Goal: Information Seeking & Learning: Learn about a topic

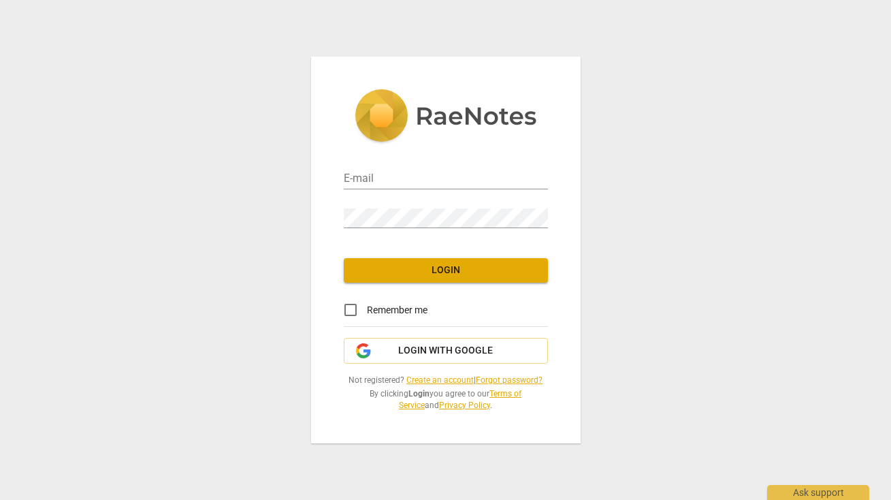
click at [505, 382] on link "Forgot password?" at bounding box center [509, 380] width 67 height 10
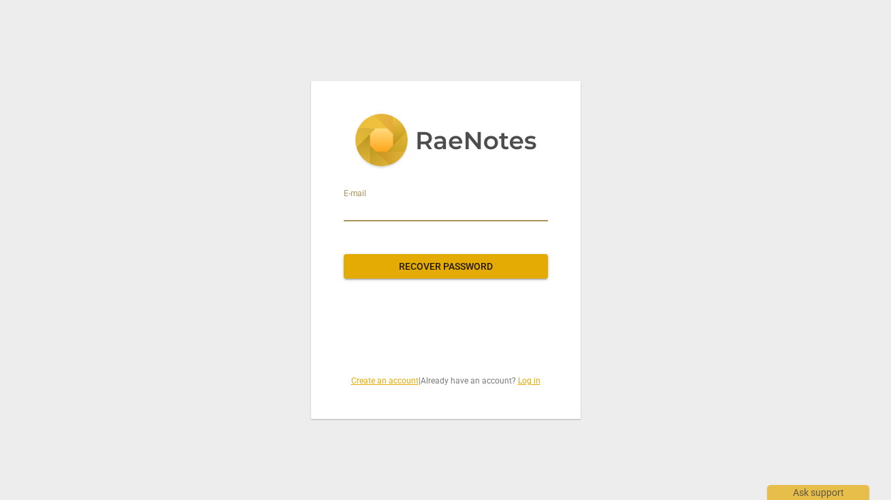
click at [381, 211] on input "email" at bounding box center [446, 211] width 204 height 22
type input "kelbel9@me.com"
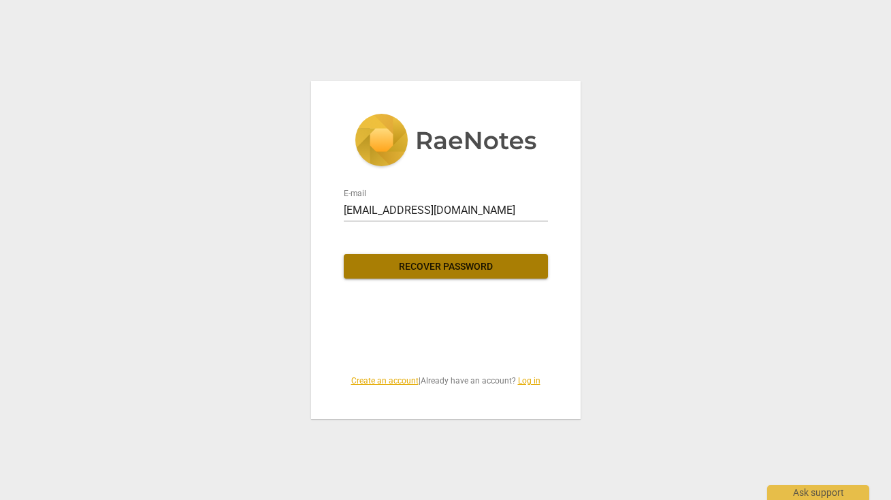
click at [428, 268] on span "Recover password" at bounding box center [446, 267] width 183 height 14
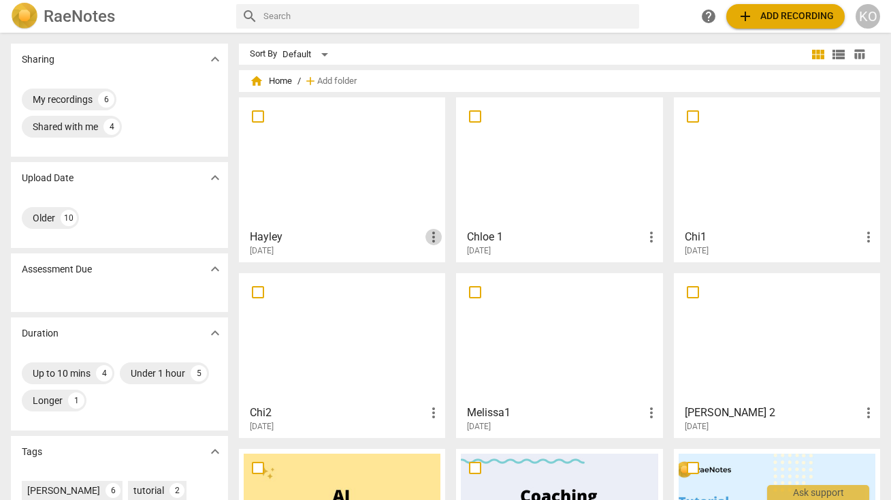
click at [432, 234] on span "more_vert" at bounding box center [434, 237] width 16 height 16
click at [107, 129] on div at bounding box center [445, 250] width 891 height 500
click at [107, 131] on div "4" at bounding box center [112, 127] width 16 height 16
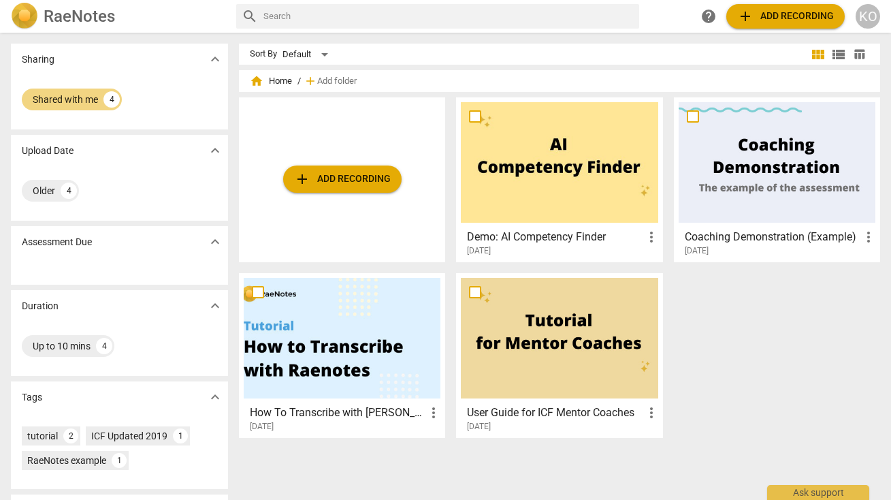
click at [214, 60] on span "expand_more" at bounding box center [215, 59] width 16 height 16
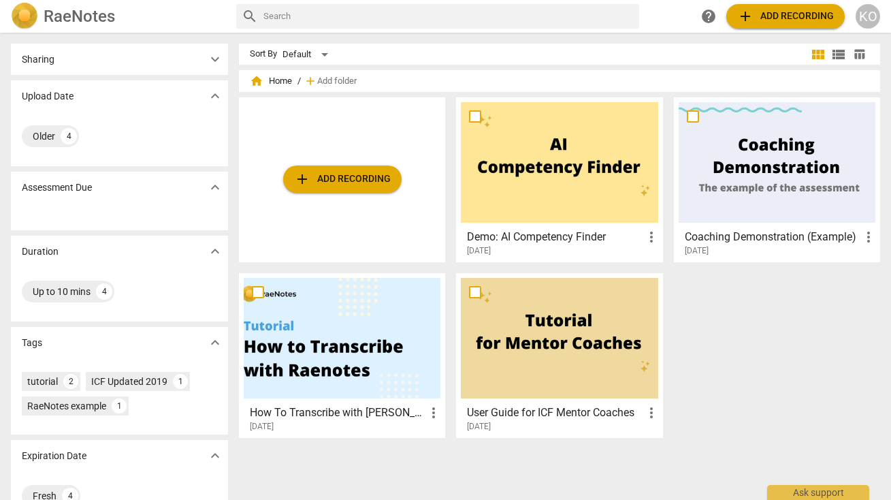
click at [214, 61] on span "expand_more" at bounding box center [215, 59] width 16 height 16
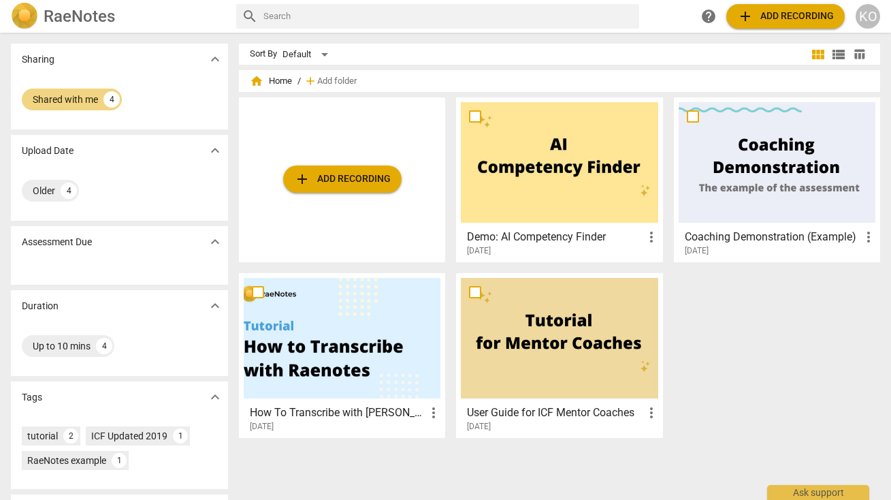
click at [257, 82] on span "home" at bounding box center [257, 81] width 14 height 14
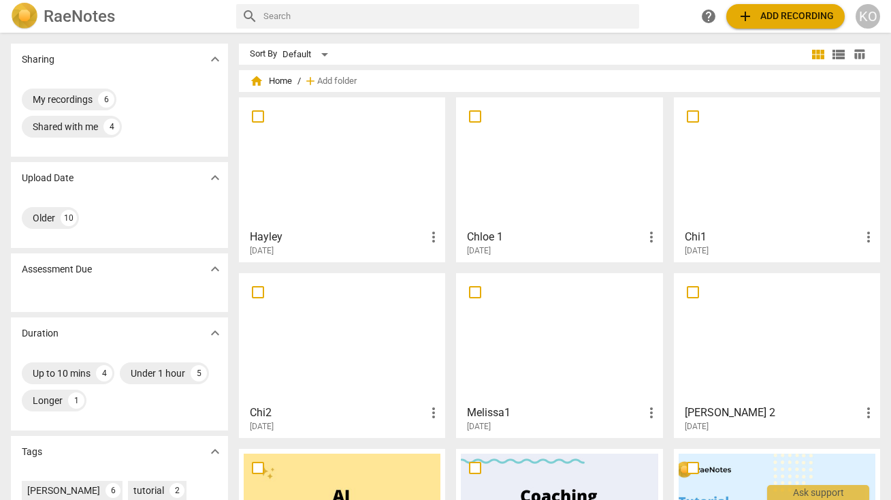
click at [213, 270] on span "expand_more" at bounding box center [215, 269] width 16 height 16
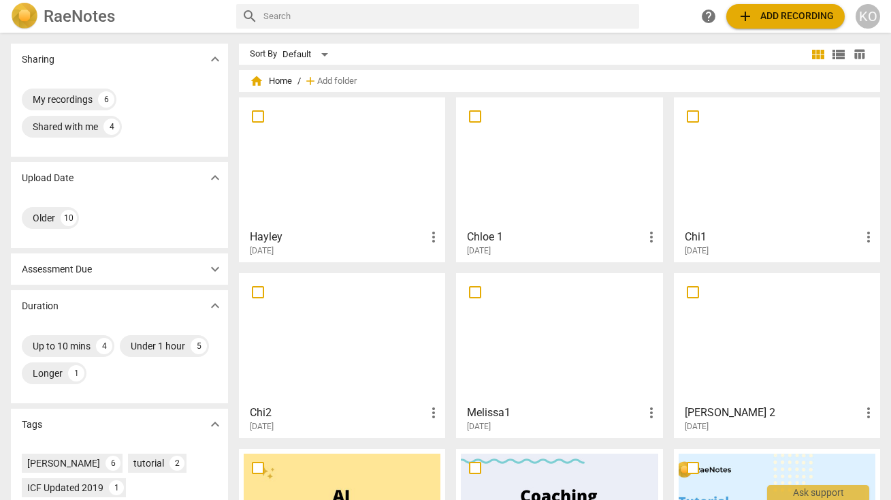
click at [213, 270] on span "expand_more" at bounding box center [215, 269] width 16 height 16
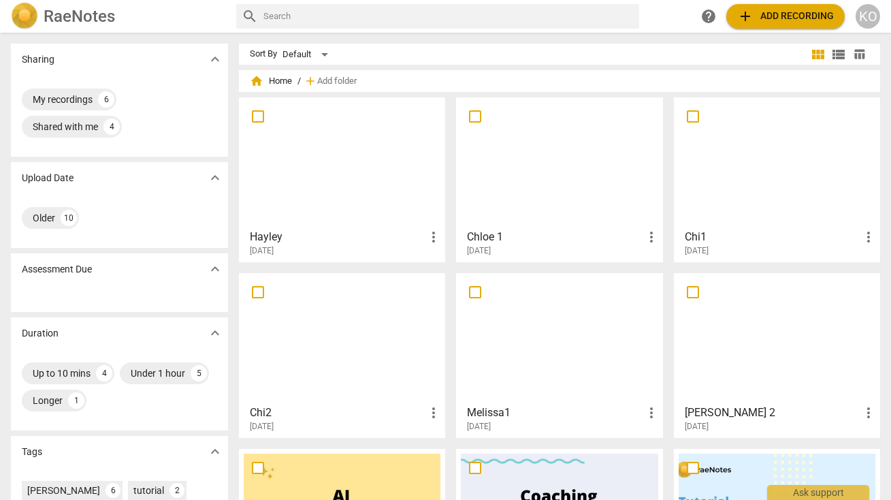
click at [871, 16] on div "KO" at bounding box center [868, 16] width 25 height 25
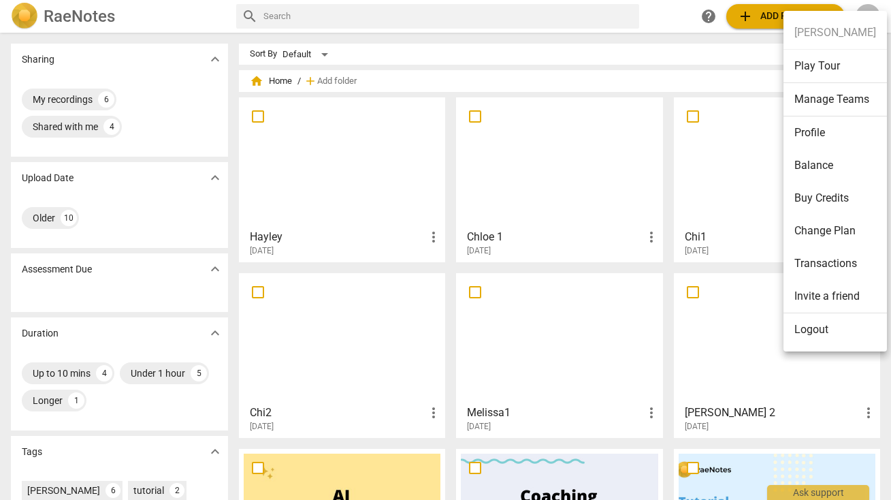
click at [733, 49] on div at bounding box center [445, 250] width 891 height 500
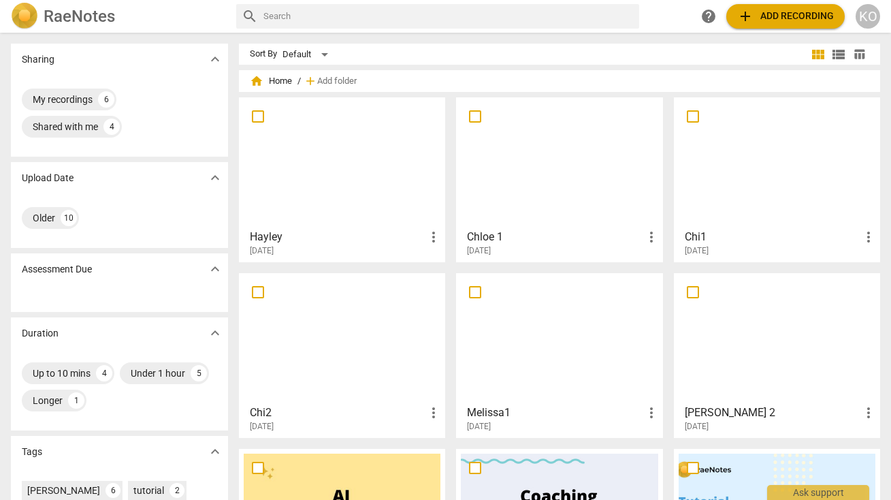
click at [314, 177] on div at bounding box center [342, 162] width 197 height 121
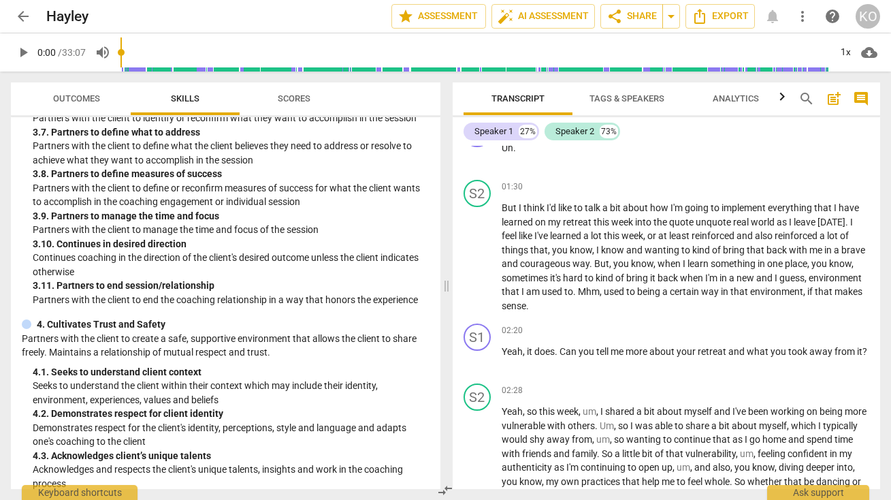
scroll to position [571, 0]
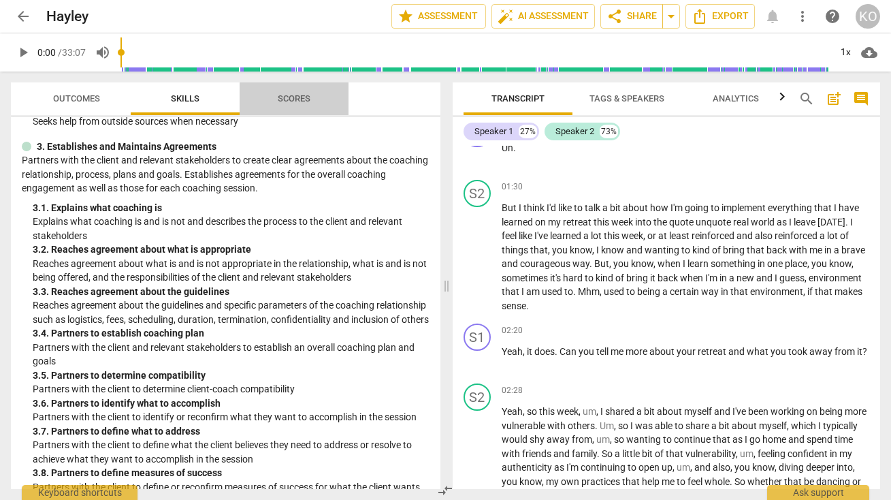
click at [296, 100] on span "Scores" at bounding box center [294, 98] width 33 height 10
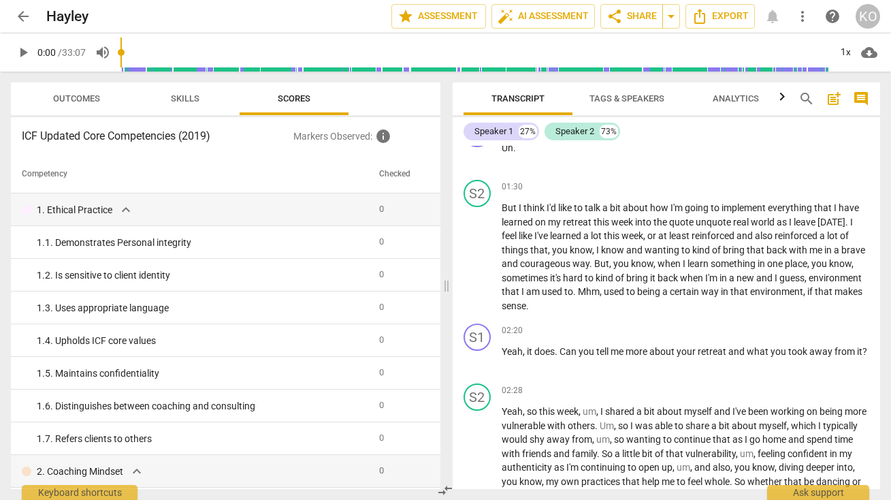
scroll to position [0, 0]
click at [82, 97] on span "Outcomes" at bounding box center [76, 98] width 47 height 10
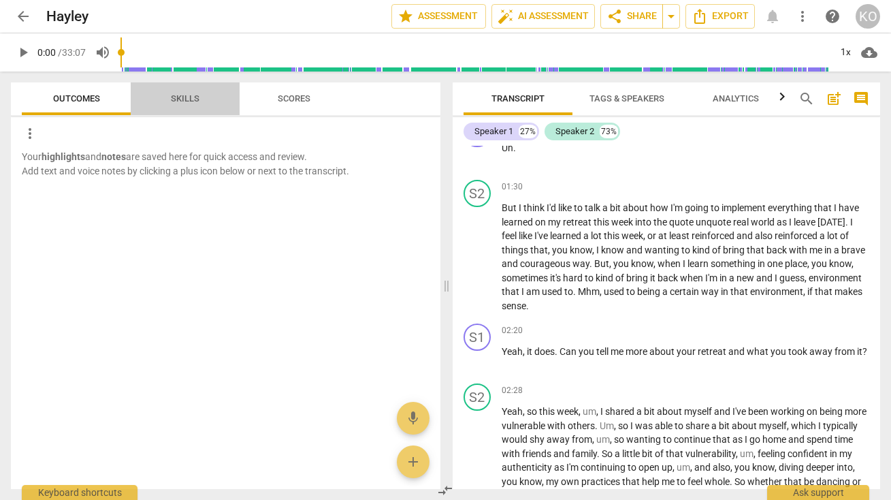
click at [183, 104] on span "Skills" at bounding box center [185, 99] width 61 height 18
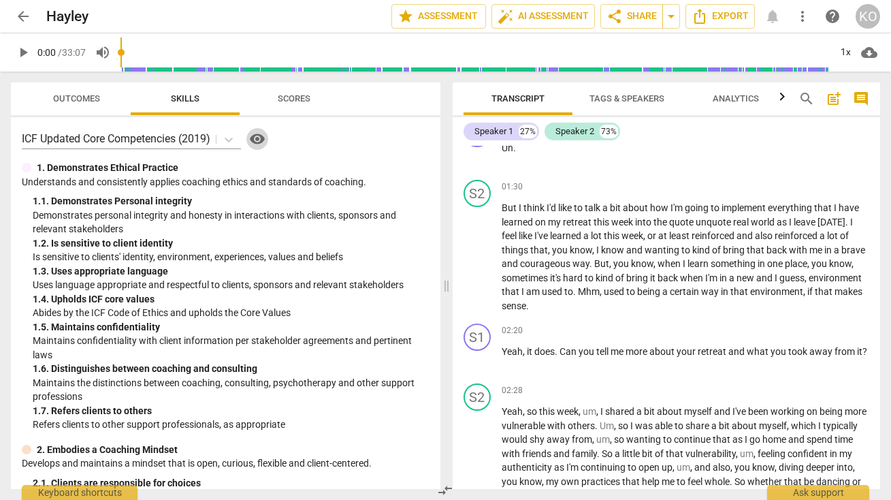
click at [264, 142] on span "visibility" at bounding box center [257, 139] width 16 height 16
click at [542, 14] on span "auto_fix_high AI Assessment" at bounding box center [543, 16] width 91 height 16
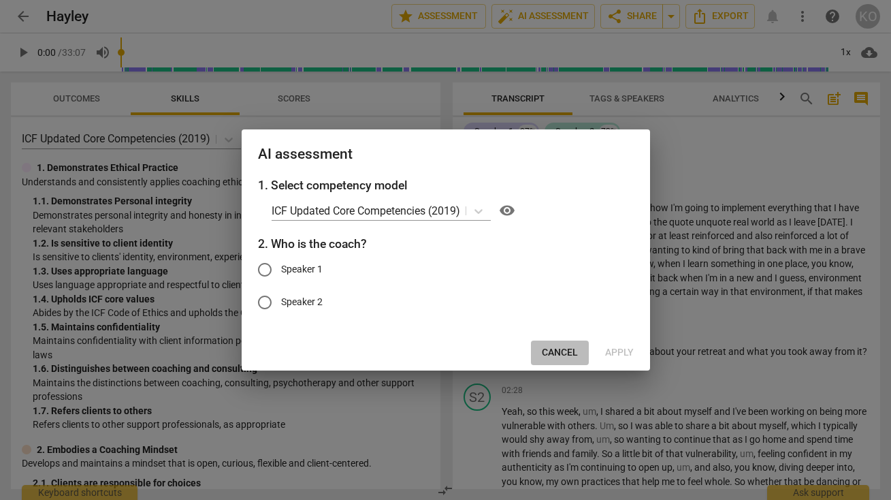
click at [554, 353] on span "Cancel" at bounding box center [560, 353] width 36 height 14
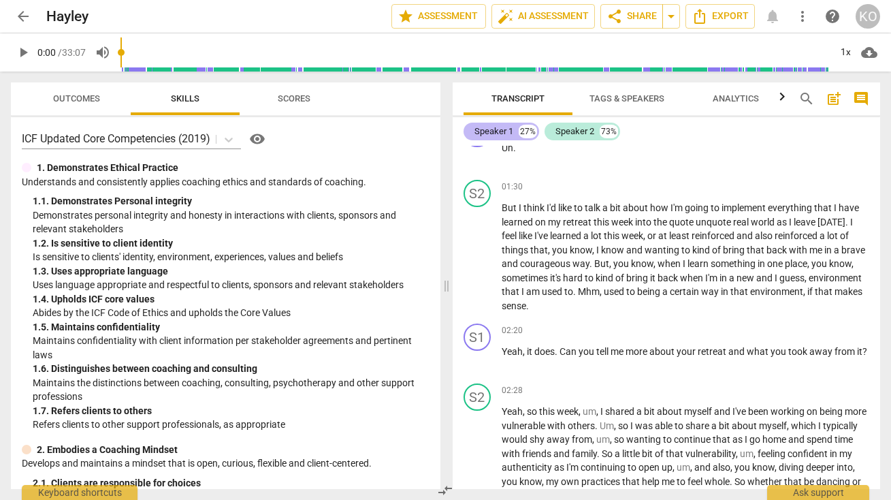
click at [500, 129] on div "Speaker 1" at bounding box center [494, 132] width 39 height 14
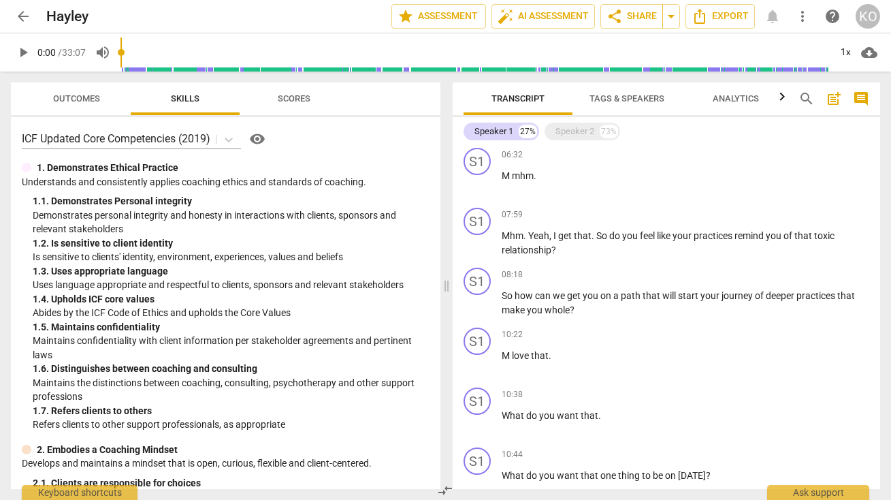
click at [642, 98] on span "Tags & Speakers" at bounding box center [627, 98] width 75 height 10
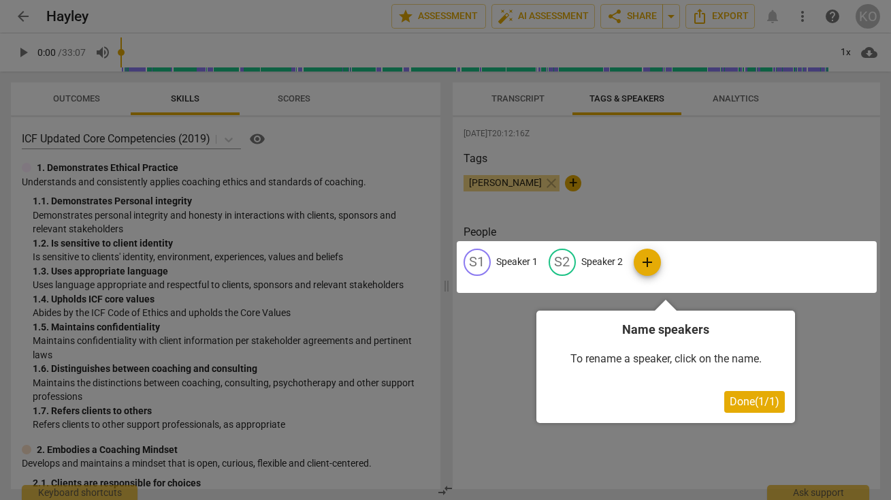
click at [652, 187] on div at bounding box center [445, 250] width 891 height 500
click at [588, 147] on div at bounding box center [445, 250] width 891 height 500
click at [744, 394] on button "Done ( 1 / 1 )" at bounding box center [755, 402] width 61 height 22
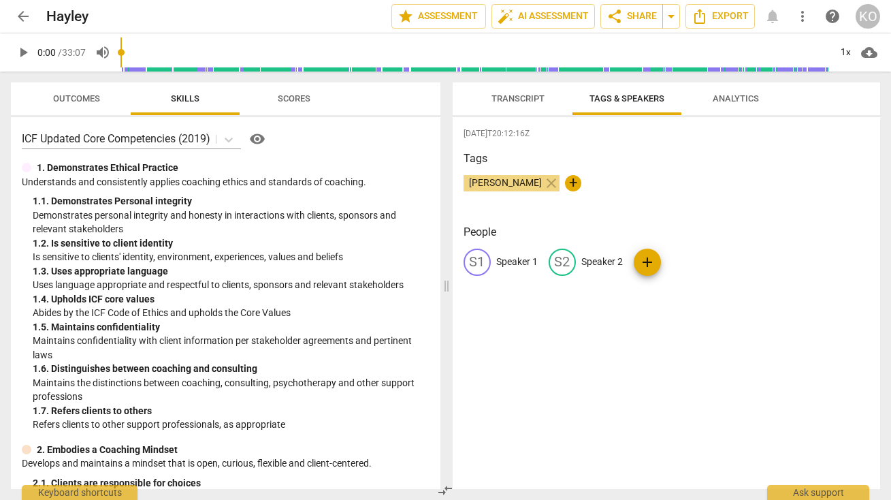
click at [534, 99] on span "Transcript" at bounding box center [518, 98] width 53 height 10
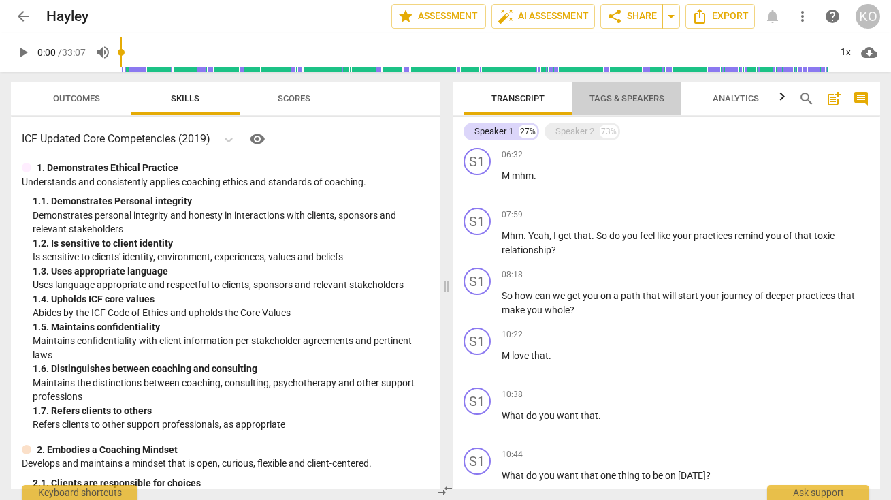
click at [629, 100] on span "Tags & Speakers" at bounding box center [627, 98] width 75 height 10
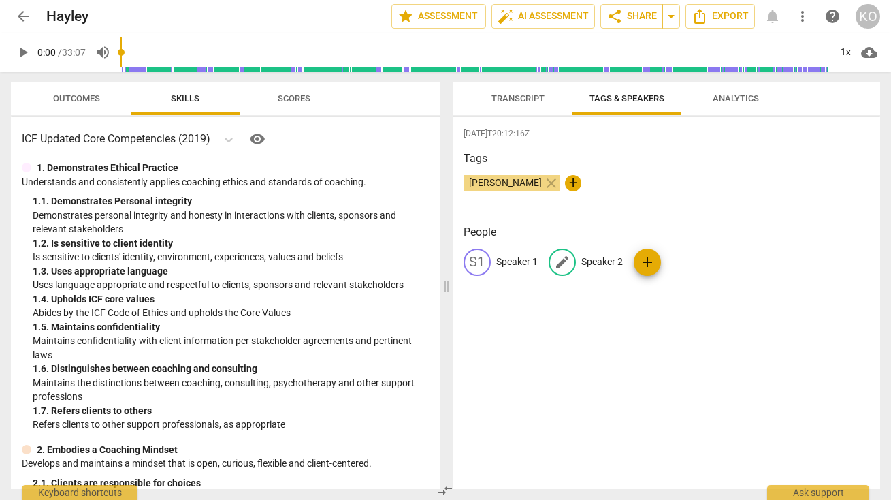
click at [570, 259] on span "edit" at bounding box center [562, 262] width 16 height 16
type input "coach"
click at [515, 262] on p "Speaker 1" at bounding box center [517, 262] width 42 height 14
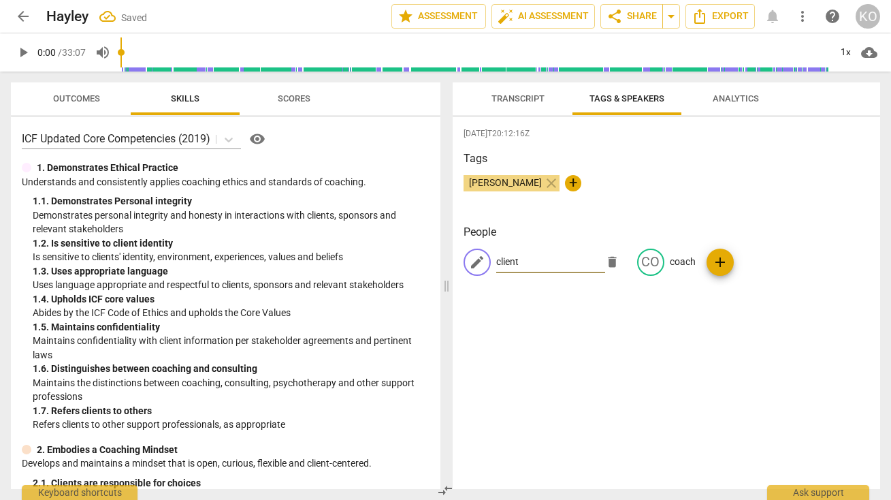
type input "client"
click at [719, 268] on span "add" at bounding box center [720, 262] width 16 height 16
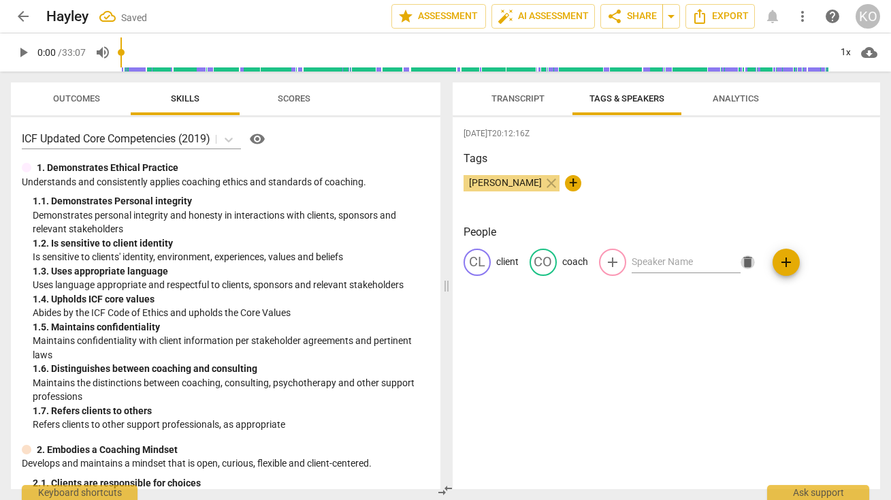
click at [745, 261] on span "delete" at bounding box center [748, 262] width 14 height 14
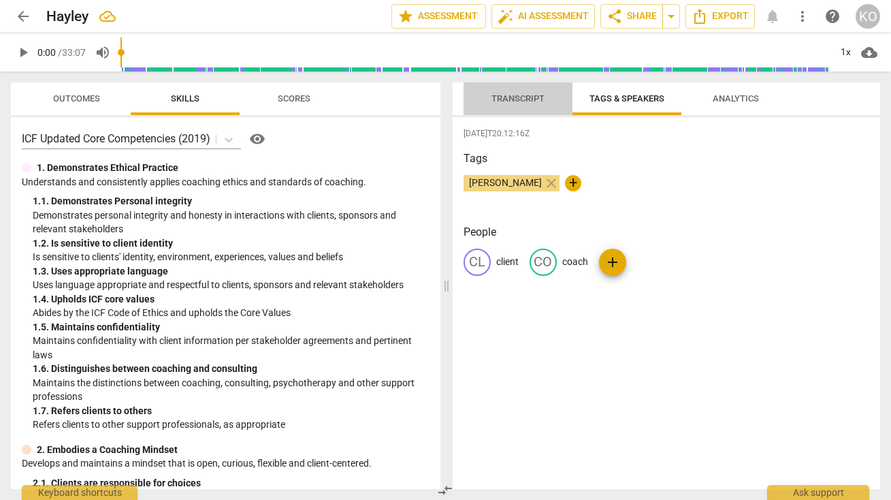
click at [533, 98] on span "Transcript" at bounding box center [518, 98] width 53 height 10
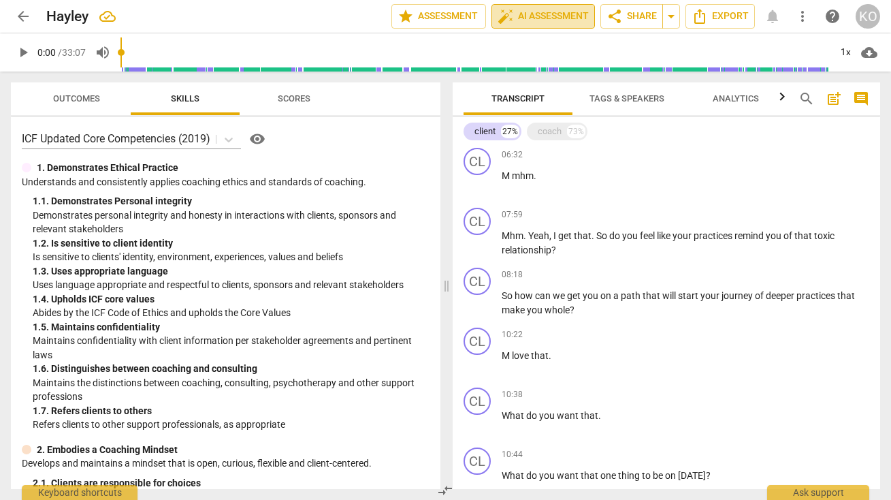
click at [551, 15] on span "auto_fix_high AI Assessment" at bounding box center [543, 16] width 91 height 16
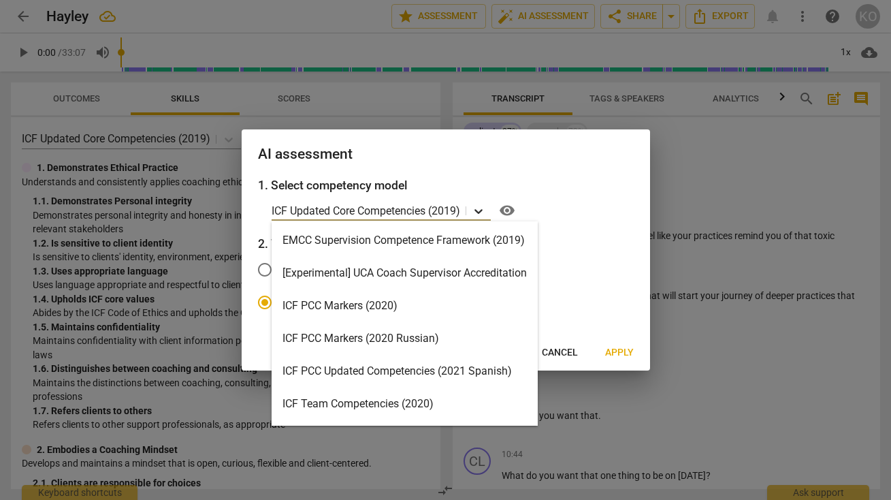
click at [479, 210] on icon at bounding box center [479, 211] width 8 height 5
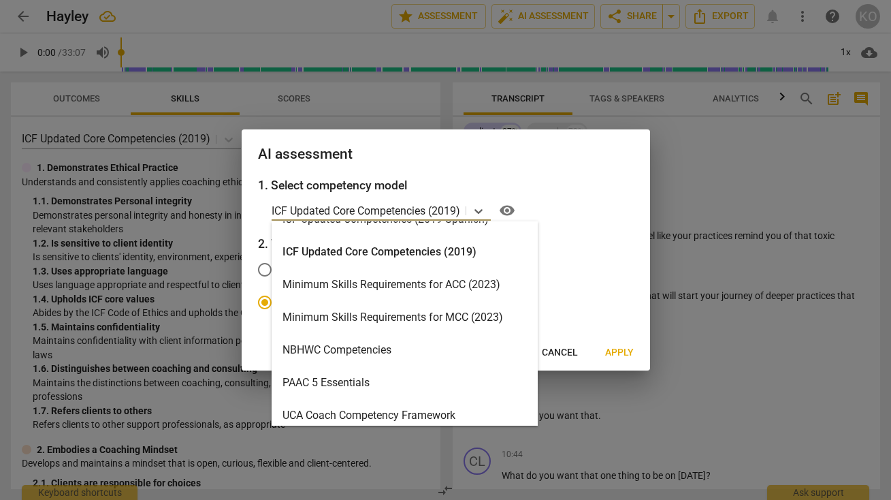
scroll to position [251, 0]
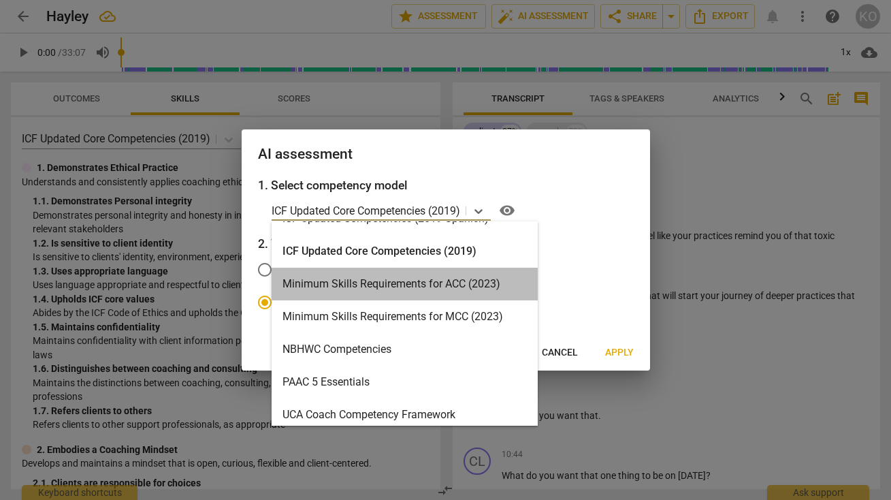
click at [403, 284] on div "Minimum Skills Requirements for ACC (2023)" at bounding box center [405, 284] width 266 height 33
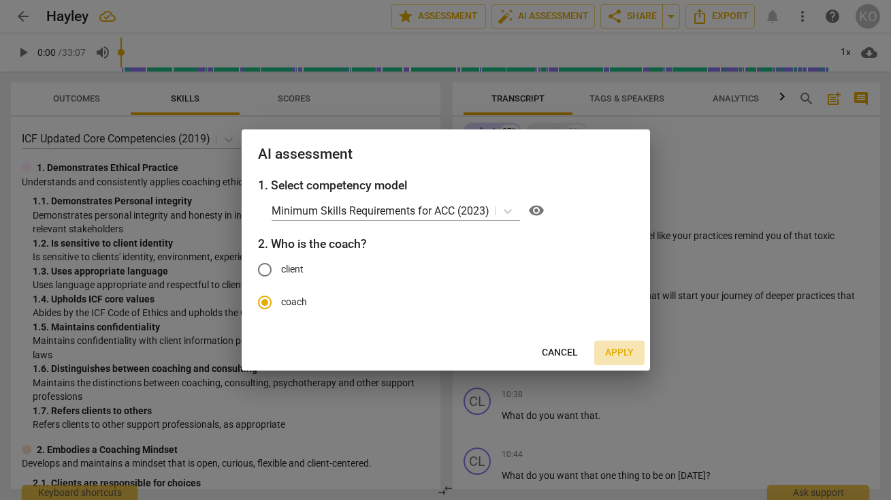
click at [628, 353] on span "Apply" at bounding box center [619, 353] width 29 height 14
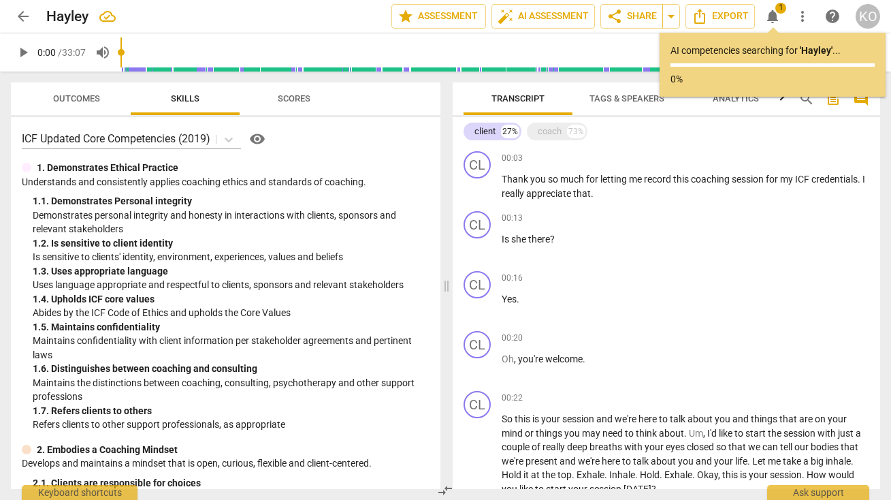
scroll to position [0, 0]
click at [806, 57] on div "AI competencies searching for ' Hayley ' ... 3%" at bounding box center [773, 65] width 204 height 42
click at [844, 65] on div at bounding box center [773, 64] width 204 height 3
click at [842, 65] on div at bounding box center [773, 64] width 204 height 3
click at [731, 74] on p "3%" at bounding box center [773, 79] width 204 height 14
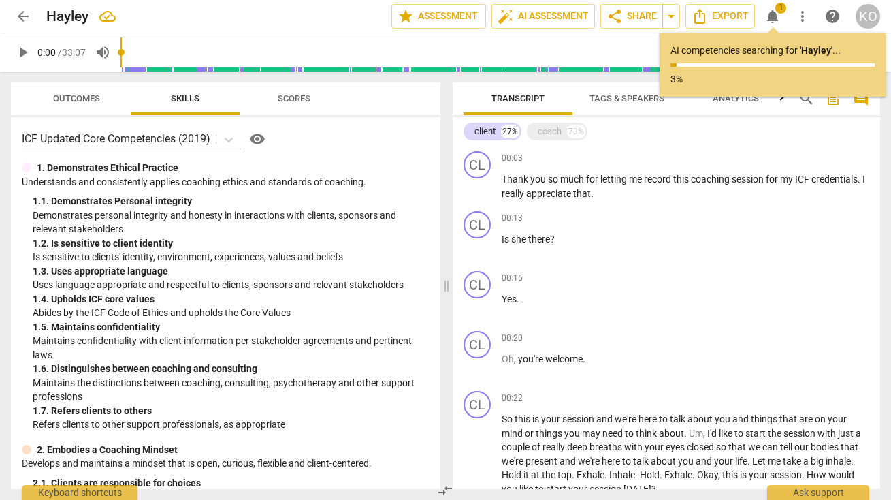
click at [725, 76] on p "3%" at bounding box center [773, 79] width 204 height 14
click at [715, 76] on p "3%" at bounding box center [773, 79] width 204 height 14
click at [797, 44] on p "AI competencies searching for ' Hayley ' ..." at bounding box center [773, 51] width 204 height 14
click at [787, 61] on div "AI competencies searching for ' Hayley ' ... 3%" at bounding box center [773, 65] width 204 height 42
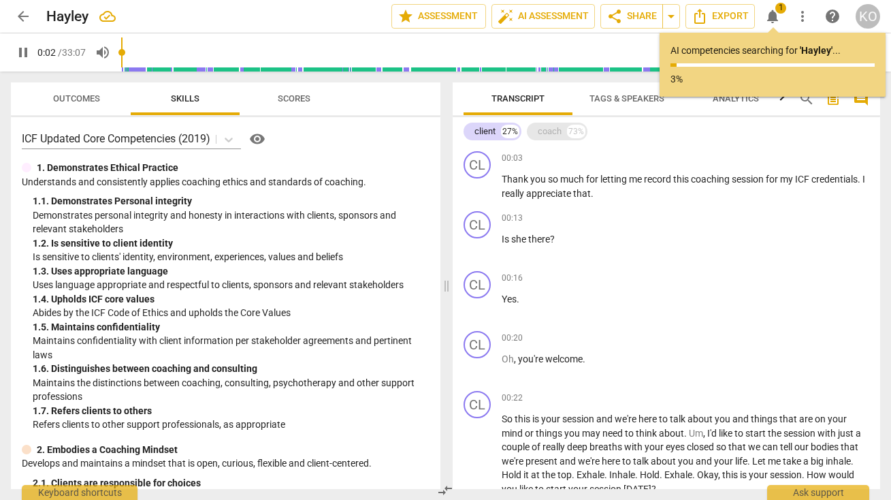
click at [574, 134] on div "73%" at bounding box center [576, 132] width 18 height 14
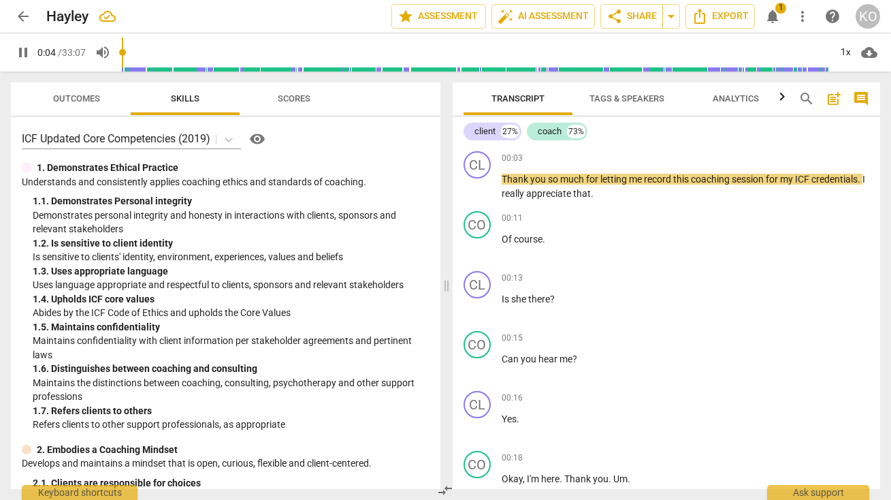
click at [639, 101] on span "Tags & Speakers" at bounding box center [627, 98] width 75 height 10
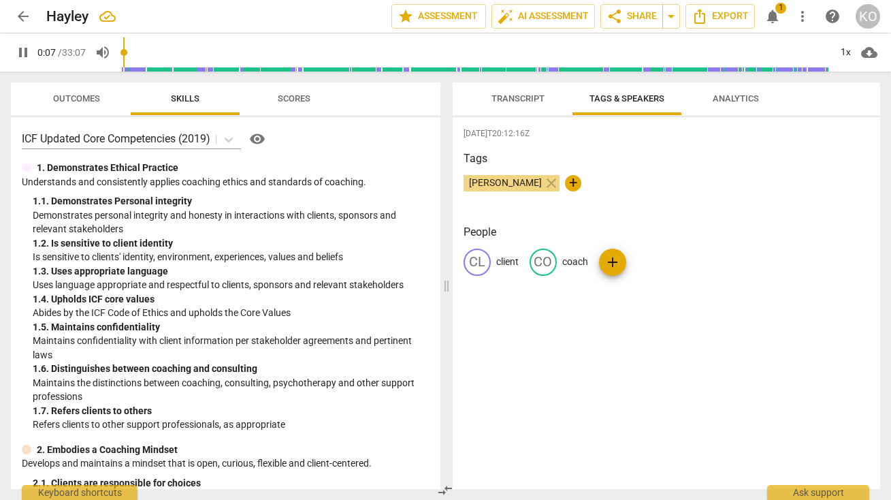
click at [509, 93] on span "Transcript" at bounding box center [518, 98] width 53 height 10
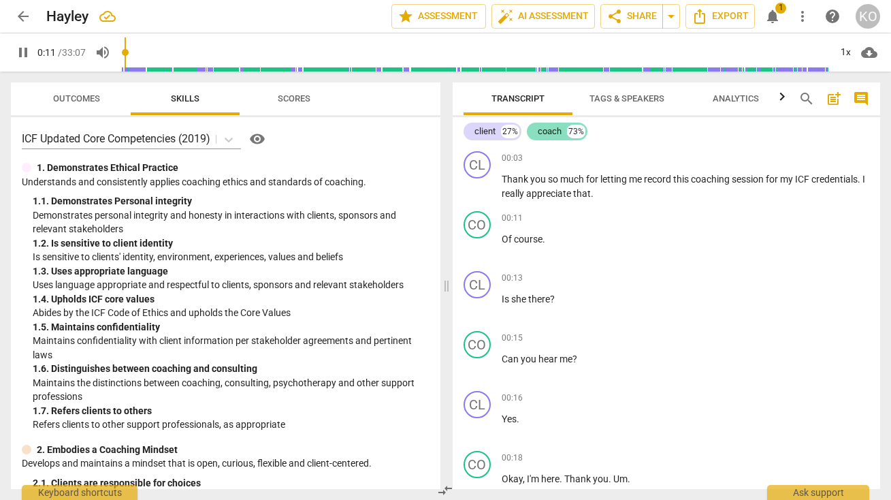
click at [556, 133] on div "coach" at bounding box center [550, 132] width 24 height 14
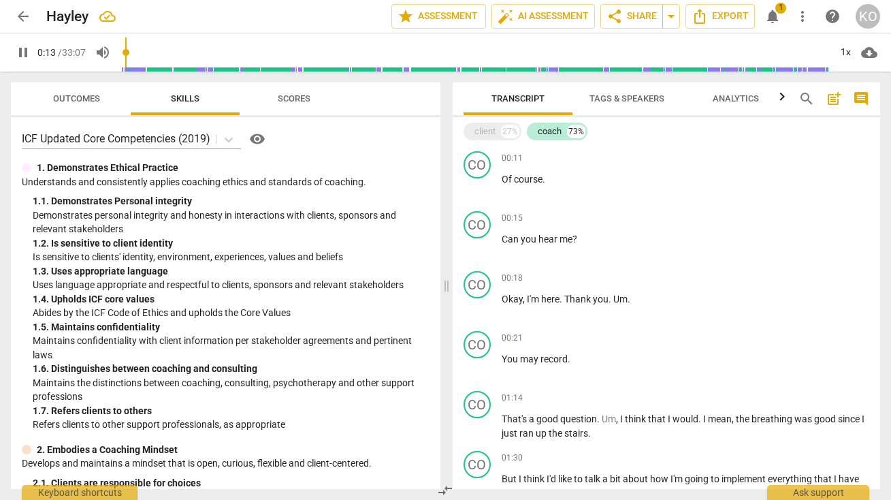
click at [627, 101] on span "Tags & Speakers" at bounding box center [627, 98] width 75 height 10
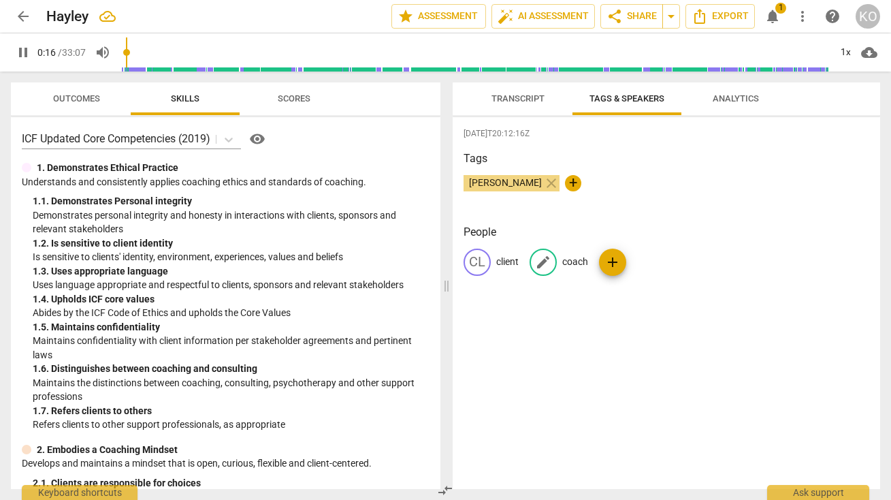
click at [546, 256] on span "edit" at bounding box center [543, 262] width 16 height 16
type input "18"
type input "CL"
type input "19"
type input "CLI"
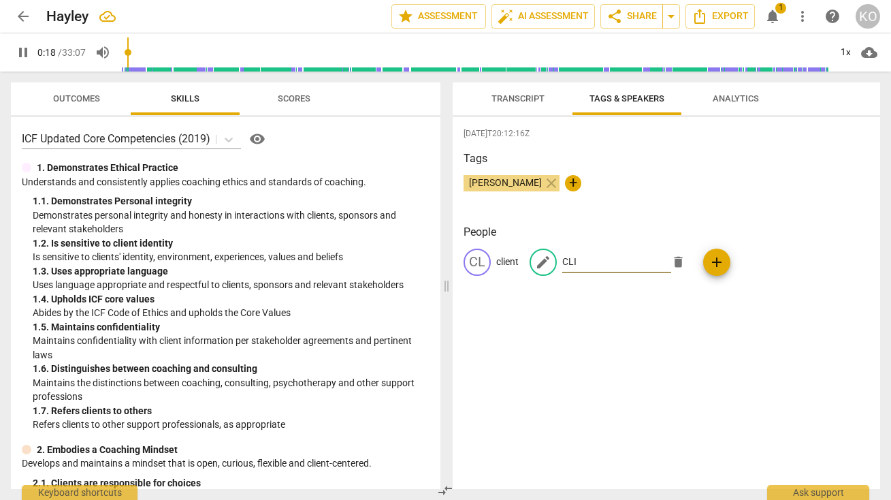
type input "19"
type input "CLIE"
type input "19"
type input "CLIENT"
type input "21"
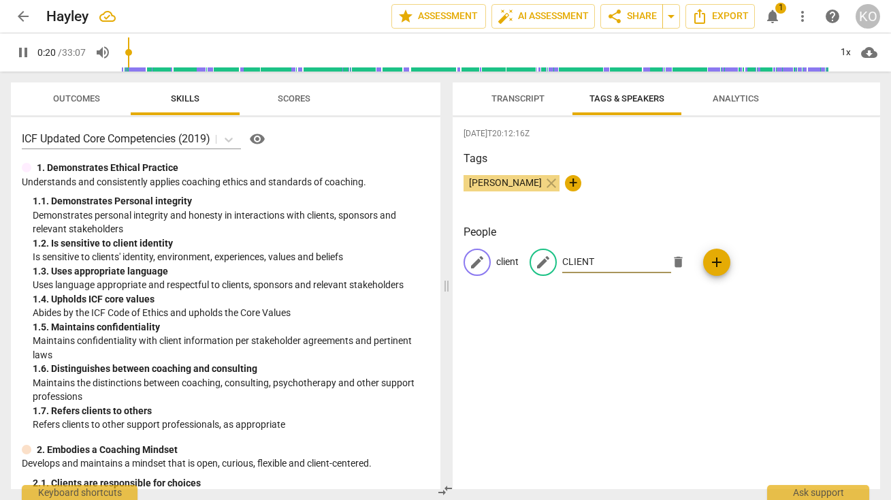
type input "CLIENT"
click at [509, 261] on p "client" at bounding box center [507, 262] width 22 height 14
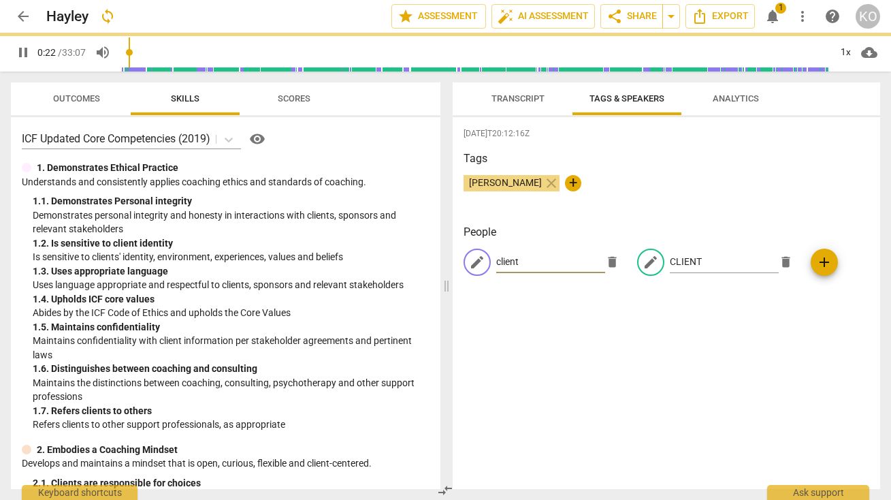
type input "22"
type input "C"
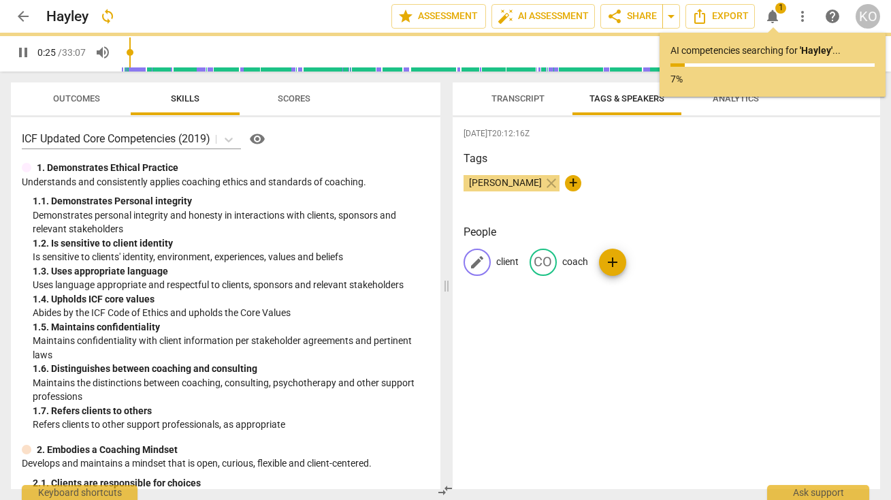
click at [511, 262] on p "client" at bounding box center [507, 262] width 22 height 14
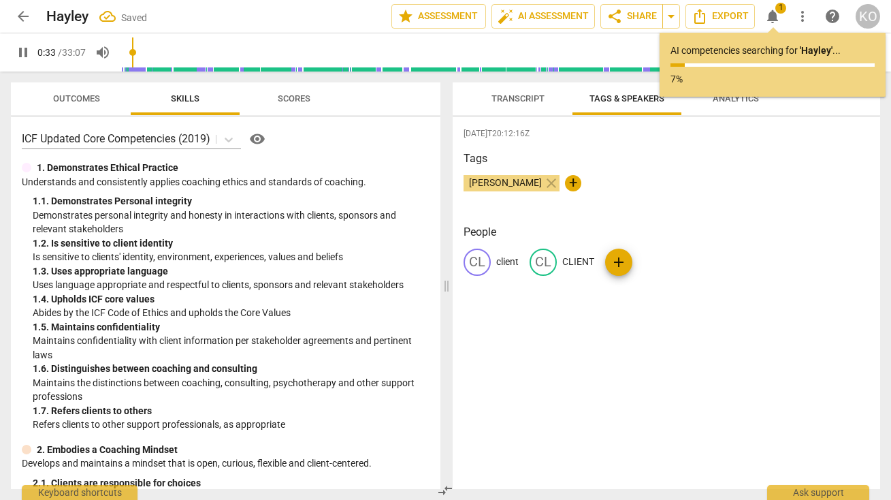
click at [505, 94] on span "Transcript" at bounding box center [518, 98] width 53 height 10
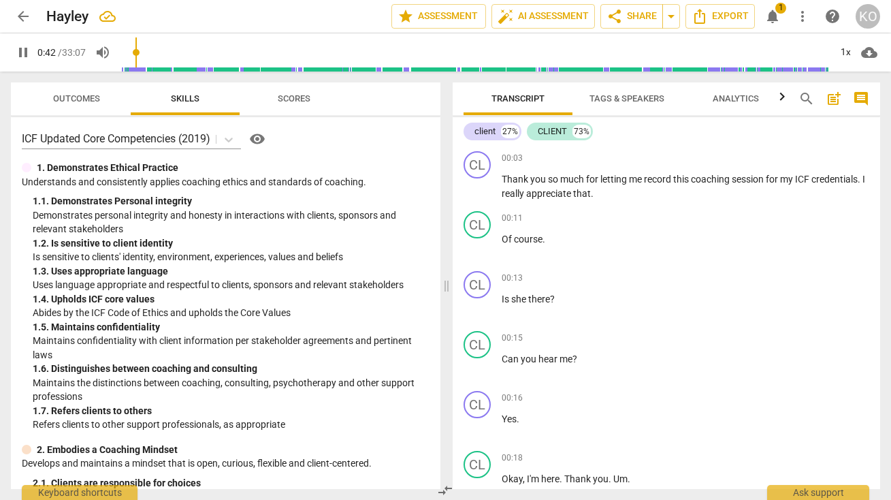
click at [774, 12] on span "notifications" at bounding box center [773, 16] width 16 height 16
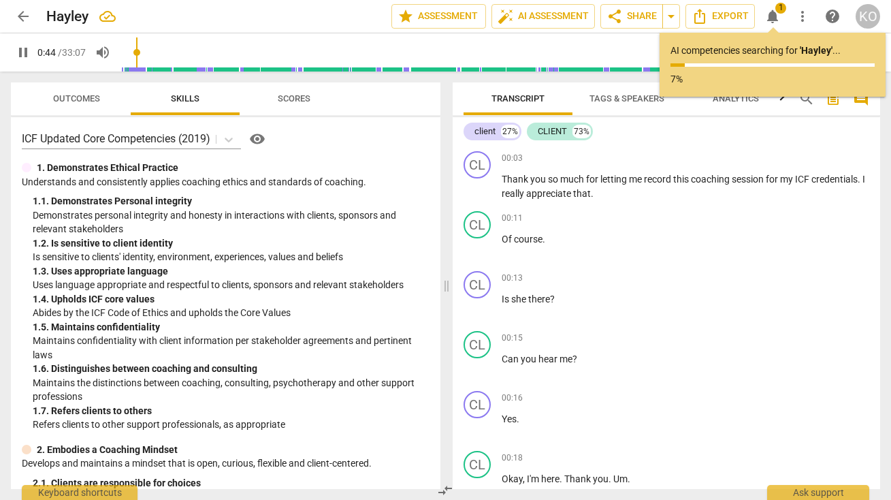
click at [742, 82] on p "7%" at bounding box center [773, 79] width 204 height 14
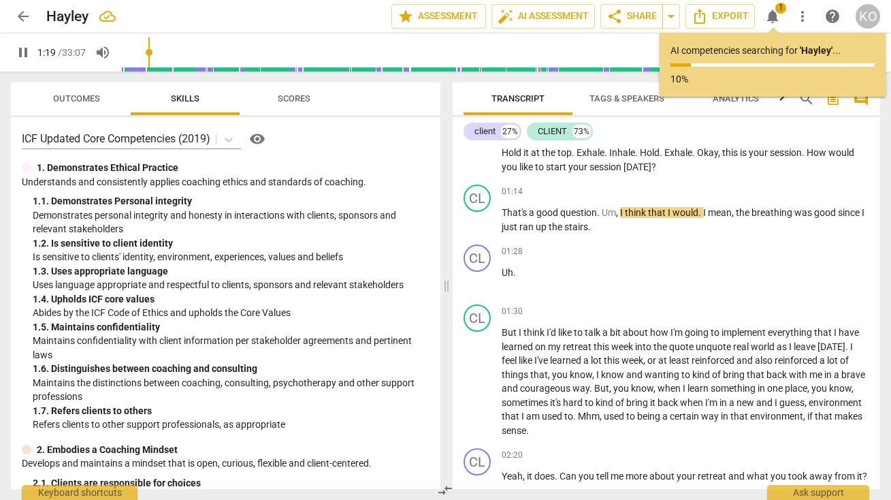
click at [633, 95] on span "Tags & Speakers" at bounding box center [627, 98] width 75 height 10
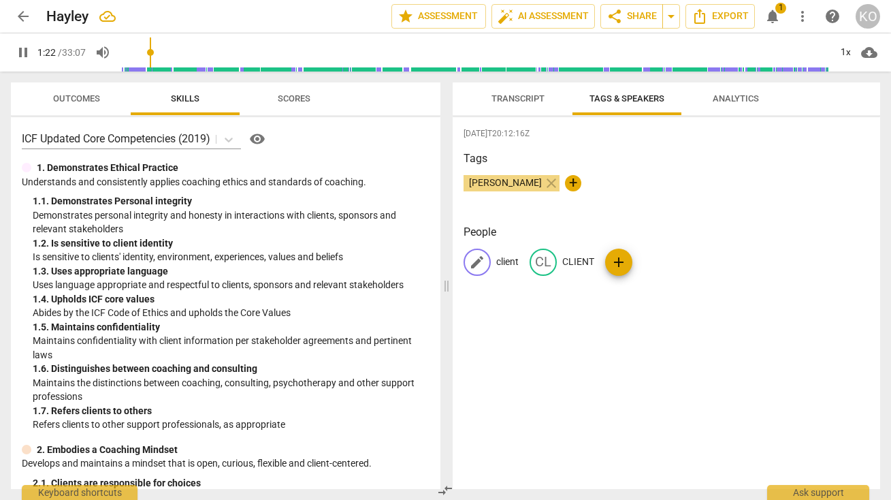
click at [473, 258] on span "edit" at bounding box center [477, 262] width 16 height 16
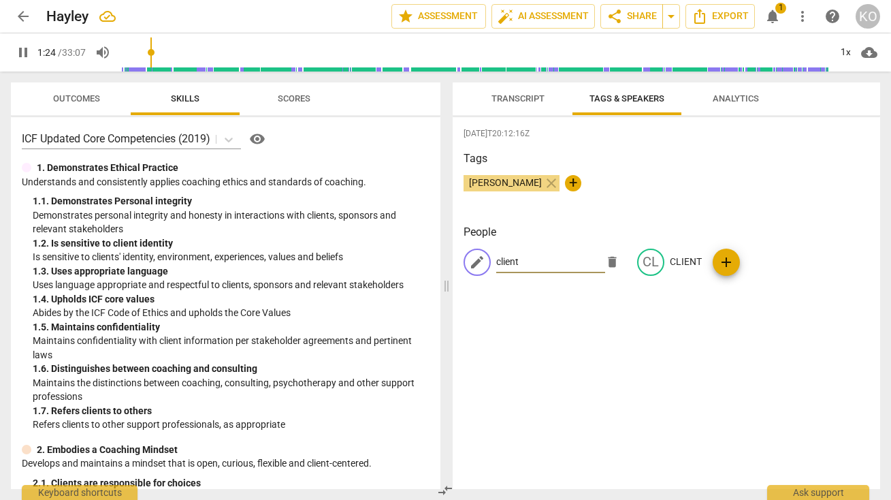
type input "84"
type input "CO"
type input "85"
type input "COA"
type input "85"
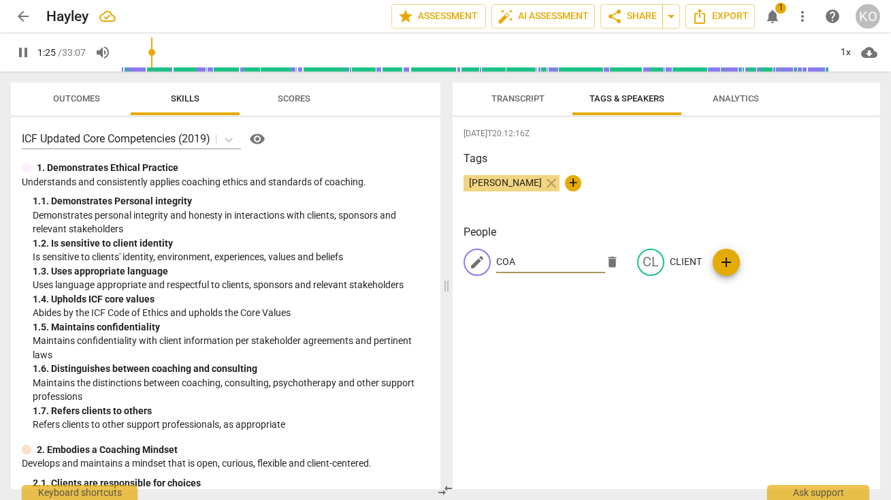
type input "COAC"
type input "86"
type input "COACH"
type input "88"
type input "COACH"
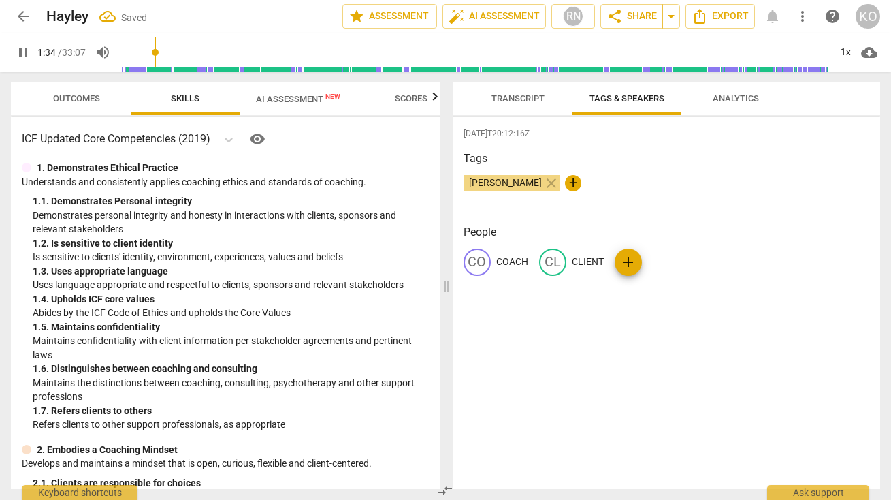
click at [765, 12] on div "arrow_back Hayley Saved edit star Assessment auto_fix_high AI Assessment RN sha…" at bounding box center [446, 16] width 870 height 25
click at [773, 17] on div "arrow_back Hayley edit star Assessment auto_fix_high AI Assessment RN share Sha…" at bounding box center [446, 16] width 870 height 25
click at [774, 18] on div "arrow_back Hayley edit star Assessment auto_fix_high AI Assessment RN share Sha…" at bounding box center [446, 16] width 870 height 25
click at [773, 17] on div "arrow_back Hayley edit star Assessment auto_fix_high AI Assessment RN share Sha…" at bounding box center [446, 16] width 870 height 25
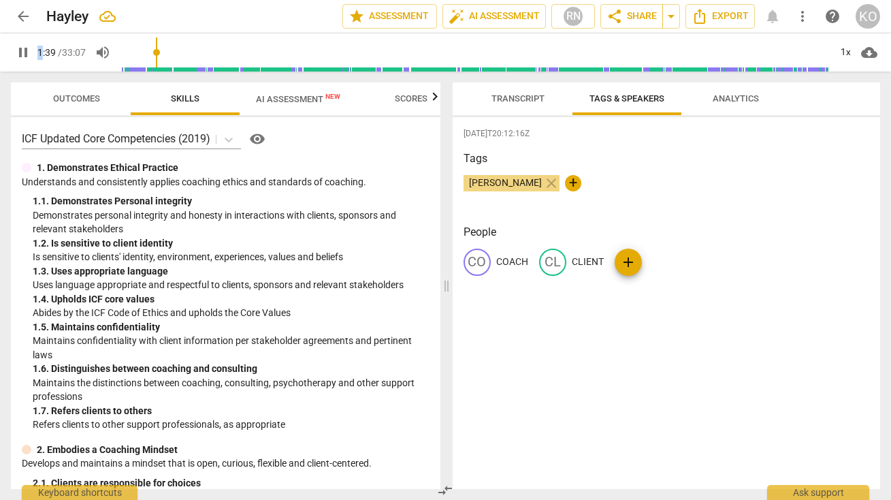
click at [773, 17] on div "arrow_back Hayley edit star Assessment auto_fix_high AI Assessment RN share Sha…" at bounding box center [446, 16] width 870 height 25
click at [24, 50] on span "pause" at bounding box center [23, 52] width 16 height 16
click at [492, 14] on span "auto_fix_high AI Assessment" at bounding box center [494, 16] width 91 height 16
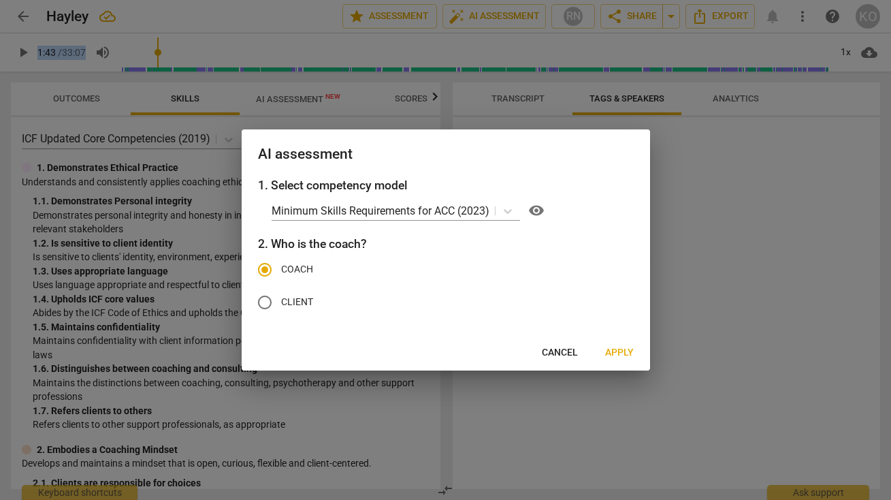
click at [625, 352] on span "Apply" at bounding box center [619, 353] width 29 height 14
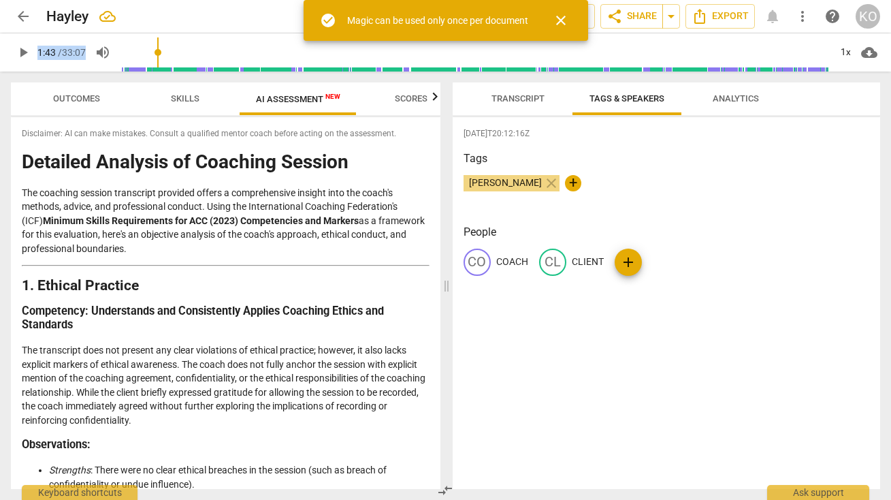
click at [563, 18] on span "close" at bounding box center [561, 20] width 16 height 16
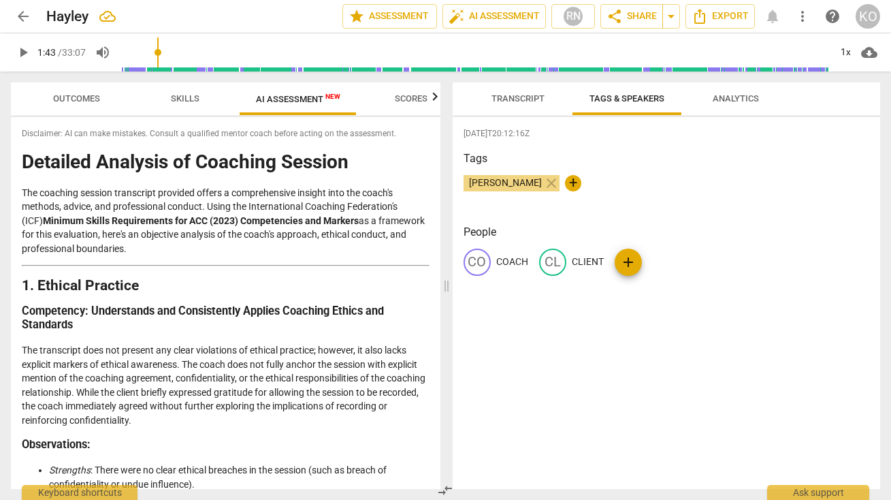
click at [774, 18] on div "arrow_back Hayley edit star Assessment auto_fix_high AI Assessment RN share Sha…" at bounding box center [446, 16] width 870 height 25
click at [774, 20] on div "arrow_back Hayley edit star Assessment auto_fix_high AI Assessment RN share Sha…" at bounding box center [446, 16] width 870 height 25
click at [774, 20] on span "notifications" at bounding box center [773, 16] width 16 height 16
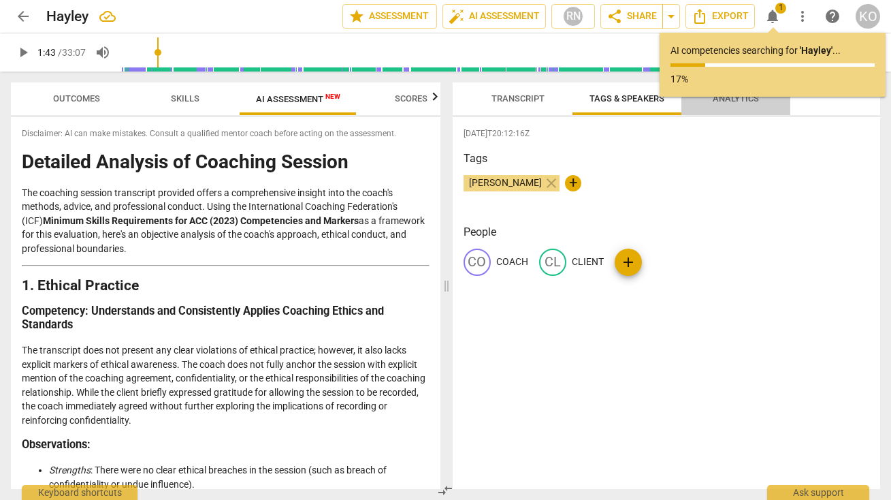
click at [746, 100] on span "Analytics" at bounding box center [736, 98] width 46 height 10
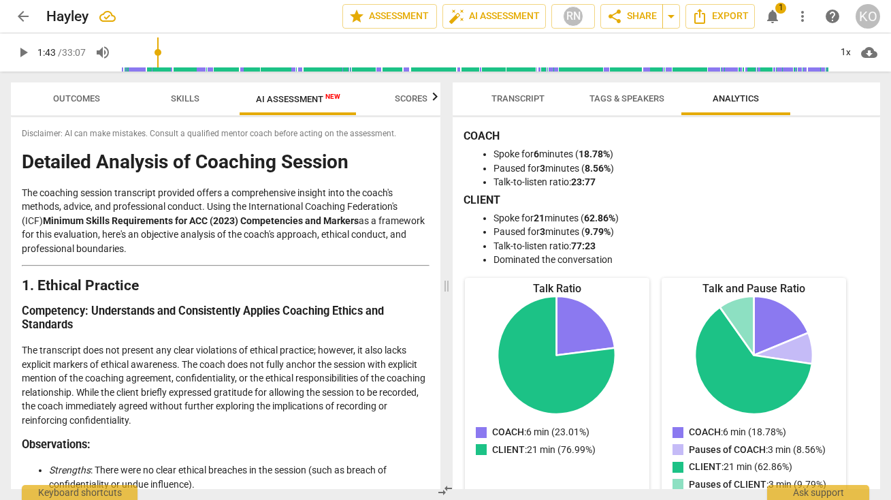
scroll to position [0, 0]
click at [519, 96] on span "Transcript" at bounding box center [518, 98] width 53 height 10
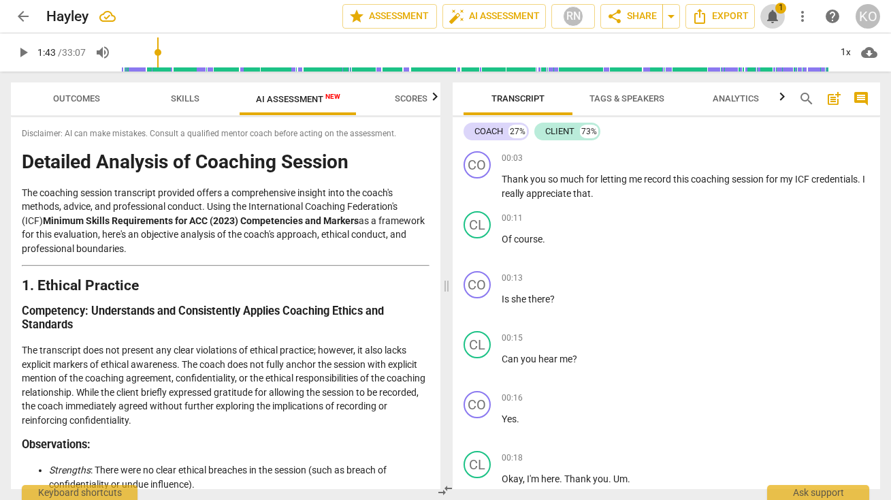
click at [775, 18] on span "notifications" at bounding box center [773, 16] width 16 height 16
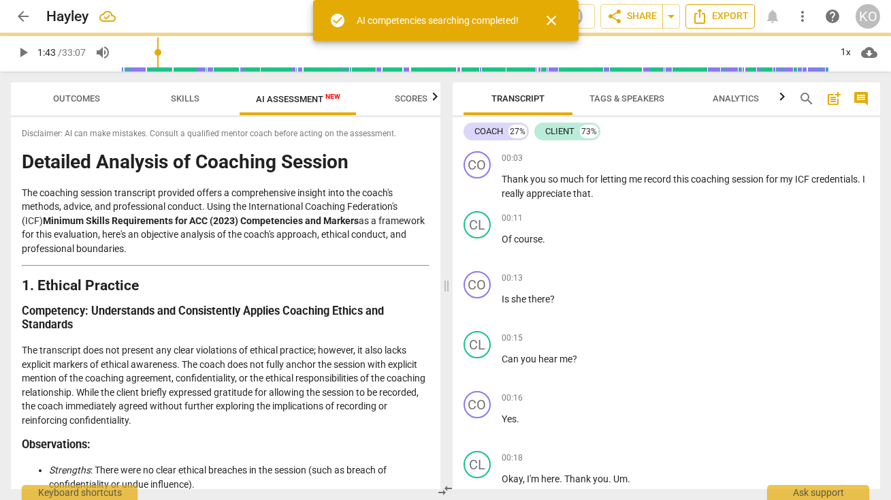
type input "103"
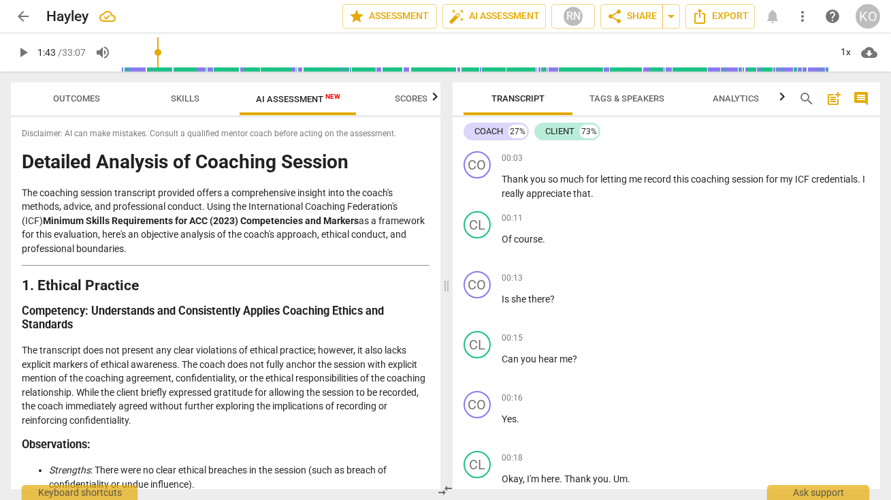
click at [774, 20] on div "arrow_back Hayley edit star Assessment auto_fix_high AI Assessment RN share Sha…" at bounding box center [446, 16] width 870 height 25
click at [773, 16] on div "arrow_back Hayley edit star Assessment auto_fix_high AI Assessment RN share Sha…" at bounding box center [446, 16] width 870 height 25
click at [772, 18] on div "arrow_back Hayley edit star Assessment auto_fix_high AI Assessment RN share Sha…" at bounding box center [446, 16] width 870 height 25
click at [774, 19] on div "arrow_back Hayley edit star Assessment auto_fix_high AI Assessment RN share Sha…" at bounding box center [446, 16] width 870 height 25
click at [772, 16] on div "arrow_back Hayley edit star Assessment auto_fix_high AI Assessment RN share Sha…" at bounding box center [446, 16] width 870 height 25
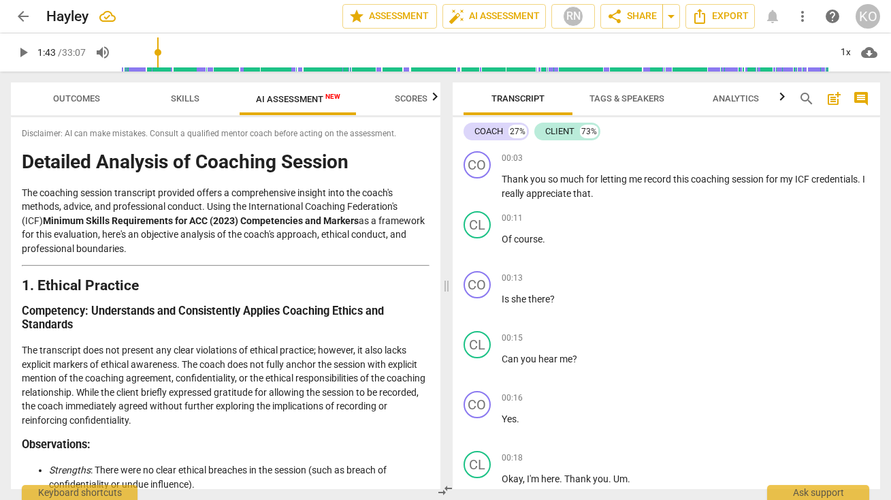
click at [773, 20] on div "arrow_back Hayley edit star Assessment auto_fix_high AI Assessment RN share Sha…" at bounding box center [446, 16] width 870 height 25
click at [420, 98] on span "Scores" at bounding box center [411, 98] width 33 height 10
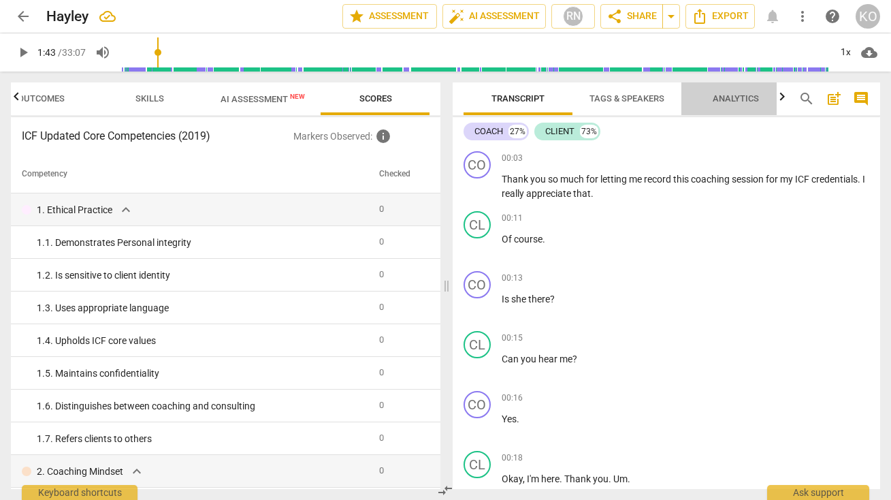
click at [737, 99] on span "Analytics" at bounding box center [736, 98] width 46 height 10
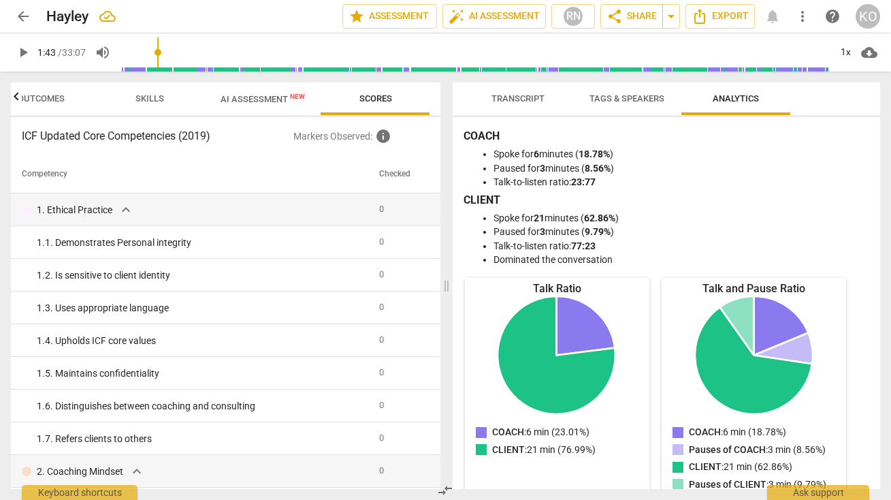
click at [533, 96] on span "Transcript" at bounding box center [518, 98] width 53 height 10
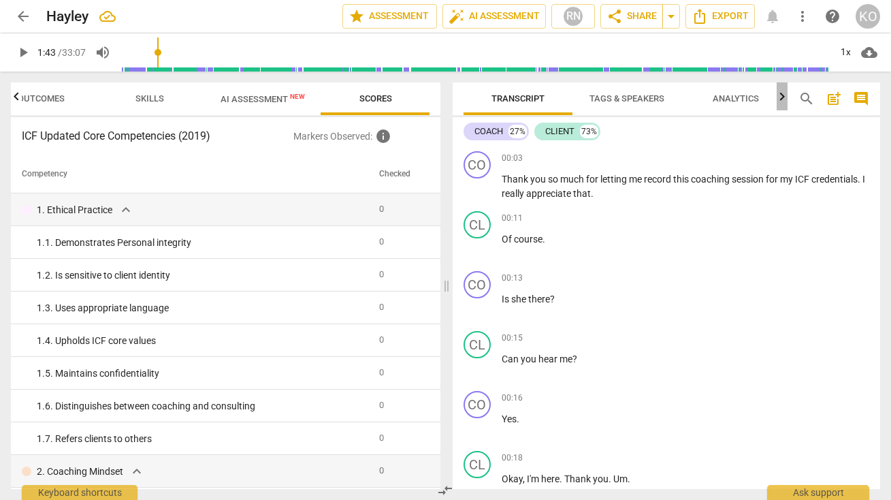
click at [782, 99] on icon "button" at bounding box center [782, 97] width 16 height 16
click at [772, 13] on div "arrow_back Hayley edit star Assessment auto_fix_high AI Assessment RN share Sha…" at bounding box center [446, 16] width 870 height 25
click at [773, 22] on div "arrow_back Hayley edit star Assessment auto_fix_high AI Assessment RN share Sha…" at bounding box center [446, 16] width 870 height 25
click at [801, 18] on span "more_vert" at bounding box center [803, 16] width 16 height 16
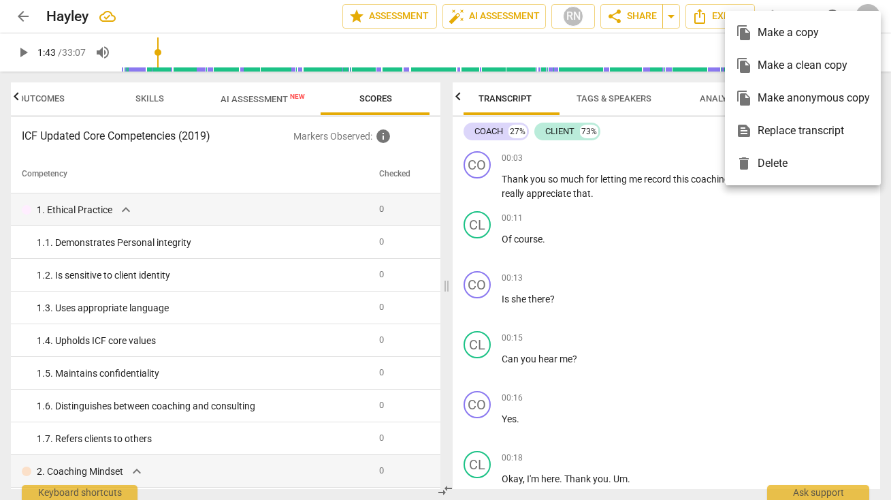
click at [768, 255] on div at bounding box center [445, 250] width 891 height 500
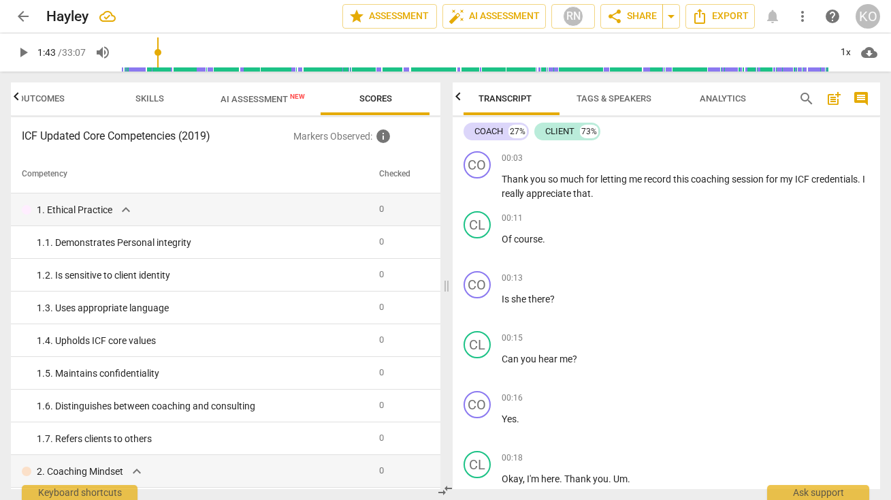
click at [774, 18] on div "arrow_back Hayley edit star Assessment auto_fix_high AI Assessment RN share Sha…" at bounding box center [446, 16] width 870 height 25
click at [870, 17] on div "KO" at bounding box center [868, 16] width 25 height 25
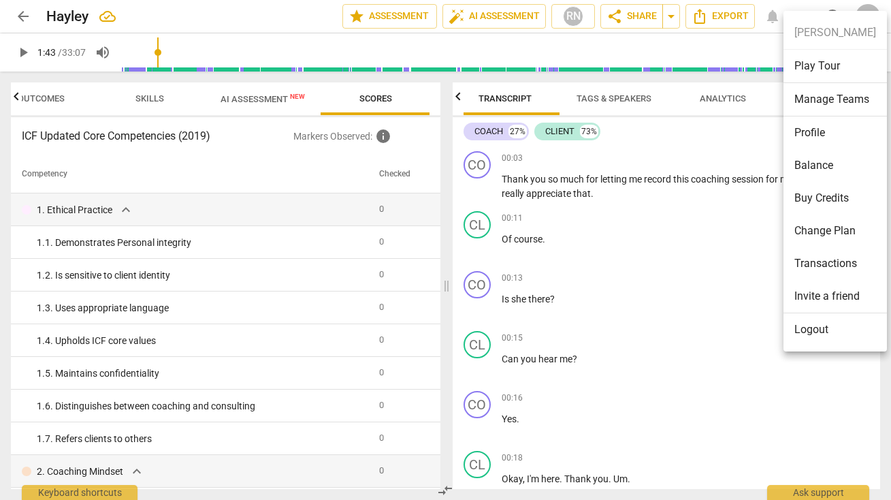
click at [710, 299] on div at bounding box center [445, 250] width 891 height 500
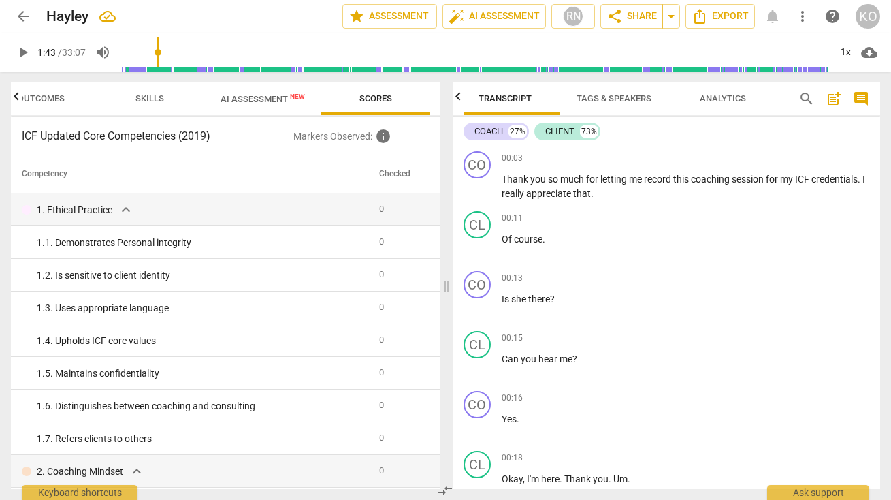
click at [736, 102] on span "Analytics" at bounding box center [723, 98] width 46 height 10
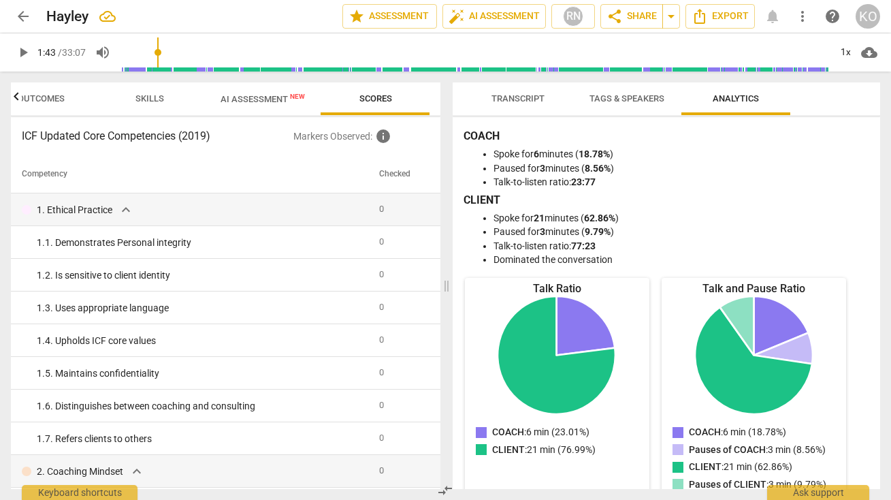
scroll to position [0, 0]
click at [387, 97] on span "Scores" at bounding box center [376, 98] width 33 height 10
click at [249, 97] on span "AI Assessment New" at bounding box center [263, 99] width 84 height 10
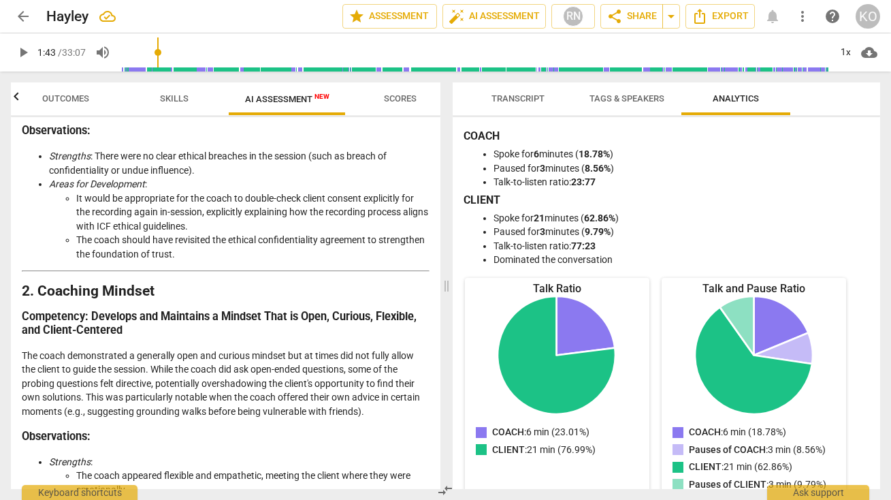
scroll to position [0, 8]
click at [723, 16] on span "Export" at bounding box center [720, 16] width 57 height 16
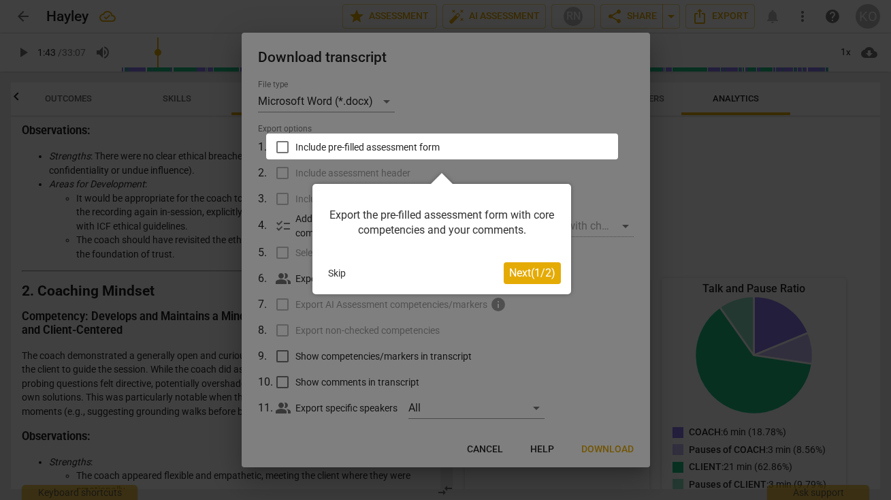
click at [333, 273] on button "Skip" at bounding box center [337, 273] width 29 height 20
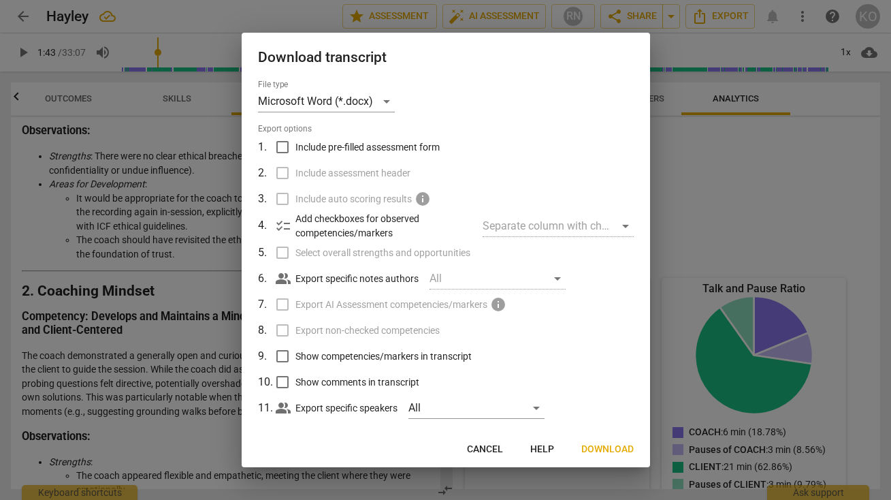
click at [486, 449] on span "Cancel" at bounding box center [485, 450] width 36 height 14
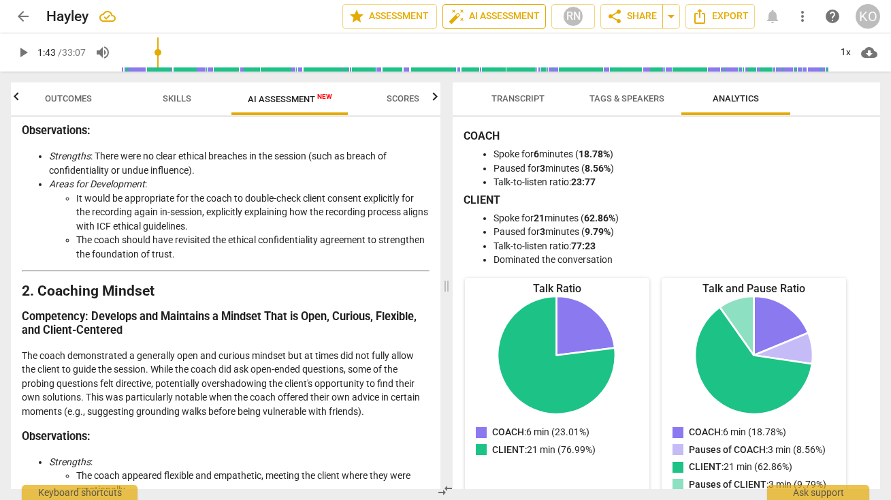
click at [475, 18] on span "auto_fix_high AI Assessment" at bounding box center [494, 16] width 91 height 16
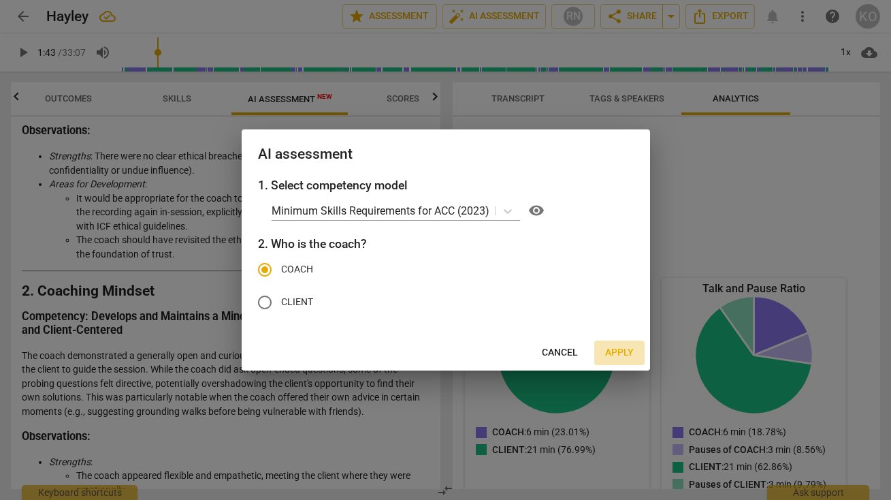
click at [624, 356] on span "Apply" at bounding box center [619, 353] width 29 height 14
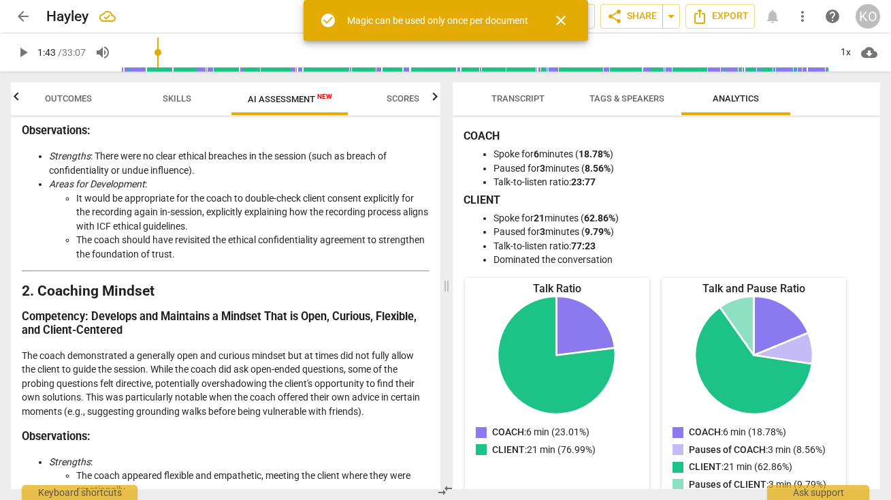
click at [691, 156] on li "Spoke for 6 minutes ( 18.78% )" at bounding box center [681, 154] width 374 height 14
click at [770, 30] on div "arrow_back Hayley edit star Assessment auto_fix_high AI Assessment RN share Sha…" at bounding box center [446, 16] width 870 height 33
click at [770, 18] on div "arrow_back Hayley edit star Assessment auto_fix_high AI Assessment RN share Sha…" at bounding box center [446, 16] width 870 height 25
click at [778, 20] on div "arrow_back Hayley edit star Assessment auto_fix_high AI Assessment RN share Sha…" at bounding box center [446, 16] width 870 height 25
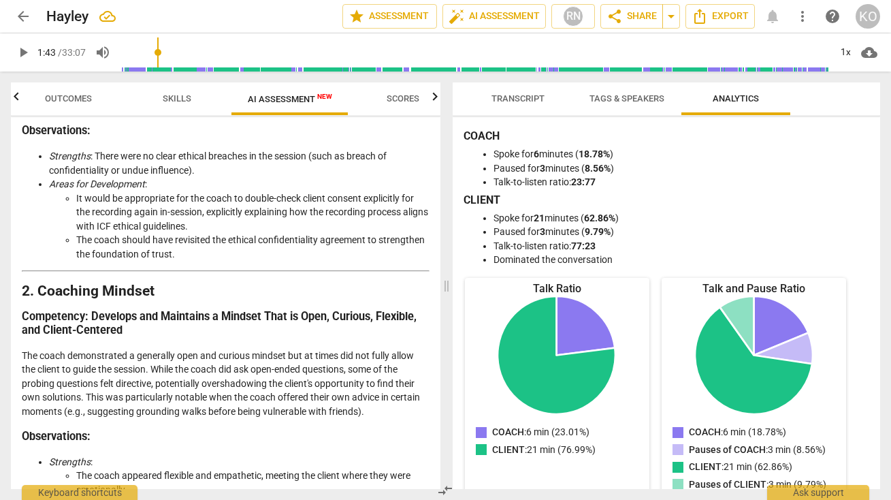
click at [776, 23] on div "arrow_back Hayley edit star Assessment auto_fix_high AI Assessment RN share Sha…" at bounding box center [446, 16] width 870 height 25
click at [776, 24] on div "arrow_back Hayley edit star Assessment auto_fix_high AI Assessment RN share Sha…" at bounding box center [446, 16] width 870 height 25
click at [773, 12] on div "arrow_back Hayley edit star Assessment auto_fix_high AI Assessment RN share Sha…" at bounding box center [446, 16] width 870 height 25
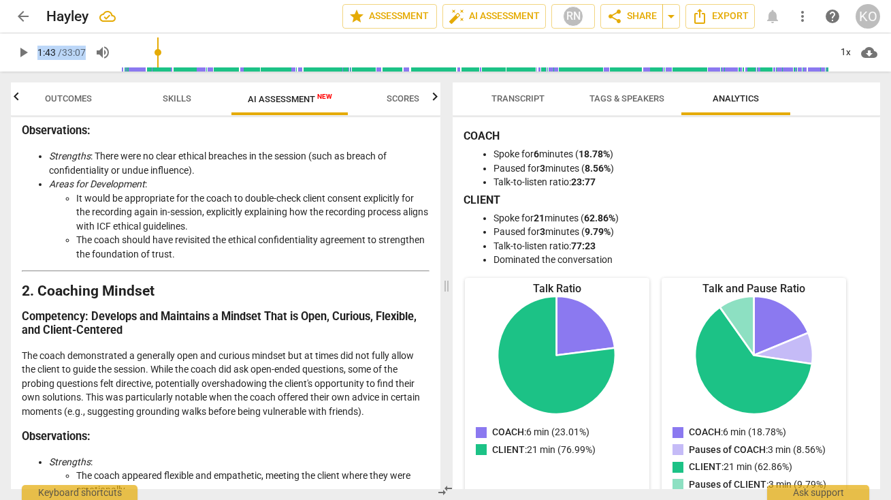
click at [773, 12] on div "arrow_back Hayley edit star Assessment auto_fix_high AI Assessment RN share Sha…" at bounding box center [446, 16] width 870 height 25
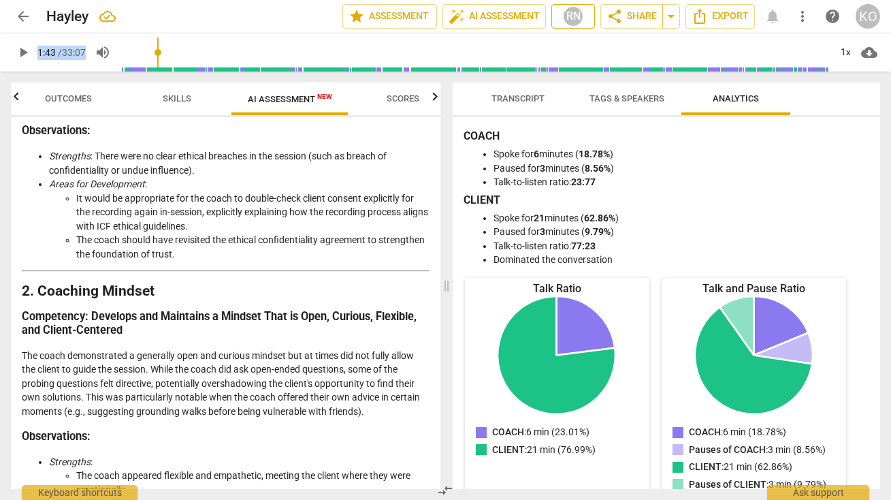
click at [574, 16] on div "RN" at bounding box center [573, 16] width 20 height 20
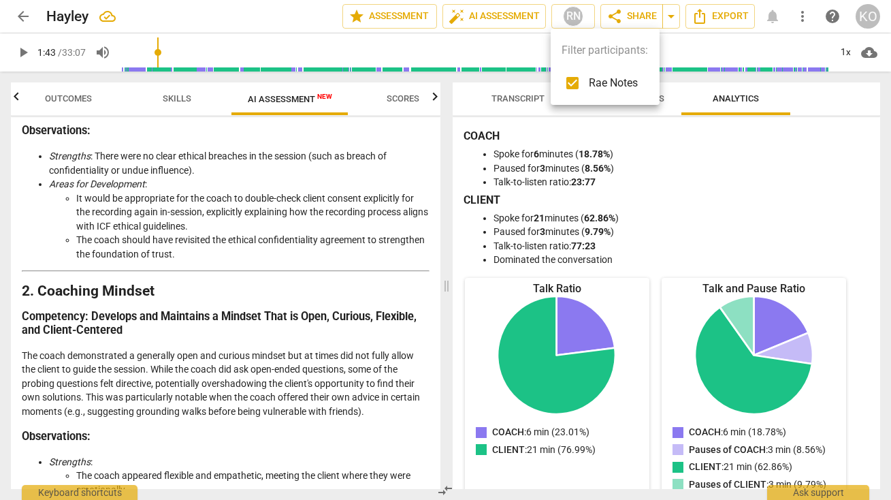
click at [691, 209] on div at bounding box center [445, 250] width 891 height 500
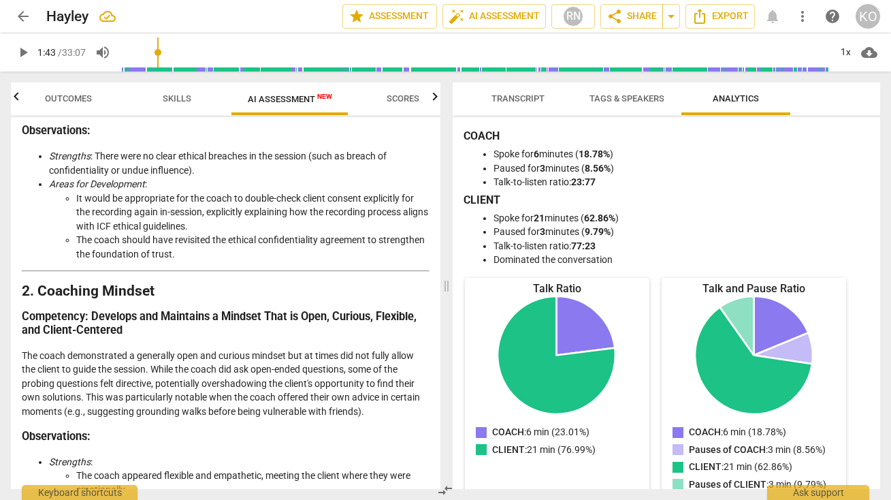
click at [803, 14] on span "more_vert" at bounding box center [803, 16] width 16 height 16
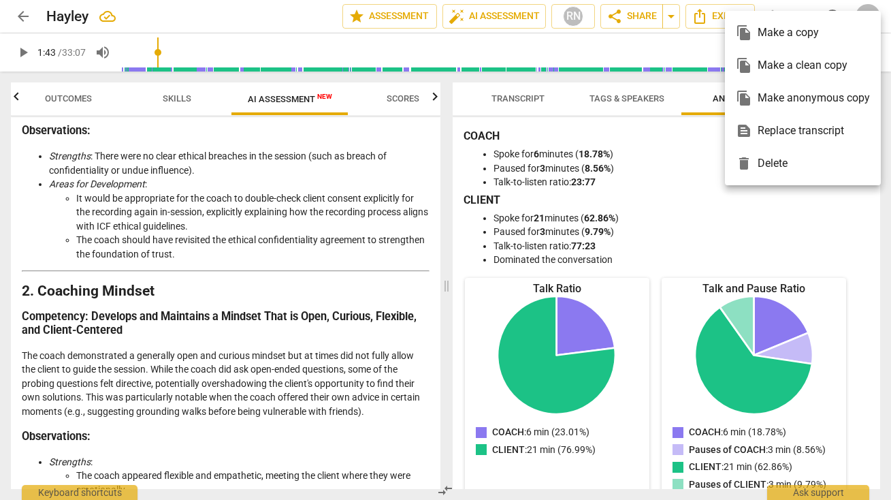
click at [748, 217] on div at bounding box center [445, 250] width 891 height 500
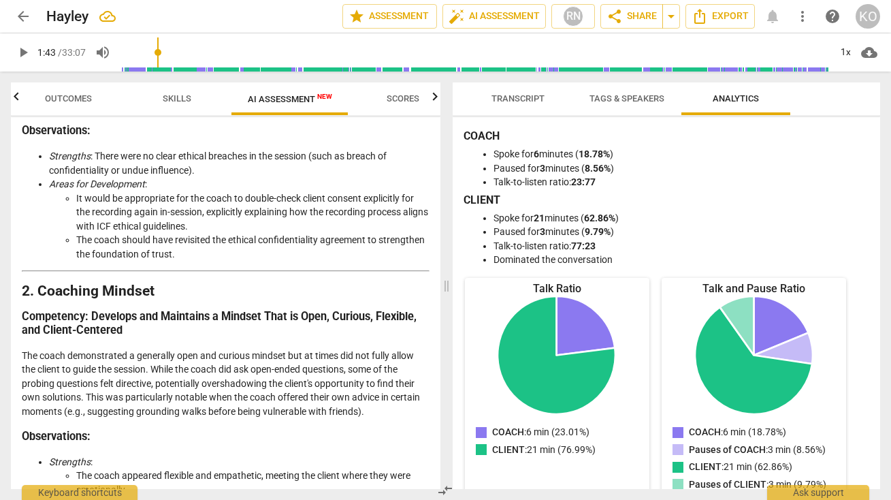
click at [834, 18] on span "help" at bounding box center [833, 16] width 16 height 16
click at [405, 15] on span "star Assessment" at bounding box center [390, 16] width 82 height 16
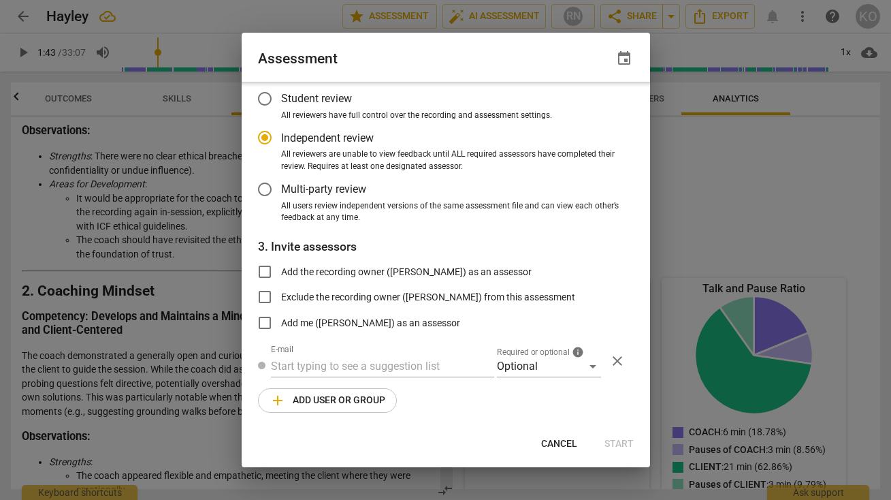
scroll to position [76, 0]
radio input "false"
click at [268, 101] on input "Student review" at bounding box center [265, 99] width 33 height 33
radio input "false"
click at [264, 264] on input "Add the recording owner (Kelly Owens) as an assessor" at bounding box center [265, 272] width 33 height 33
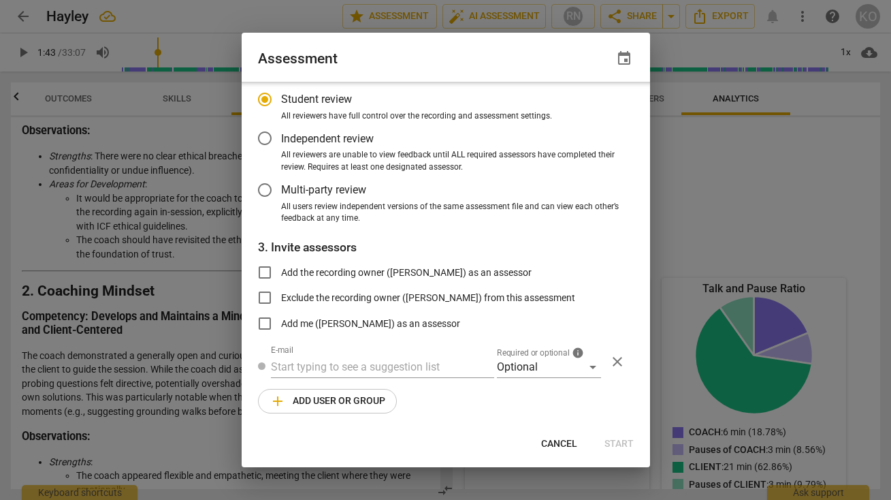
checkbox input "true"
radio input "false"
click at [627, 441] on span "Start" at bounding box center [619, 444] width 29 height 14
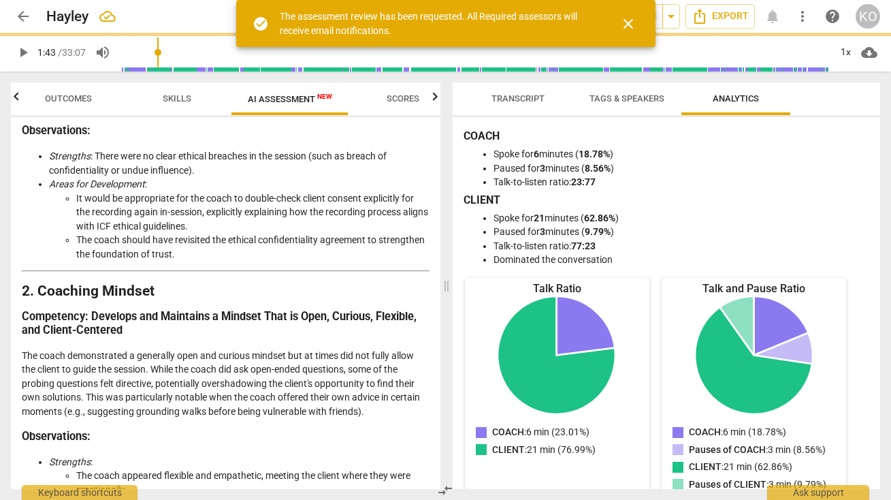
scroll to position [0, 0]
type input "103"
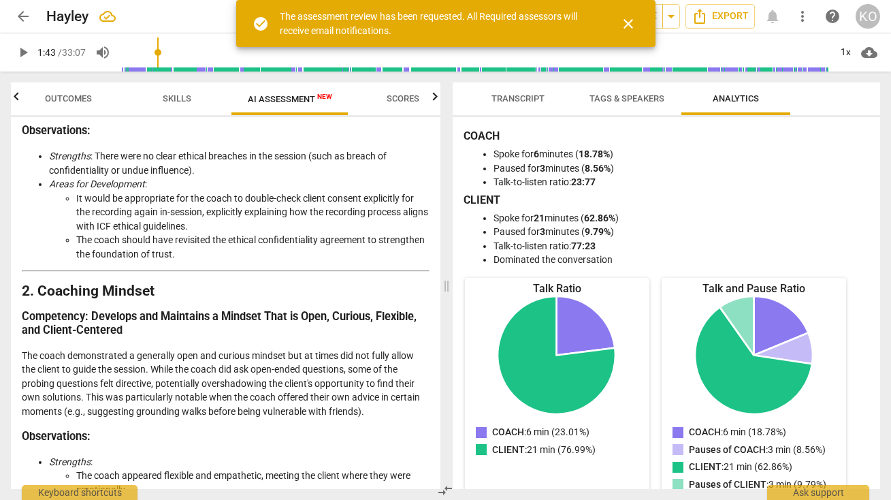
click at [629, 22] on span "close" at bounding box center [628, 24] width 16 height 16
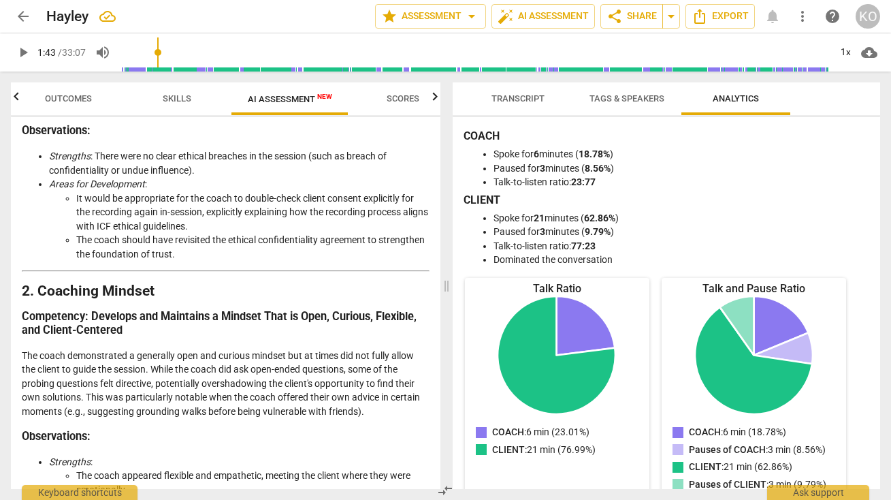
click at [766, 16] on div "arrow_back Hayley edit star Assessment arrow_drop_down auto_fix_high AI Assessm…" at bounding box center [446, 16] width 870 height 25
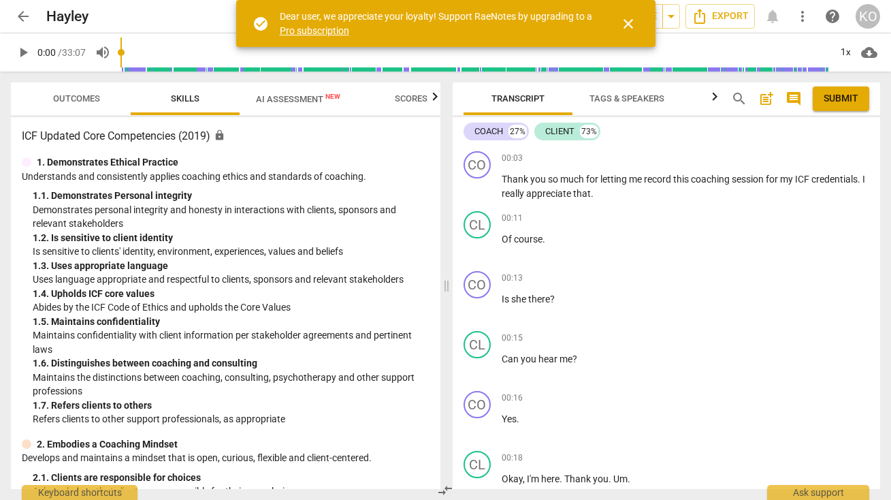
click at [631, 26] on span "close" at bounding box center [628, 24] width 16 height 16
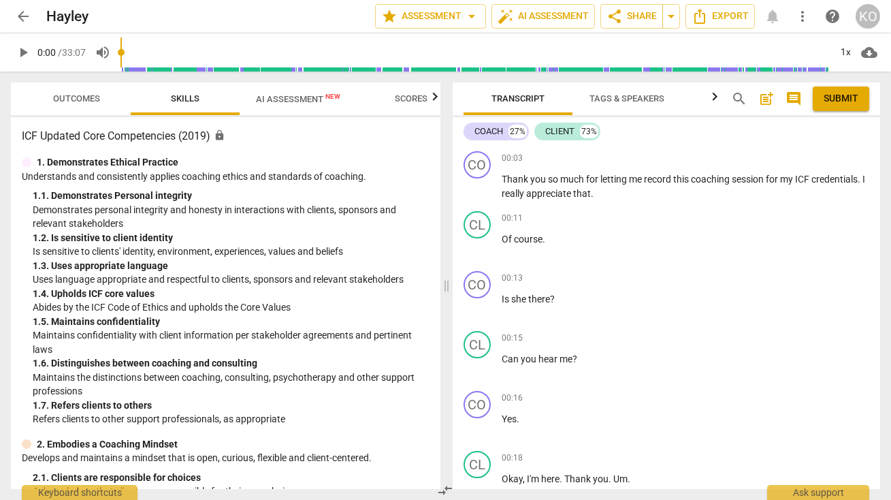
click at [772, 20] on div "arrow_back Hayley edit star Assessment arrow_drop_down auto_fix_high AI Assessm…" at bounding box center [446, 16] width 870 height 25
click at [772, 21] on div "arrow_back Hayley edit star Assessment arrow_drop_down auto_fix_high AI Assessm…" at bounding box center [446, 16] width 870 height 25
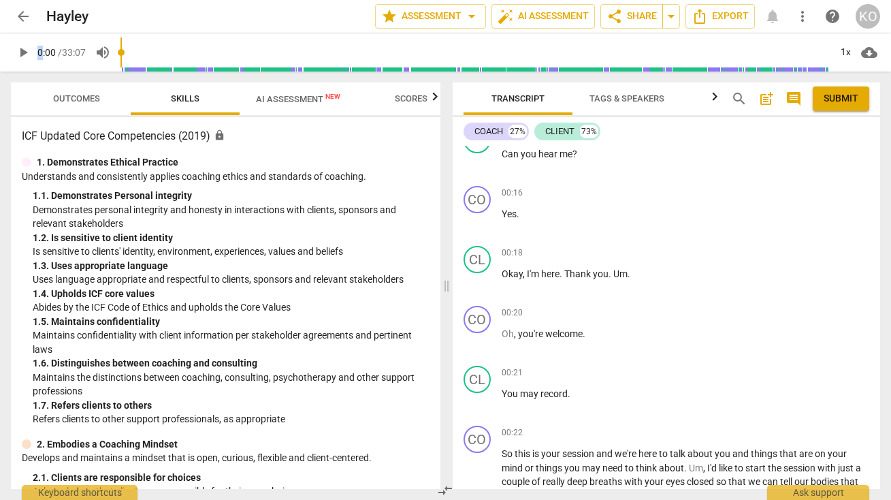
scroll to position [206, 0]
click at [818, 486] on div "Ask support" at bounding box center [819, 489] width 102 height 22
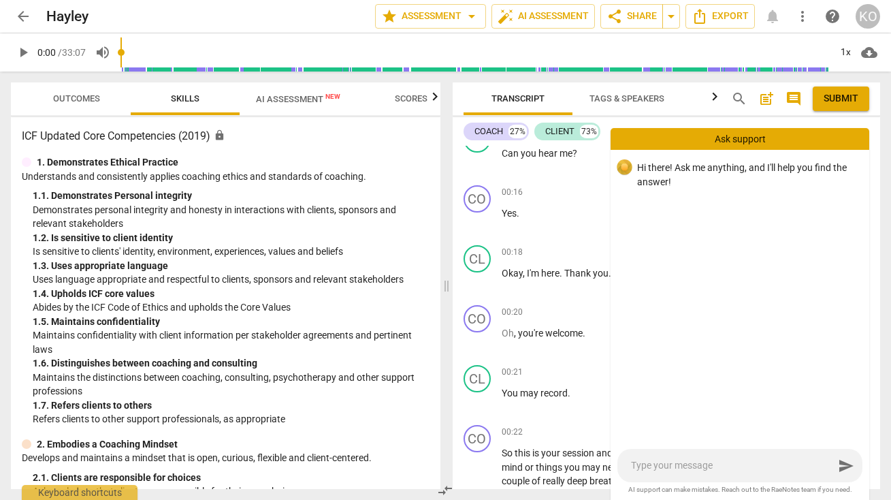
type textarea "w"
type textarea "wh"
type textarea "whe"
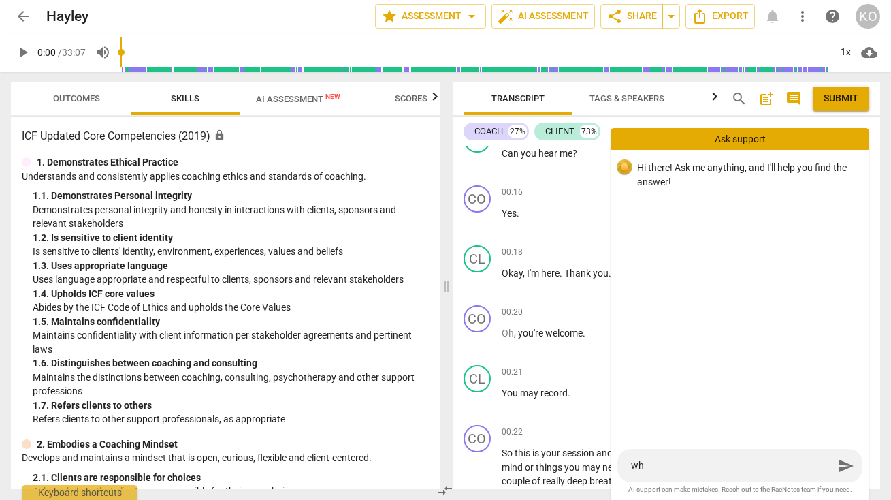
type textarea "whe"
type textarea "wher"
type textarea "where"
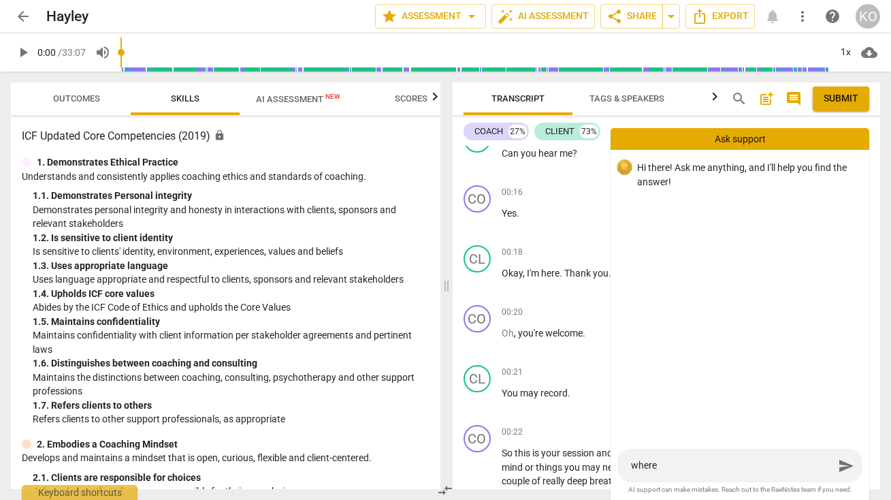
type textarea "where"
type textarea "where f"
type textarea "where ff"
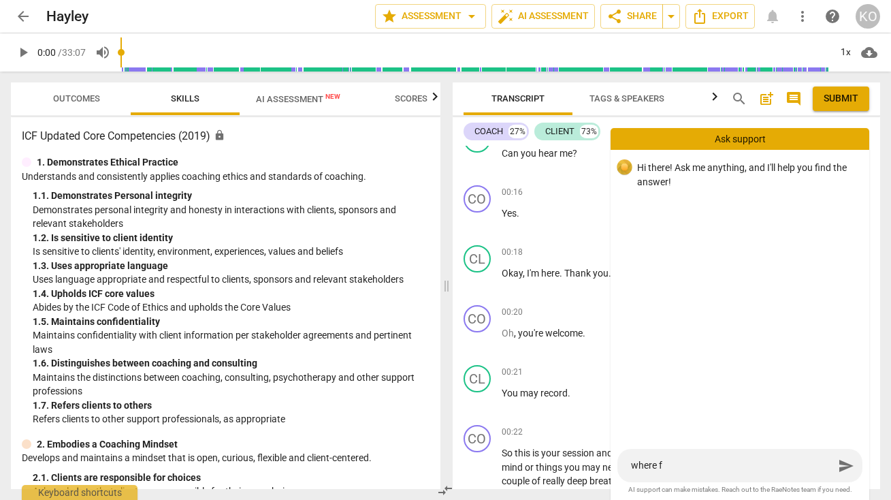
type textarea "where ff"
type textarea "where ffo"
type textarea "where ffor"
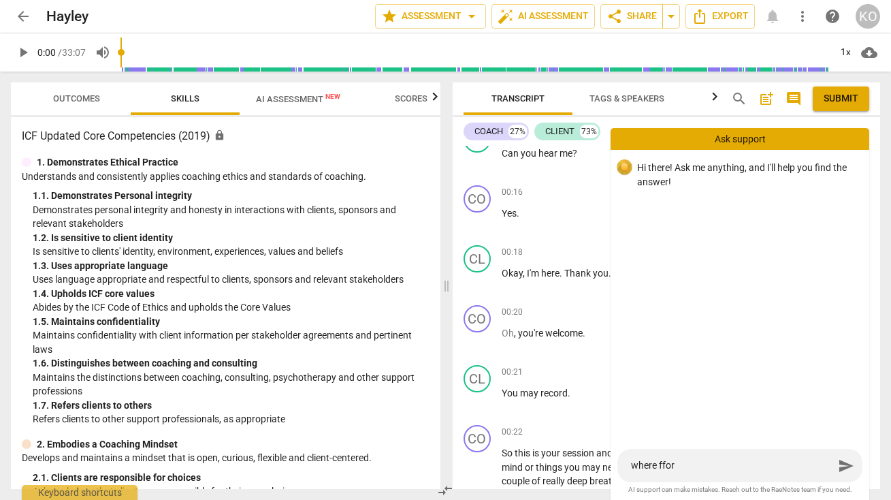
type textarea "where ffo"
type textarea "where ff"
type textarea "where f"
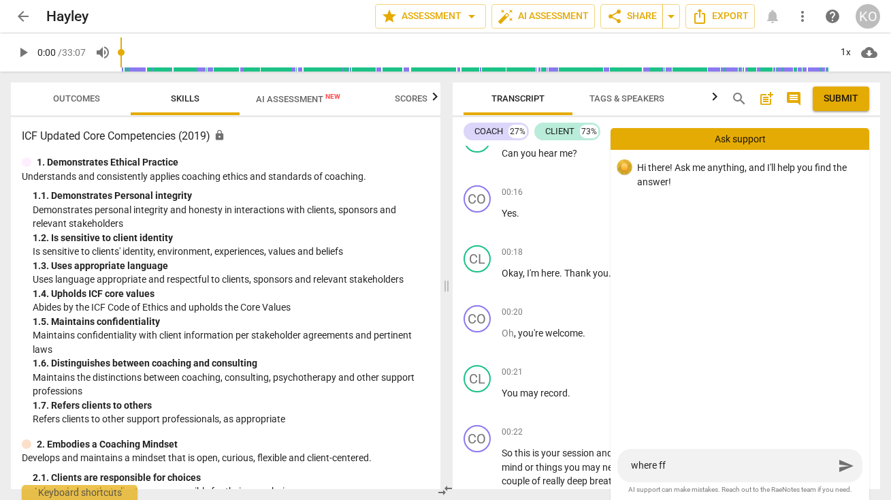
type textarea "where f"
type textarea "where"
type textarea "where d"
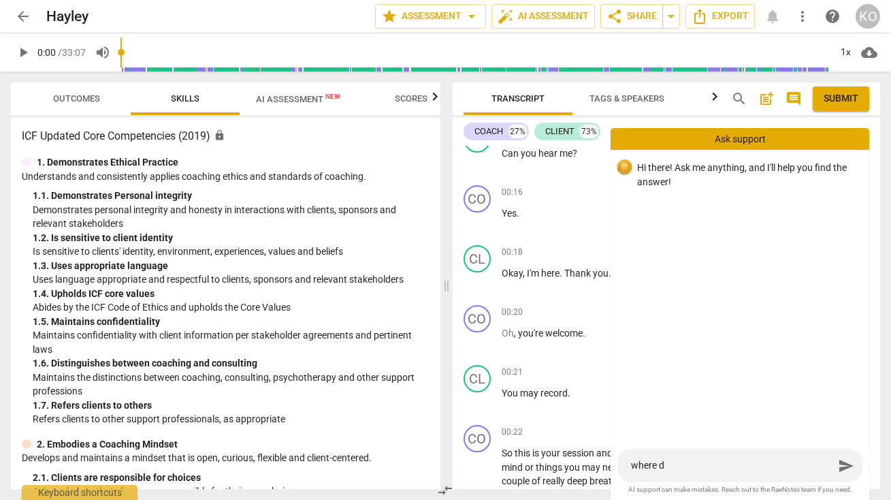
type textarea "where do"
type textarea "where doe"
type textarea "where does"
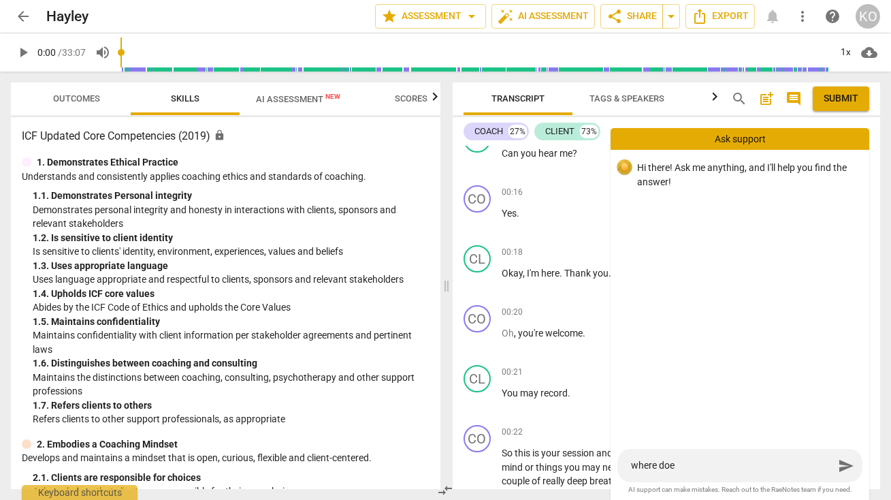
type textarea "where does"
type textarea "where does t"
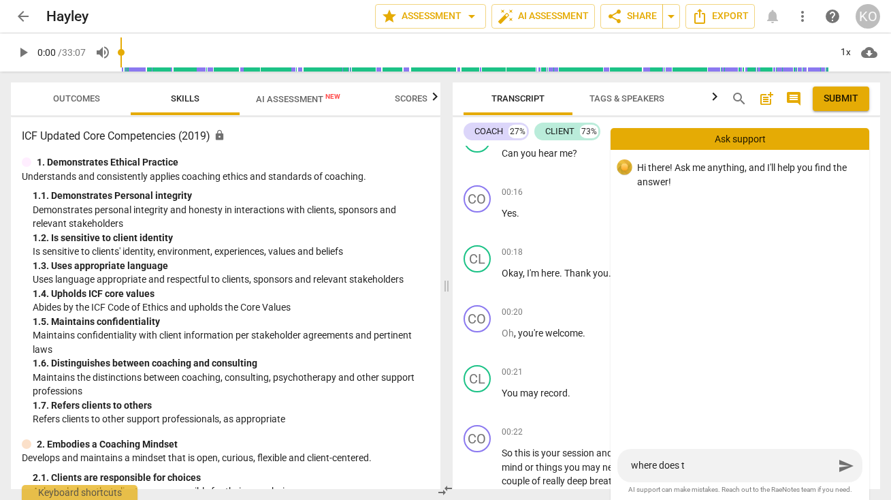
type textarea "where does th"
type textarea "where does the"
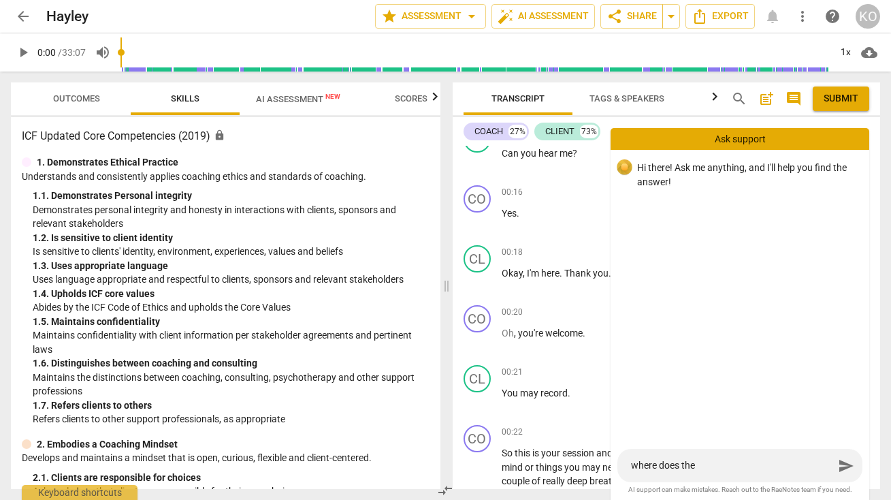
type textarea "where does the"
type textarea "where does the A"
type textarea "where does the AI"
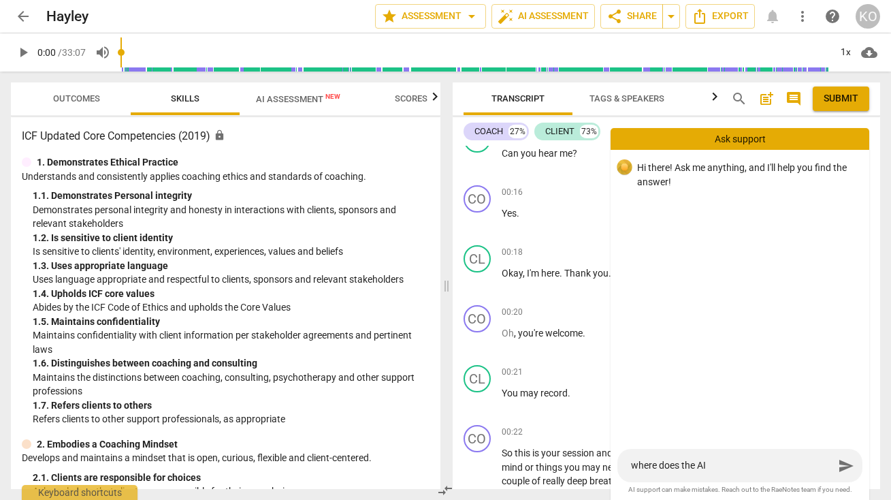
type textarea "where does the AI"
type textarea "where does the AI a"
type textarea "where does the AI as"
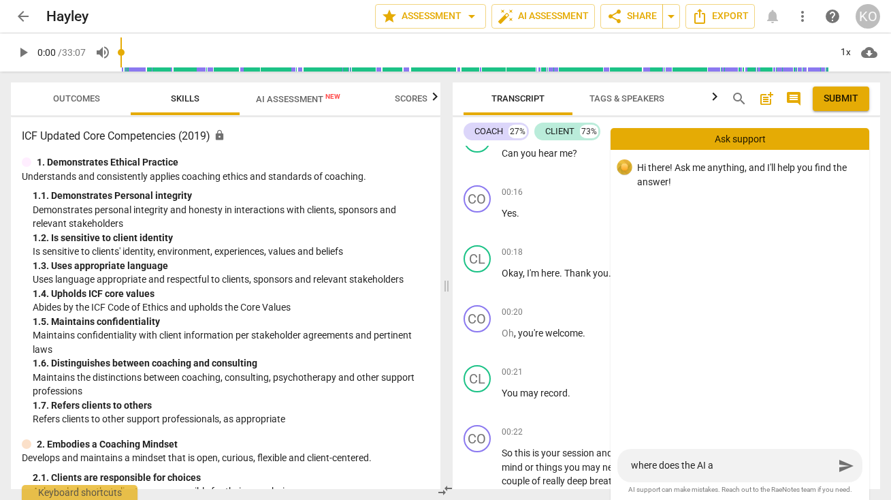
type textarea "where does the AI as"
type textarea "where does the AI ass"
type textarea "where does the AI asse"
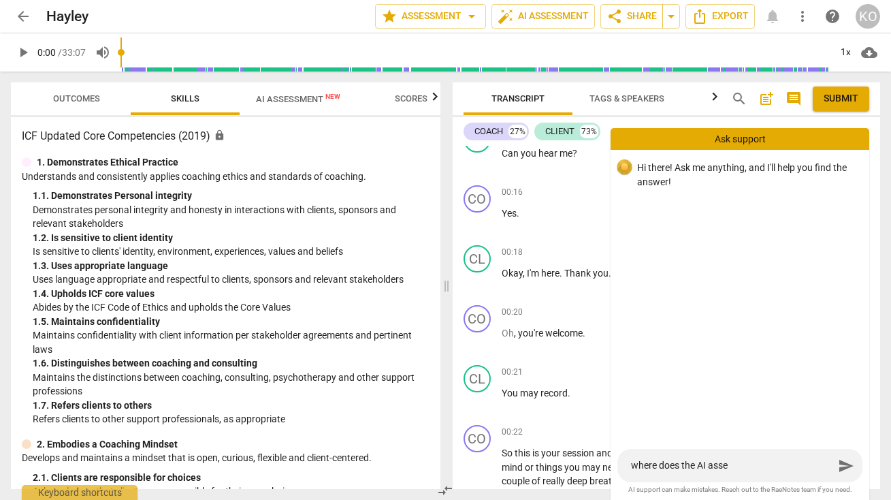
type textarea "where does the AI asses"
type textarea "where does the AI assess"
type textarea "where does the AI assessm"
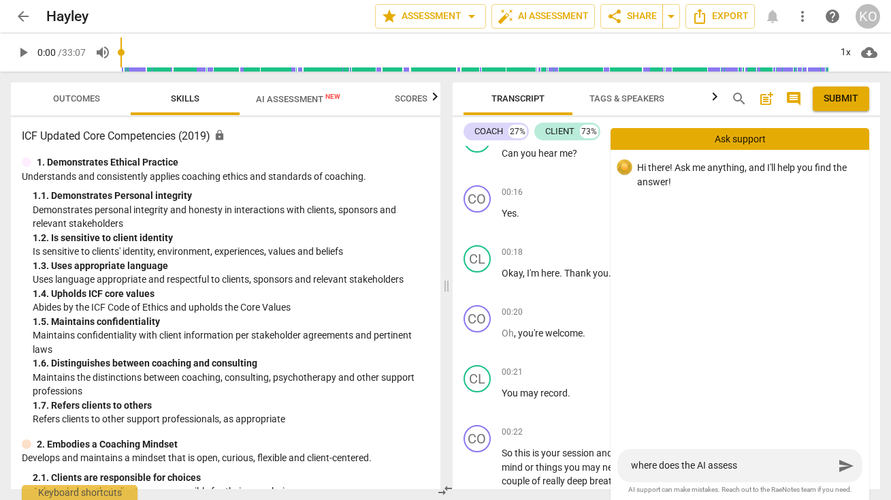
type textarea "where does the AI assessm"
type textarea "where does the AI assessme"
type textarea "where does the AI assessmen"
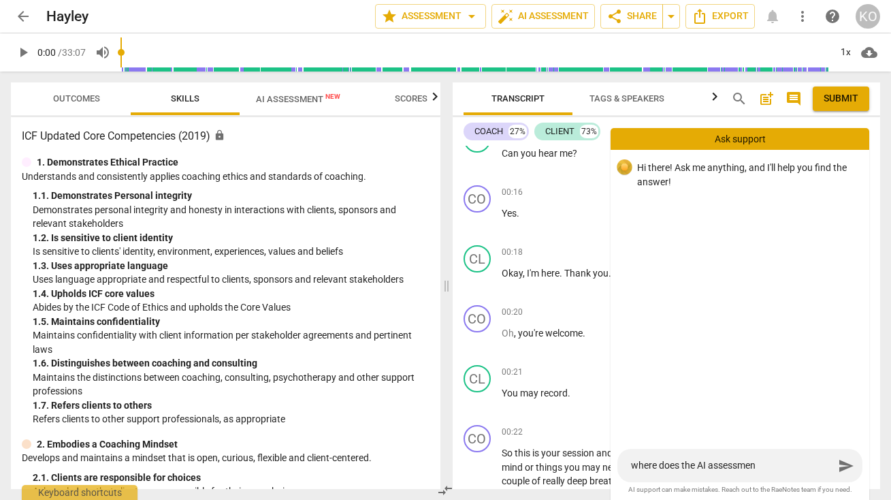
type textarea "where does the AI assessment"
type textarea "where does the AI assessment g"
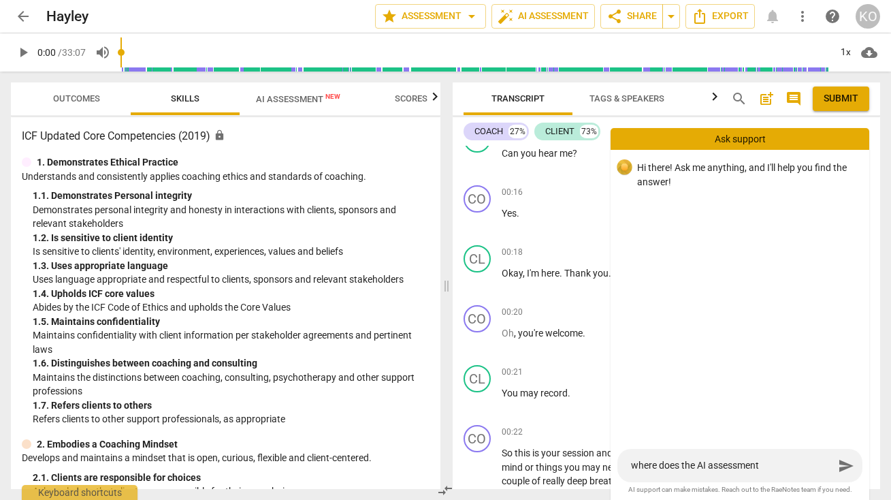
type textarea "where does the AI assessment g"
type textarea "where does the AI assessment go"
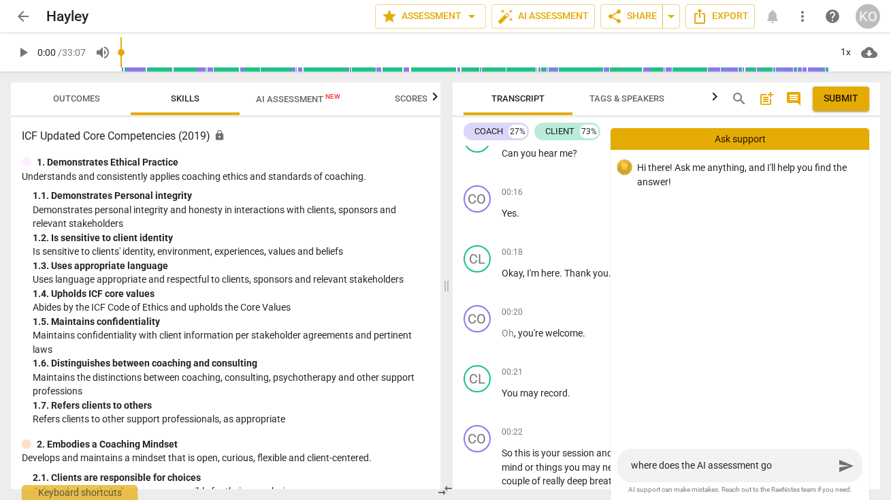
type textarea "where does the AI assessment go w"
type textarea "where does the AI assessment go wh"
type textarea "where does the AI assessment go whe"
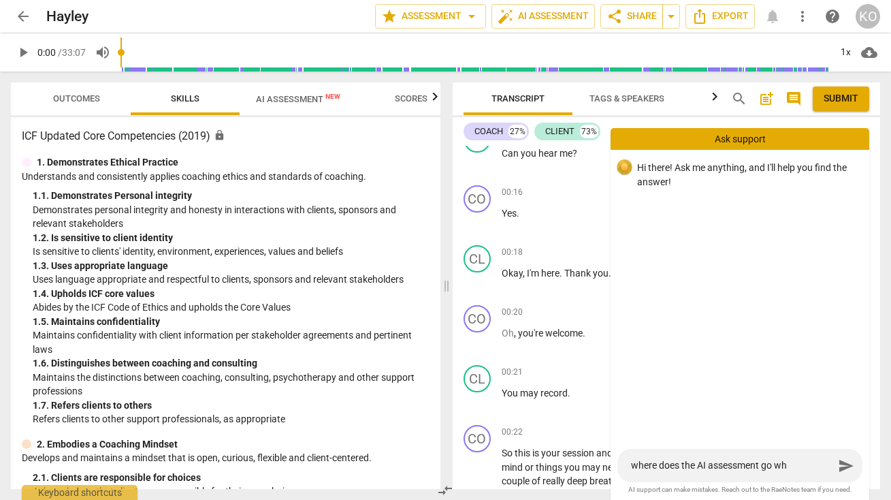
type textarea "where does the AI assessment go whe"
type textarea "where does the AI assessment go when"
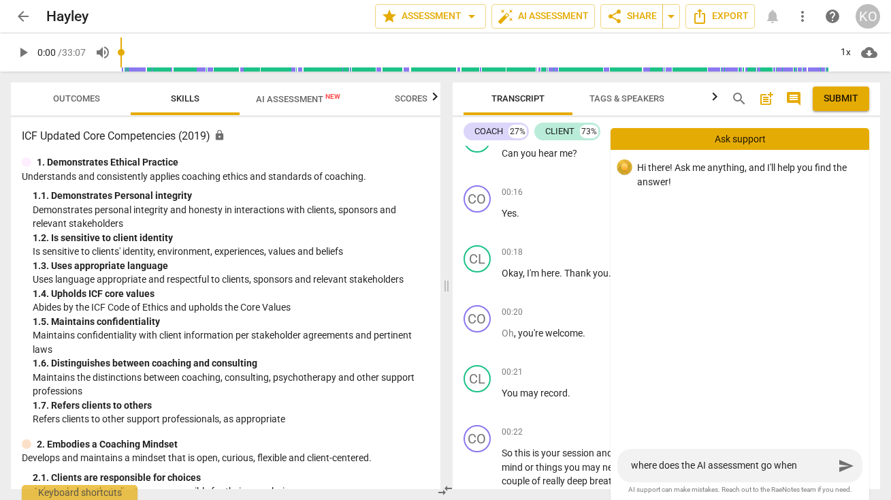
type textarea "where does the AI assessment go when f"
type textarea "where does the AI assessment go when fi"
type textarea "where does the AI assessment go when fin"
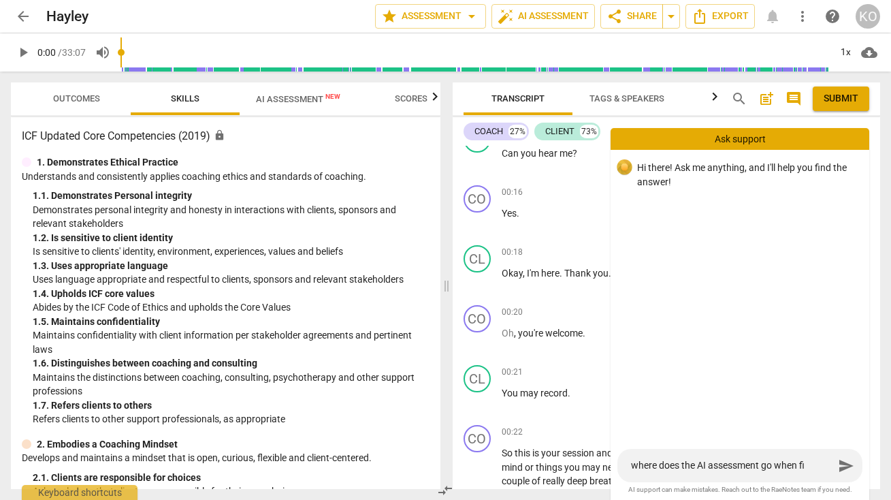
type textarea "where does the AI assessment go when fin"
type textarea "where does the AI assessment go when fini"
type textarea "where does the AI assessment go when finis"
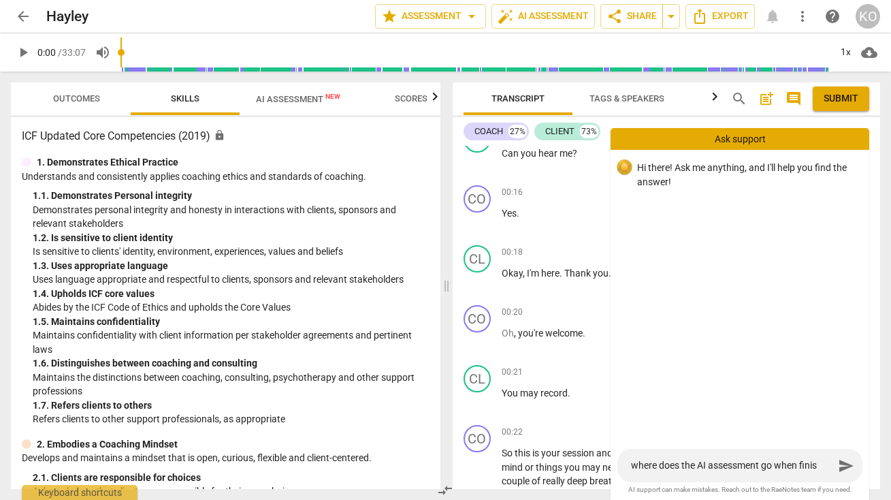
type textarea "where does the AI assessment go when finish"
type textarea "where does the AI assessment go when finishe"
type textarea "where does the AI assessment go when finished"
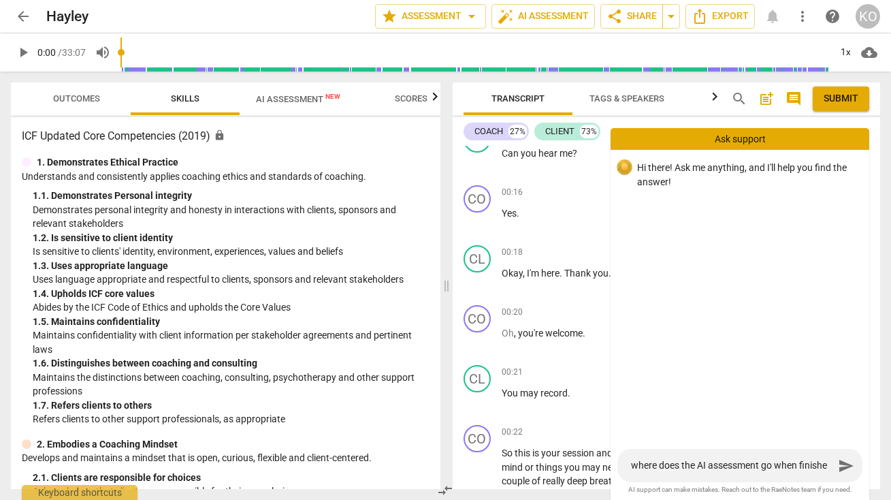
type textarea "where does the AI assessment go when finished"
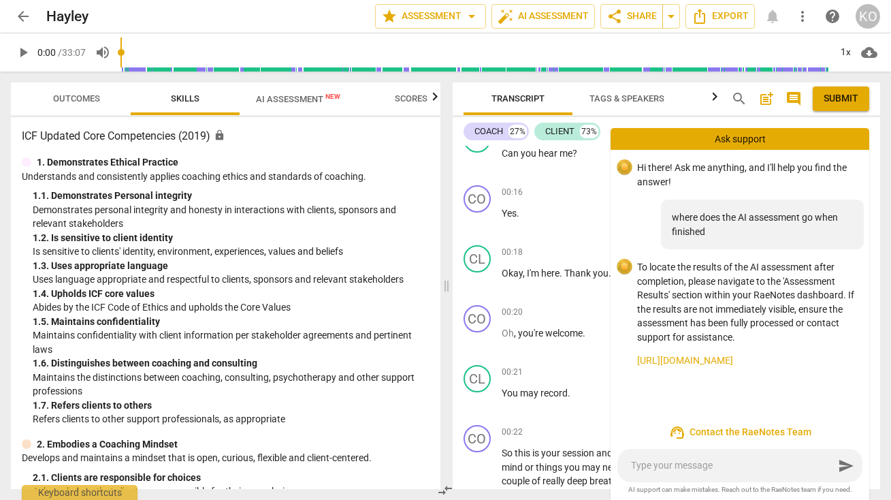
click at [22, 12] on span "arrow_back" at bounding box center [23, 16] width 16 height 16
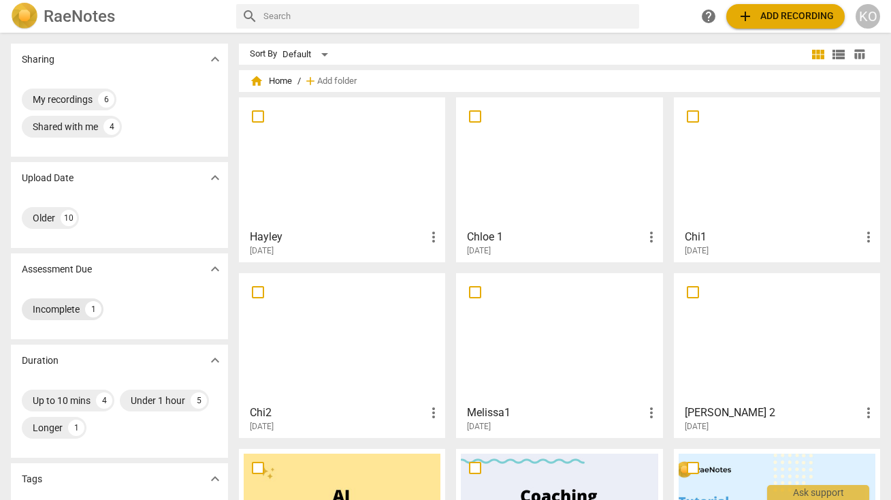
click at [91, 313] on div "1" at bounding box center [93, 309] width 16 height 16
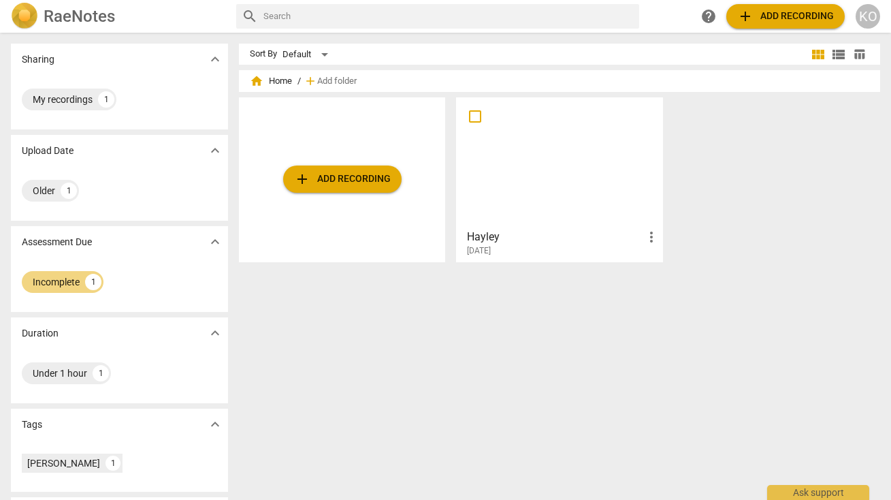
click at [564, 183] on div at bounding box center [559, 162] width 197 height 121
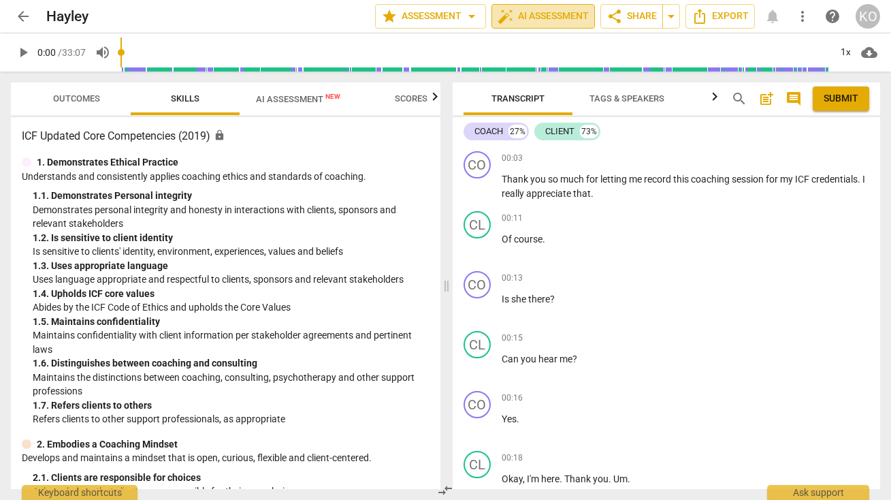
click at [542, 17] on span "auto_fix_high AI Assessment" at bounding box center [543, 16] width 91 height 16
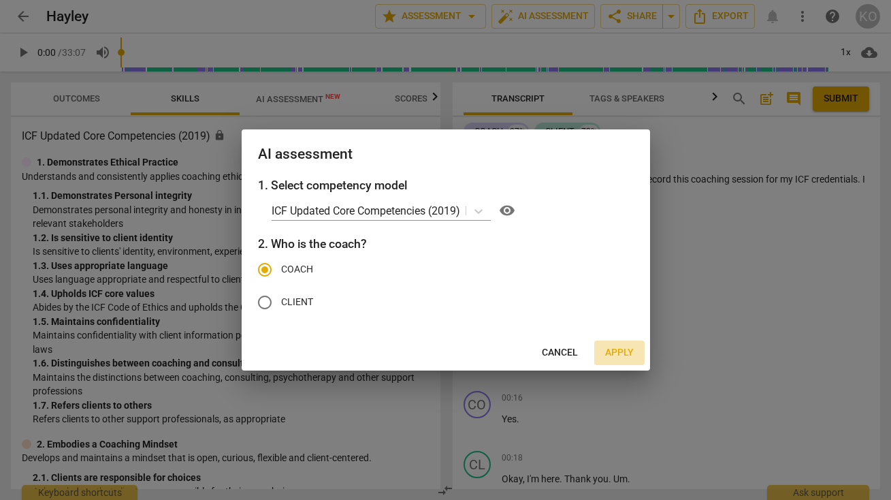
click at [627, 347] on span "Apply" at bounding box center [619, 353] width 29 height 14
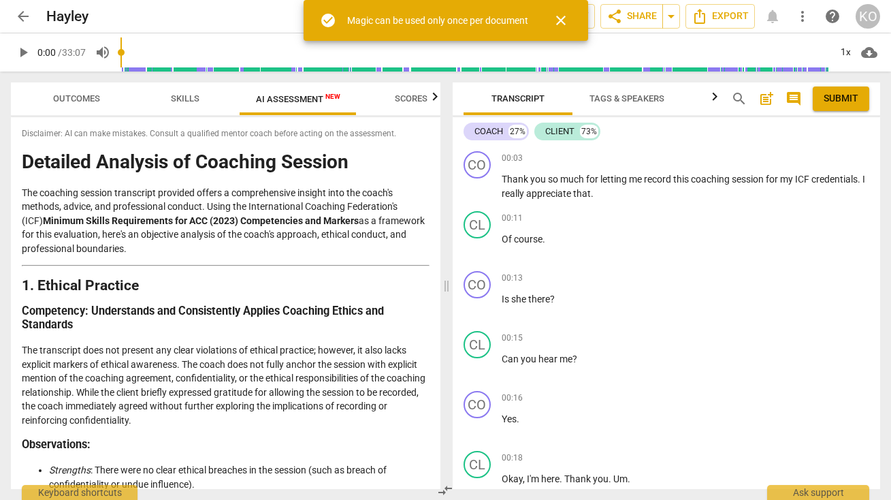
click at [565, 17] on span "close" at bounding box center [561, 20] width 16 height 16
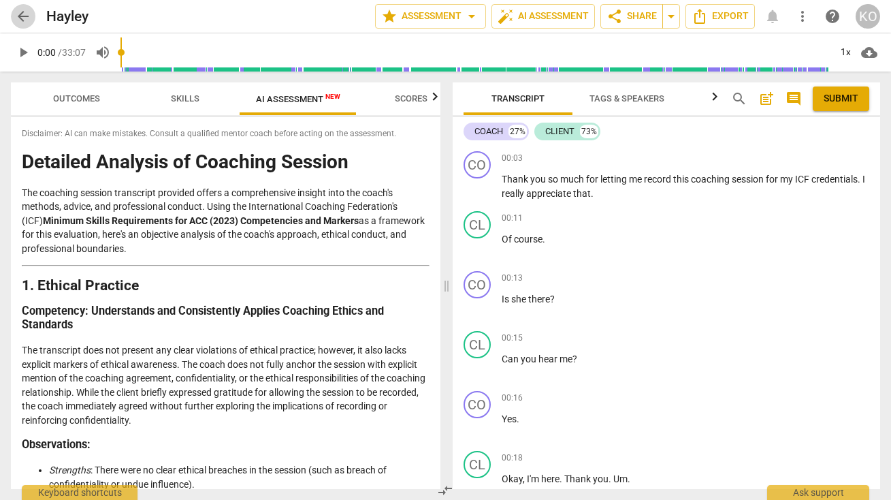
click at [22, 18] on span "arrow_back" at bounding box center [23, 16] width 16 height 16
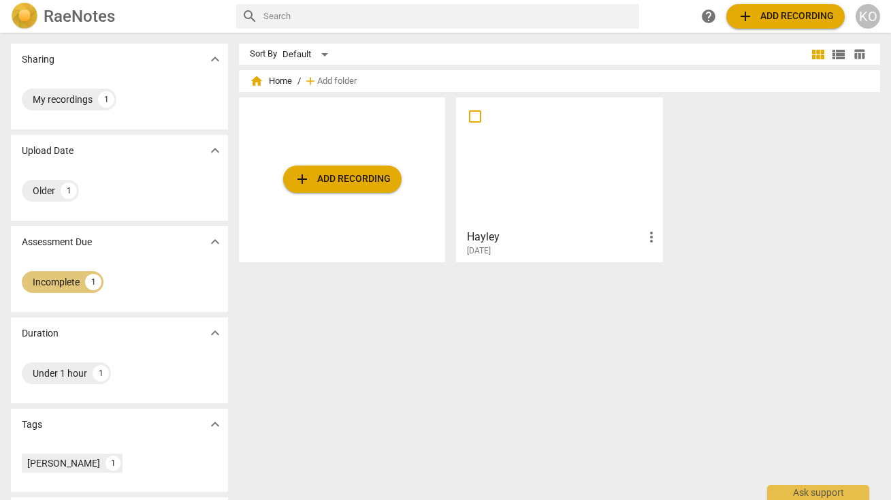
click at [68, 280] on div "Incomplete" at bounding box center [56, 282] width 47 height 14
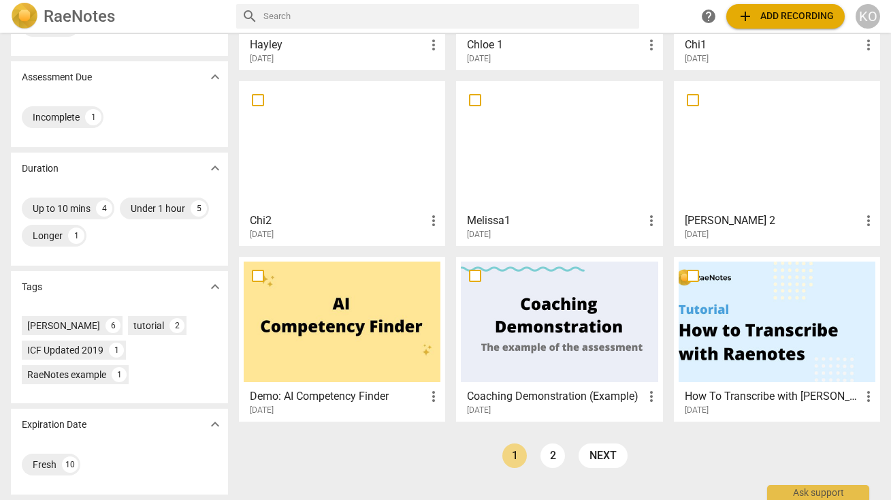
scroll to position [192, 0]
click at [593, 457] on link "next" at bounding box center [603, 455] width 49 height 25
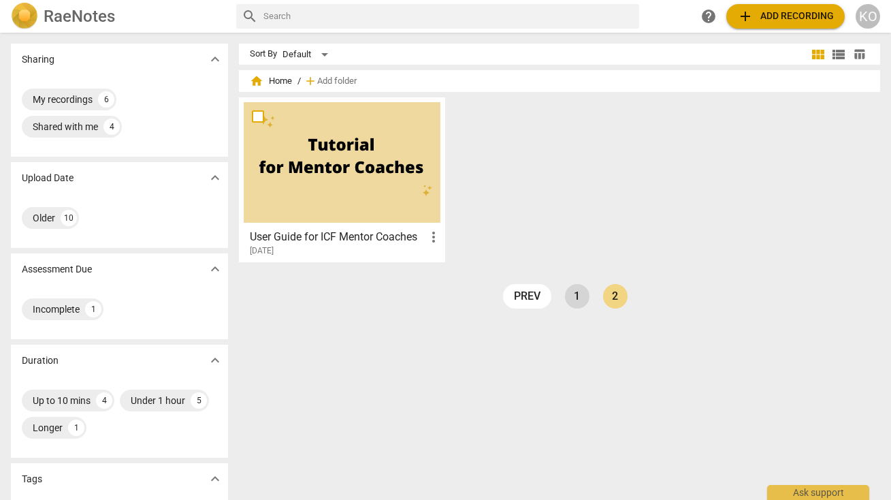
click at [566, 293] on link "1" at bounding box center [577, 296] width 25 height 25
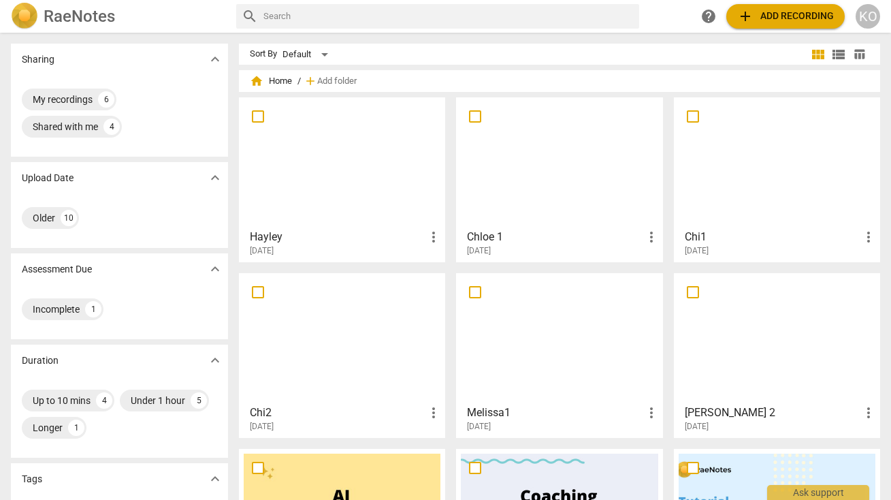
click at [321, 176] on div at bounding box center [342, 162] width 197 height 121
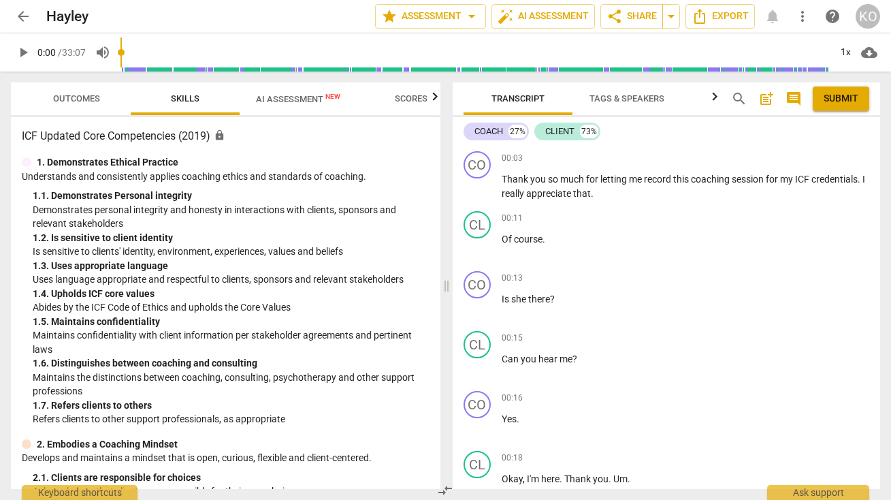
click at [774, 17] on div "arrow_back Hayley edit star Assessment arrow_drop_down auto_fix_high AI Assessm…" at bounding box center [446, 16] width 870 height 25
click at [830, 13] on span "help" at bounding box center [833, 16] width 16 height 16
click at [798, 496] on div "Ask support" at bounding box center [819, 489] width 102 height 22
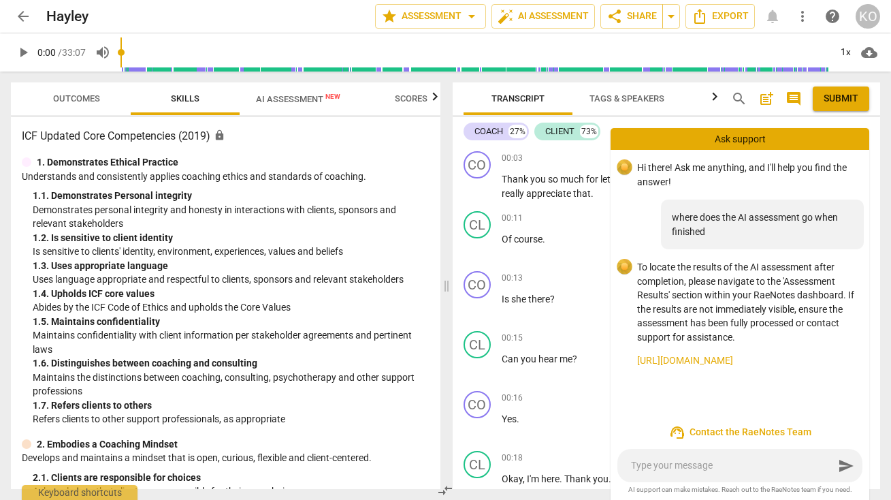
click at [706, 356] on link "https://www.raenotes.com/help/ai_assessment.html" at bounding box center [747, 360] width 221 height 14
click at [22, 12] on span "arrow_back" at bounding box center [23, 16] width 16 height 16
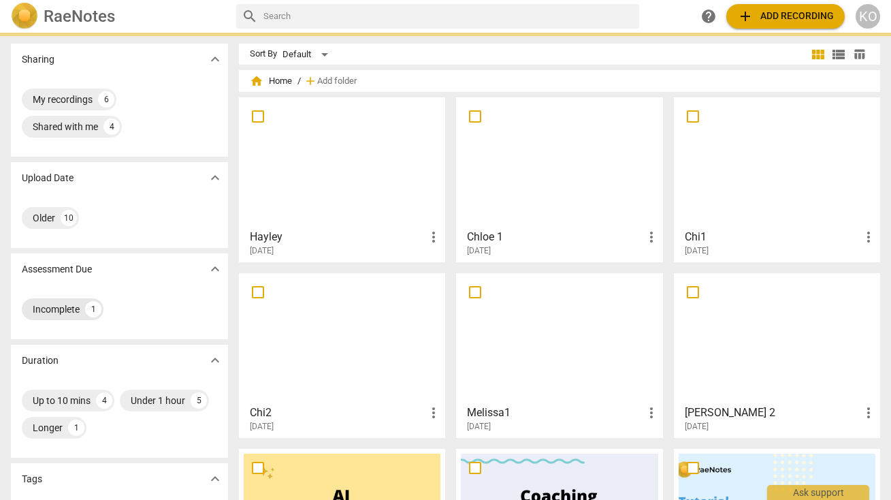
click at [82, 304] on div "Incomplete 1" at bounding box center [63, 309] width 82 height 22
click at [68, 308] on div "Incomplete" at bounding box center [56, 309] width 47 height 14
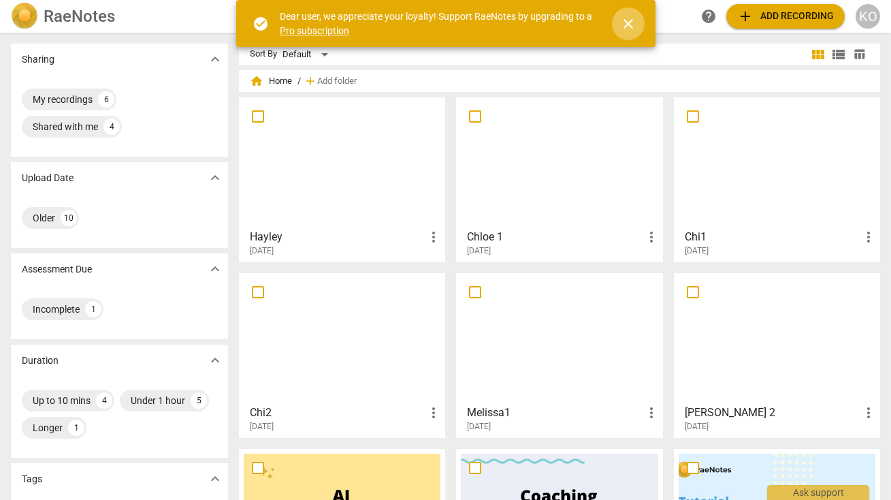
click at [629, 25] on span "close" at bounding box center [628, 24] width 16 height 16
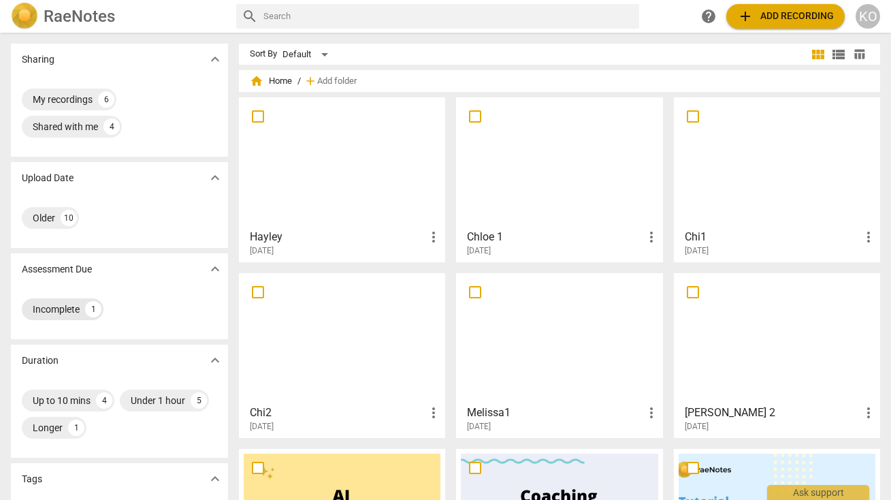
click at [65, 307] on div "Incomplete" at bounding box center [56, 309] width 47 height 14
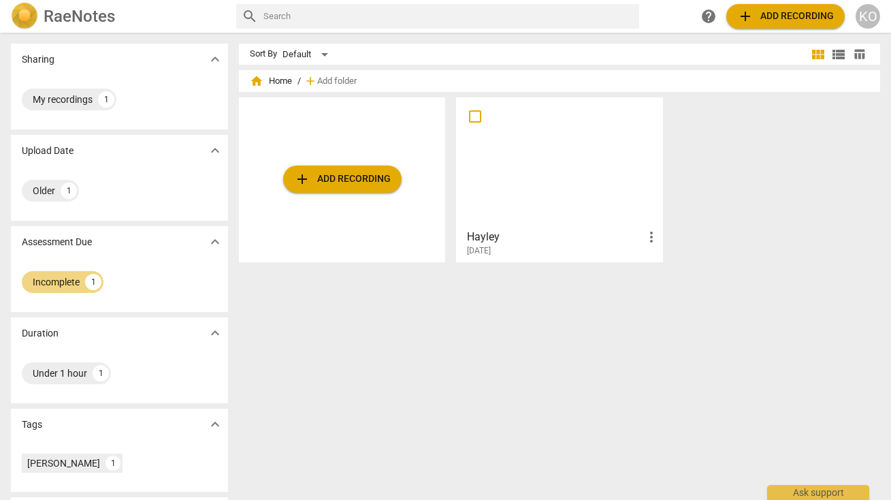
click at [649, 238] on span "more_vert" at bounding box center [652, 237] width 16 height 16
click at [597, 241] on div at bounding box center [445, 250] width 891 height 500
click at [567, 166] on div at bounding box center [559, 162] width 197 height 121
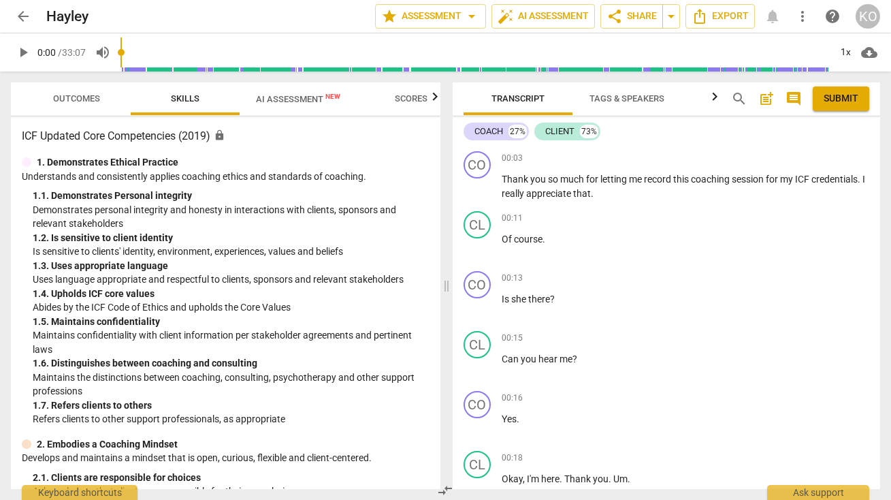
click at [868, 18] on div "KO" at bounding box center [868, 16] width 25 height 25
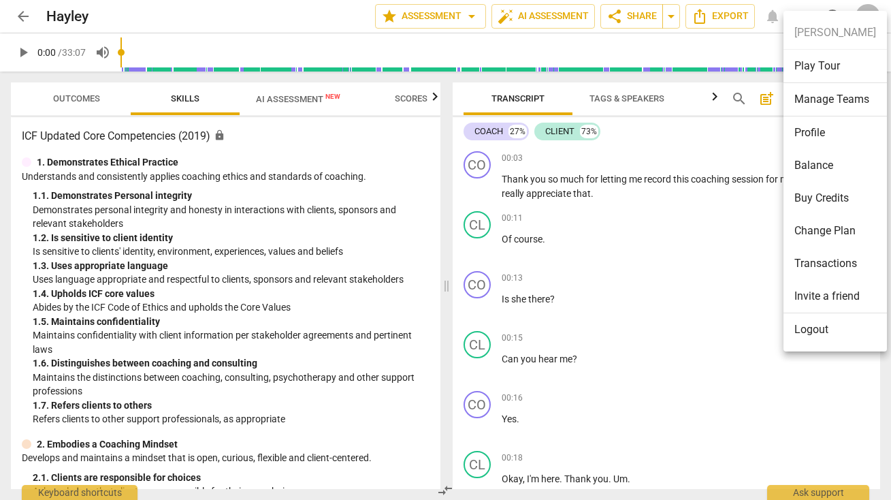
click at [864, 18] on ul "Kelly Owens Play Tour Manage Teams Profile Balance Buy Credits Change Plan Tran…" at bounding box center [836, 181] width 104 height 341
click at [869, 3] on div at bounding box center [445, 250] width 891 height 500
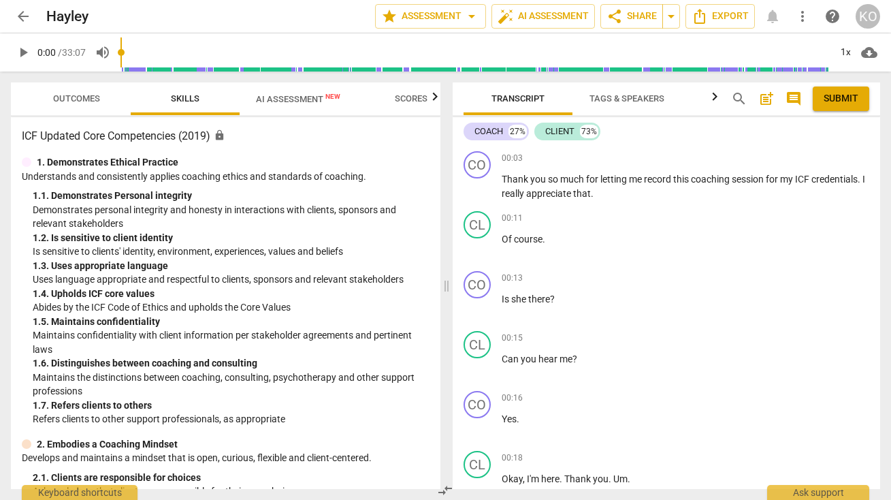
click at [800, 20] on span "more_vert" at bounding box center [803, 16] width 16 height 16
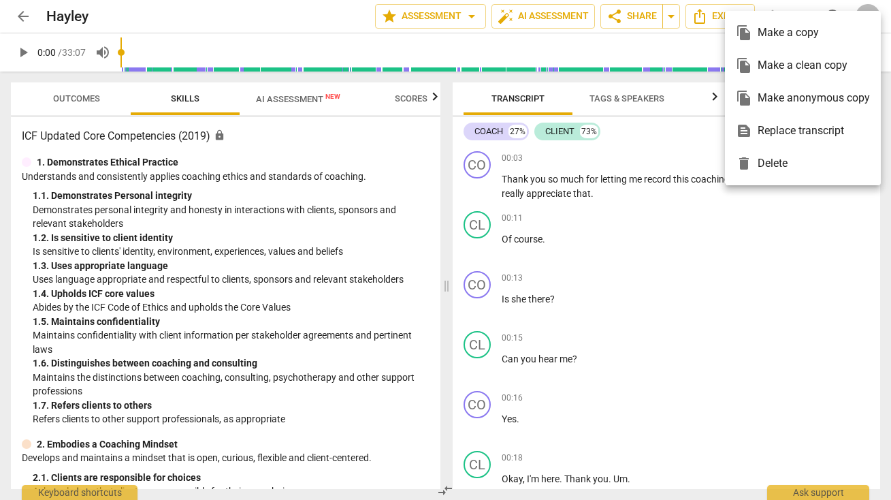
click at [712, 333] on div at bounding box center [445, 250] width 891 height 500
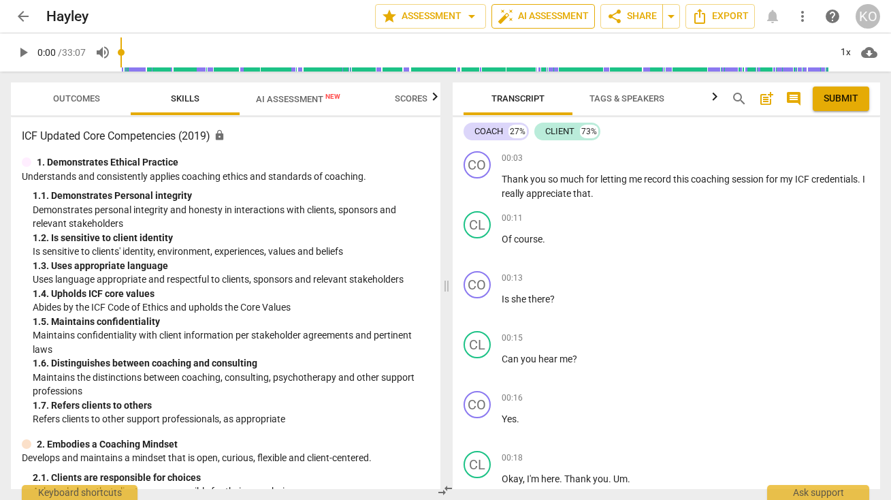
click at [528, 20] on span "auto_fix_high AI Assessment" at bounding box center [543, 16] width 91 height 16
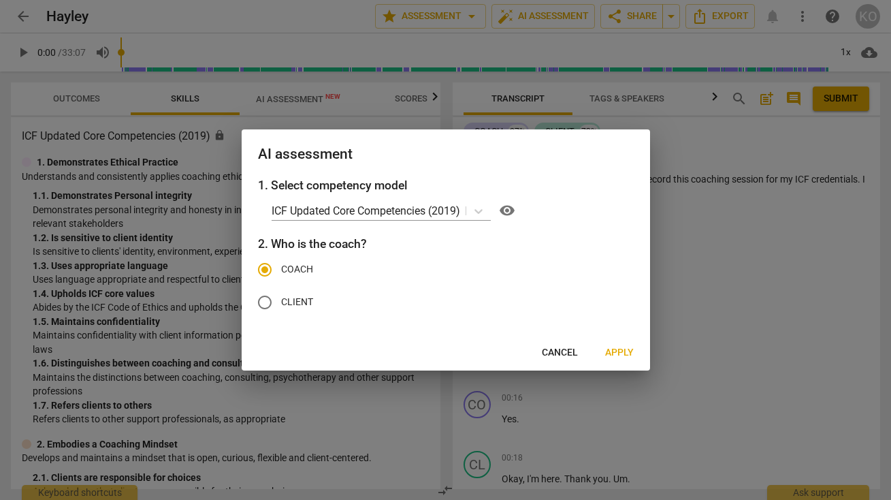
click at [625, 351] on span "Apply" at bounding box center [619, 353] width 29 height 14
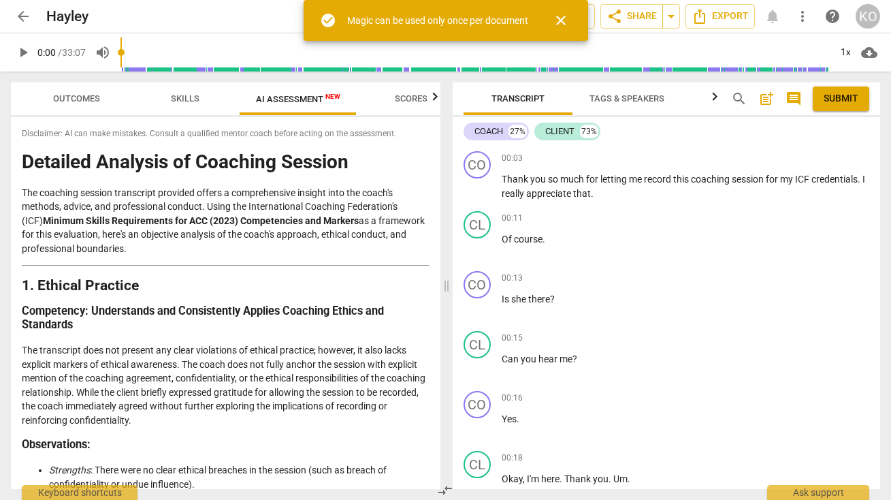
click at [328, 17] on span "check_circle" at bounding box center [328, 20] width 16 height 16
click at [416, 14] on div "Magic can be used only once per document" at bounding box center [437, 21] width 181 height 14
click at [554, 26] on span "close" at bounding box center [561, 20] width 33 height 16
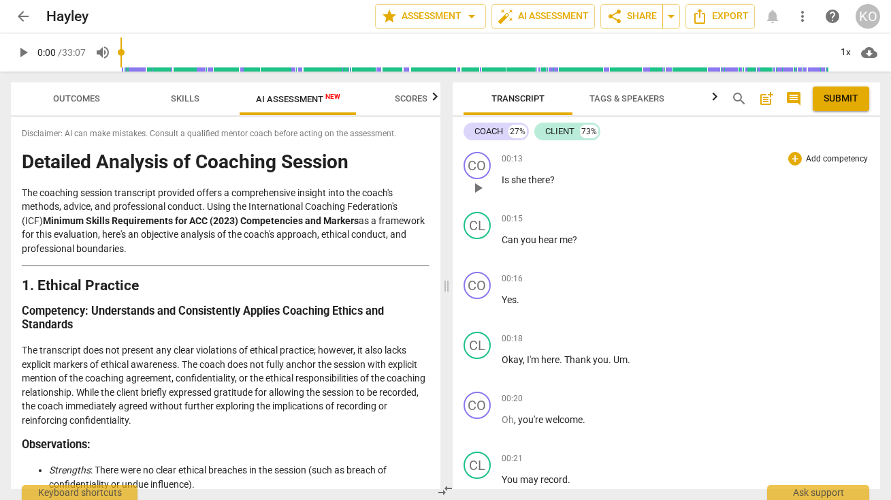
scroll to position [121, 0]
click at [19, 15] on span "arrow_back" at bounding box center [23, 16] width 16 height 16
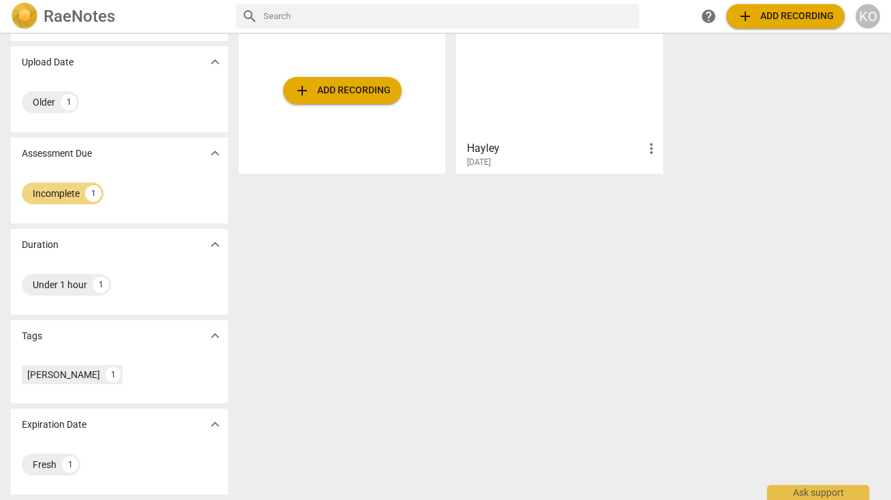
scroll to position [89, 0]
click at [65, 465] on div "1" at bounding box center [70, 464] width 16 height 16
click at [55, 468] on div "Fresh" at bounding box center [45, 465] width 24 height 14
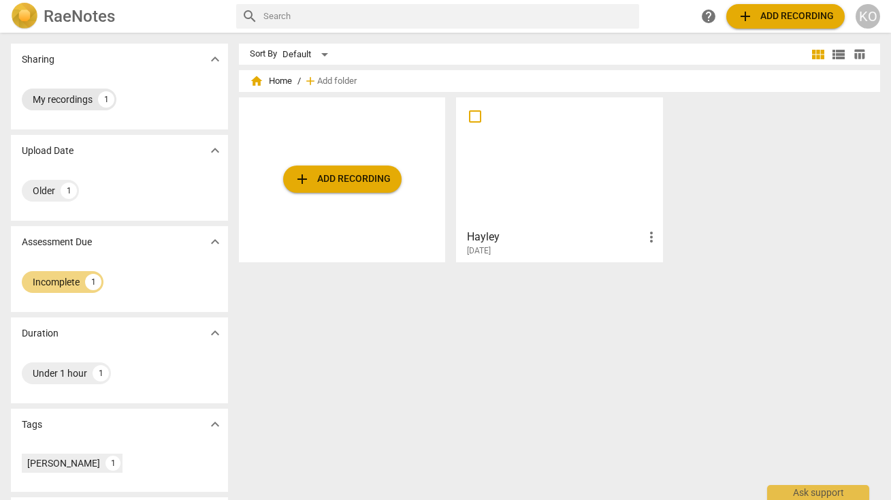
click at [76, 104] on div "My recordings" at bounding box center [63, 100] width 60 height 14
click at [216, 59] on span "expand_more" at bounding box center [215, 59] width 16 height 16
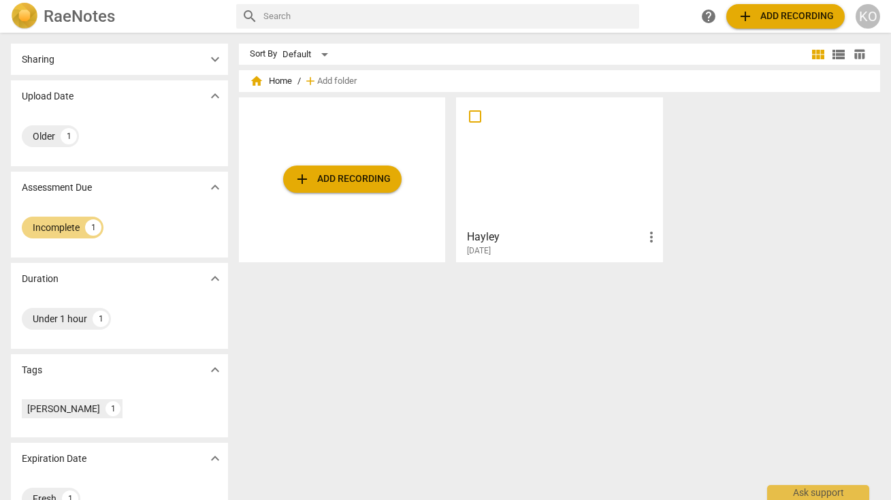
click at [216, 59] on span "expand_more" at bounding box center [215, 59] width 16 height 16
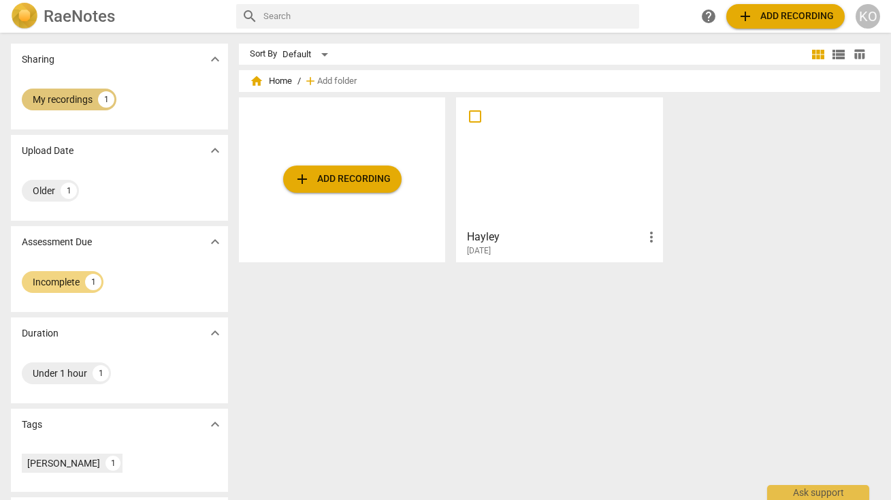
click at [62, 92] on div "My recordings 1" at bounding box center [69, 100] width 95 height 22
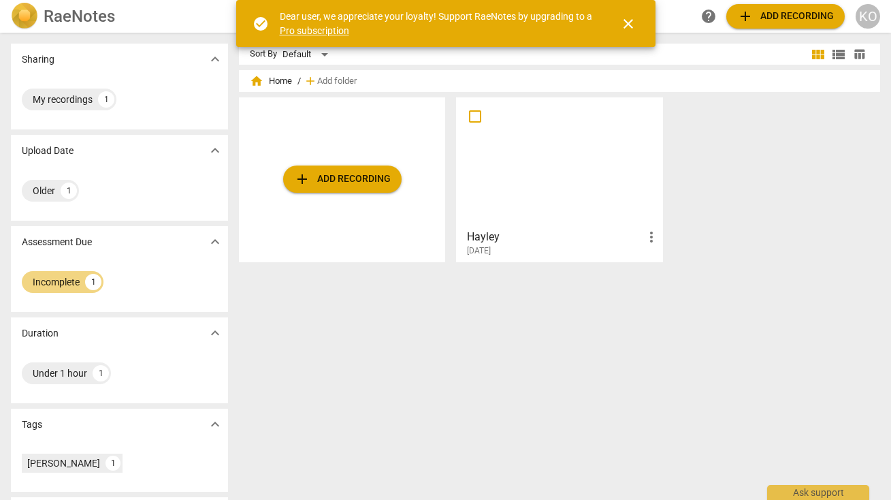
click at [405, 363] on div "Sort By Default view_module view_list table_chart home Home / add Add folder ad…" at bounding box center [565, 266] width 652 height 445
click at [780, 179] on div "add Add recording Hayley more_vert [DATE]" at bounding box center [565, 185] width 652 height 176
click at [786, 10] on span "add Add recording" at bounding box center [786, 16] width 97 height 16
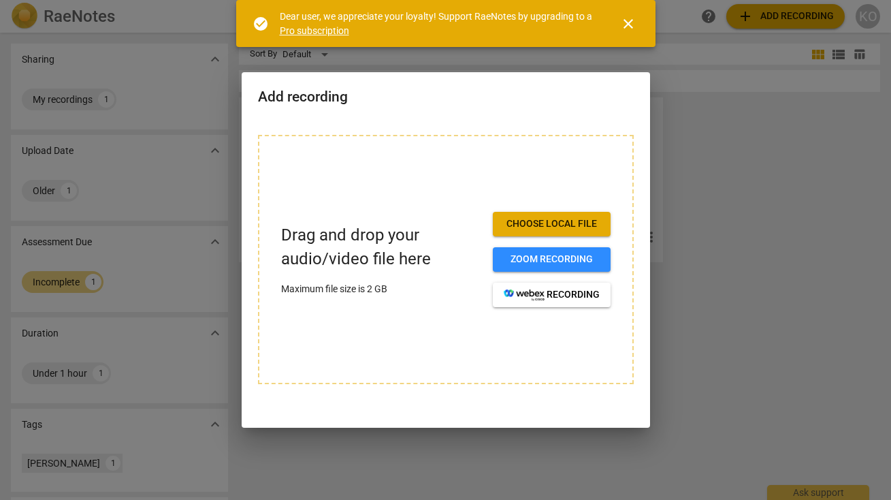
click at [723, 281] on div at bounding box center [445, 250] width 891 height 500
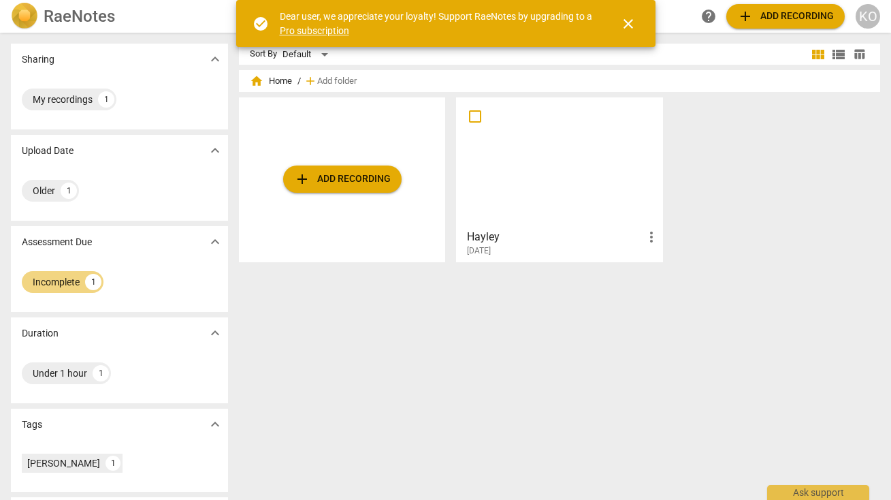
click at [874, 12] on div "KO" at bounding box center [868, 16] width 25 height 25
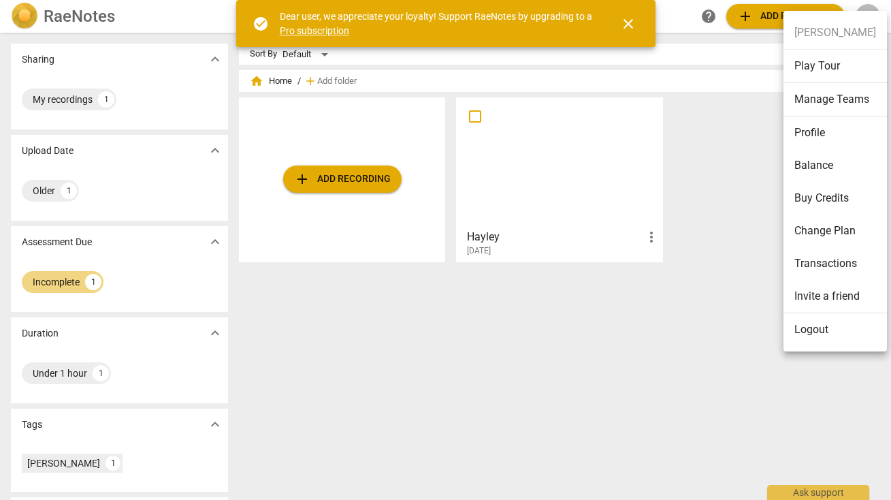
click at [708, 302] on div at bounding box center [445, 250] width 891 height 500
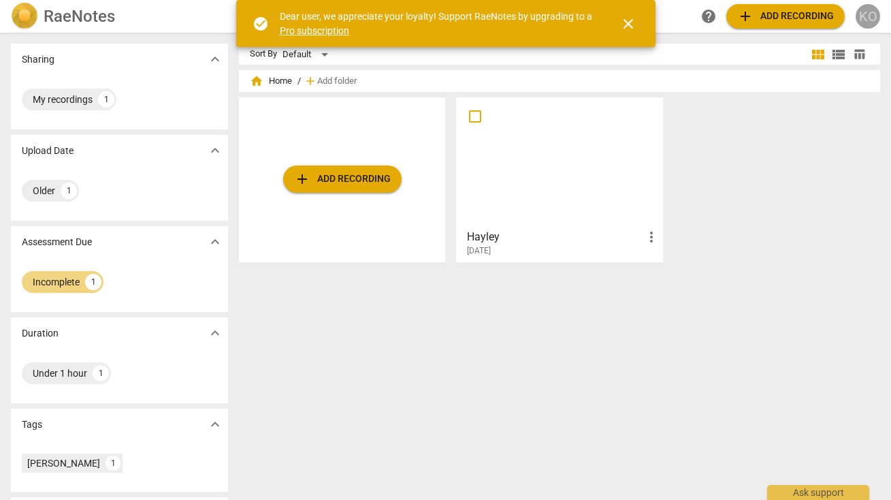
click at [872, 19] on div "KO" at bounding box center [868, 16] width 25 height 25
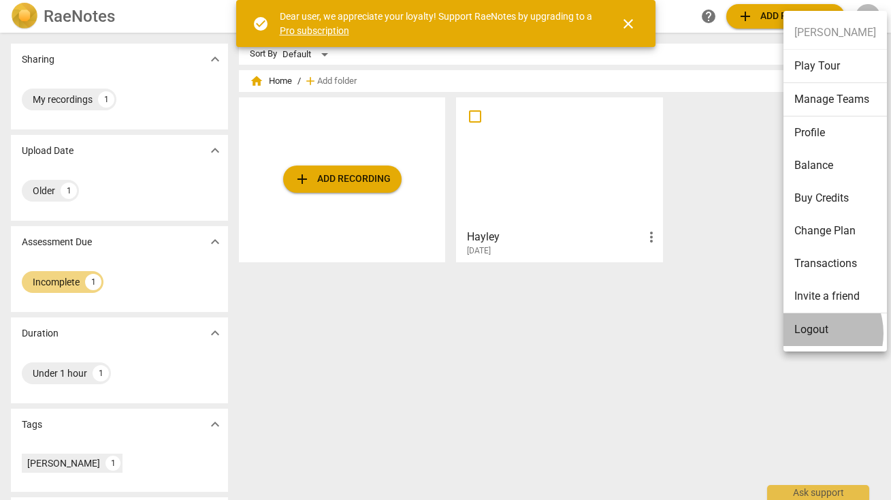
click at [809, 333] on li "Logout" at bounding box center [836, 329] width 104 height 33
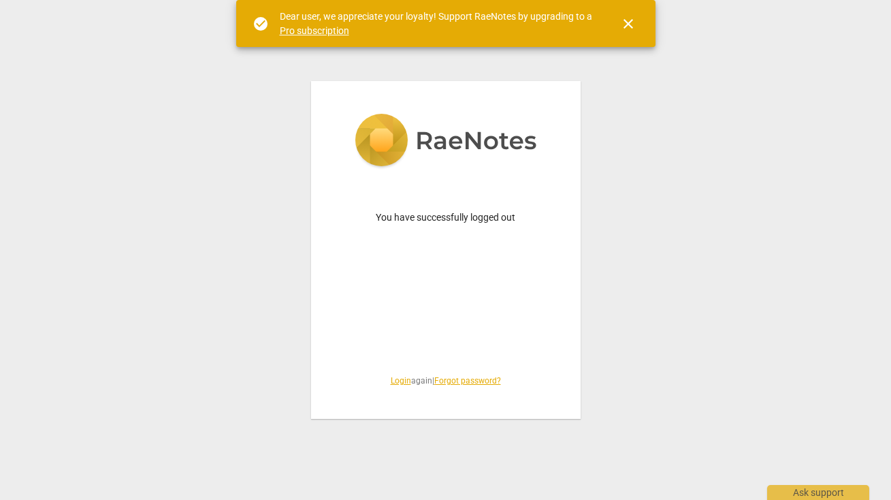
click at [395, 380] on link "Login" at bounding box center [401, 381] width 20 height 10
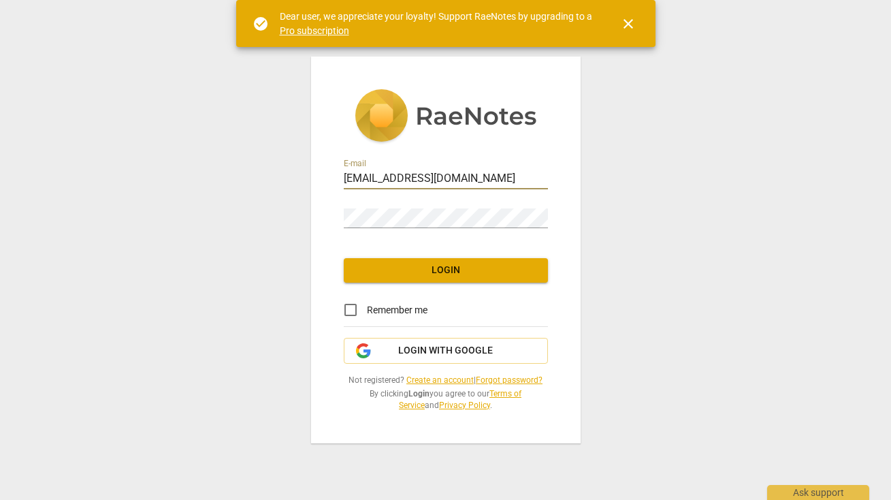
type input "[EMAIL_ADDRESS][DOMAIN_NAME]"
click at [433, 269] on span "Login" at bounding box center [446, 271] width 183 height 14
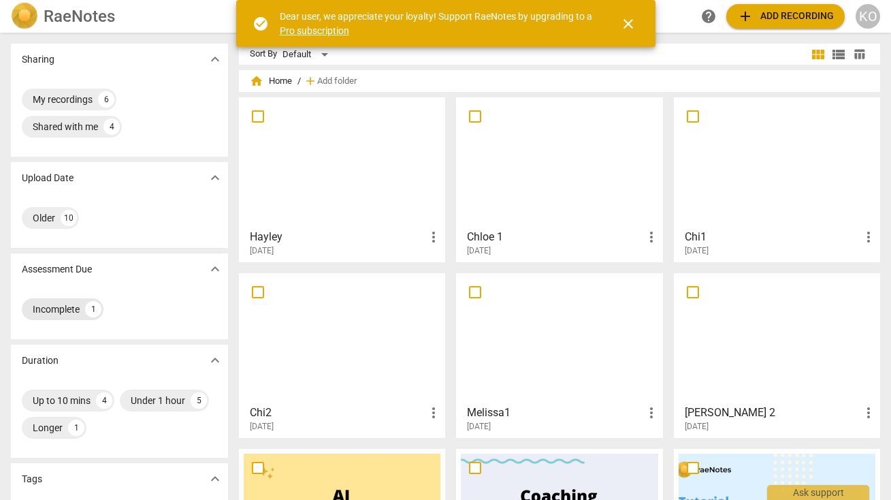
click at [86, 311] on div "1" at bounding box center [93, 309] width 16 height 16
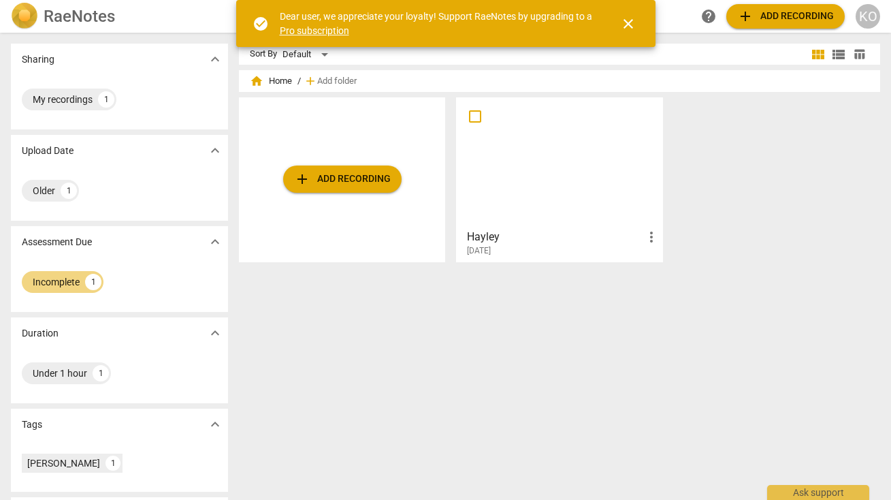
click at [570, 175] on div at bounding box center [559, 162] width 197 height 121
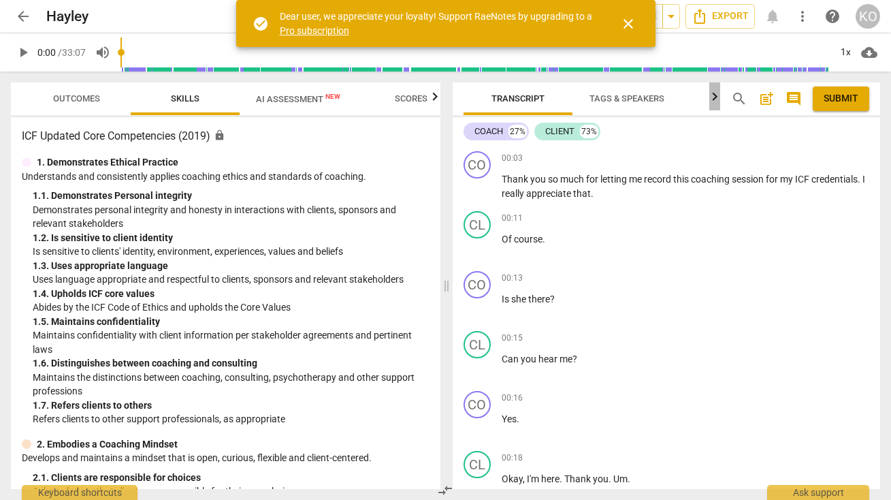
click at [713, 98] on icon "button" at bounding box center [715, 97] width 16 height 16
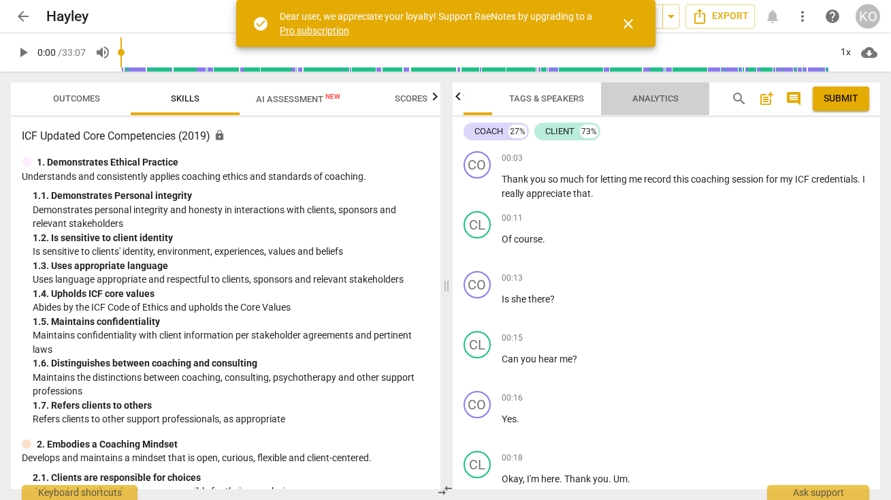
click at [667, 97] on span "Analytics" at bounding box center [656, 98] width 46 height 10
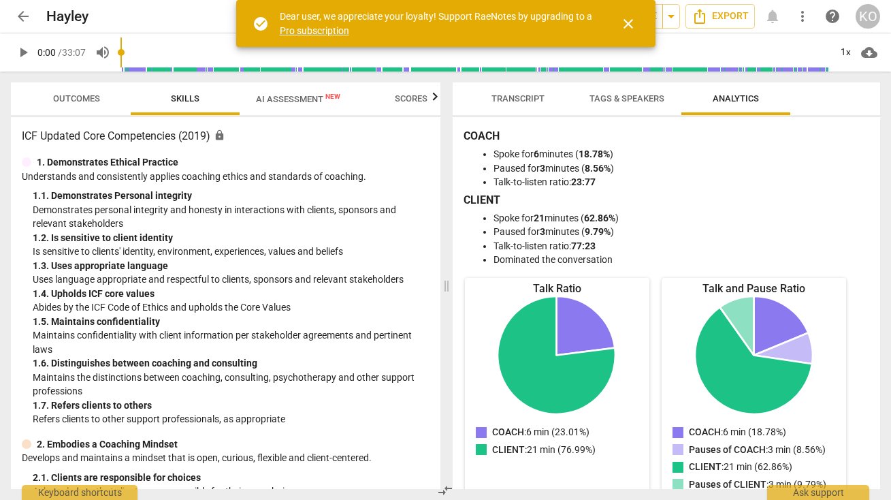
scroll to position [0, 0]
click at [289, 105] on span "AI Assessment New" at bounding box center [298, 99] width 117 height 20
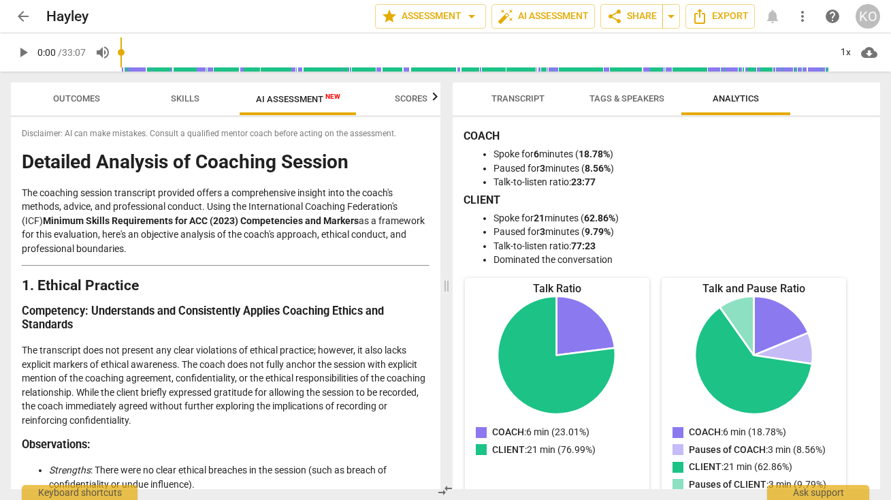
click at [411, 100] on span "Scores" at bounding box center [411, 98] width 33 height 10
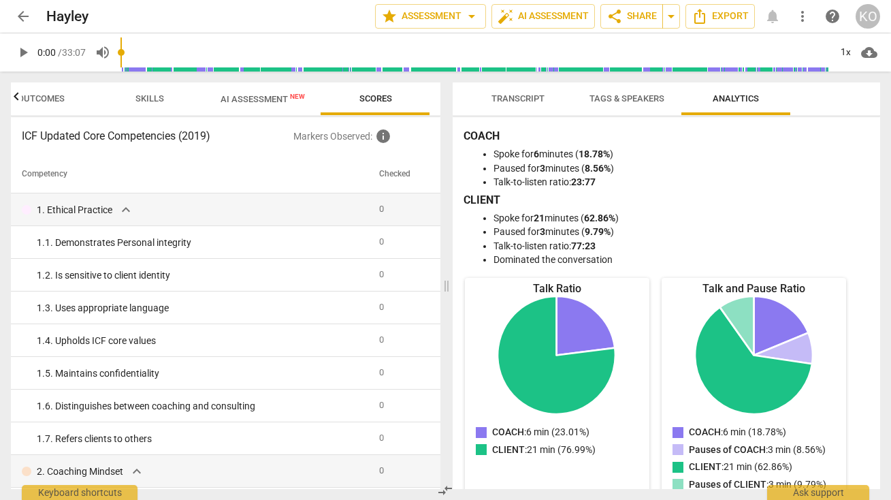
click at [339, 139] on p "Markers Observed : info" at bounding box center [362, 136] width 136 height 16
click at [383, 136] on span "info" at bounding box center [383, 136] width 16 height 16
click at [385, 131] on span "info" at bounding box center [383, 136] width 16 height 16
click at [259, 97] on span "AI Assessment New" at bounding box center [263, 99] width 84 height 10
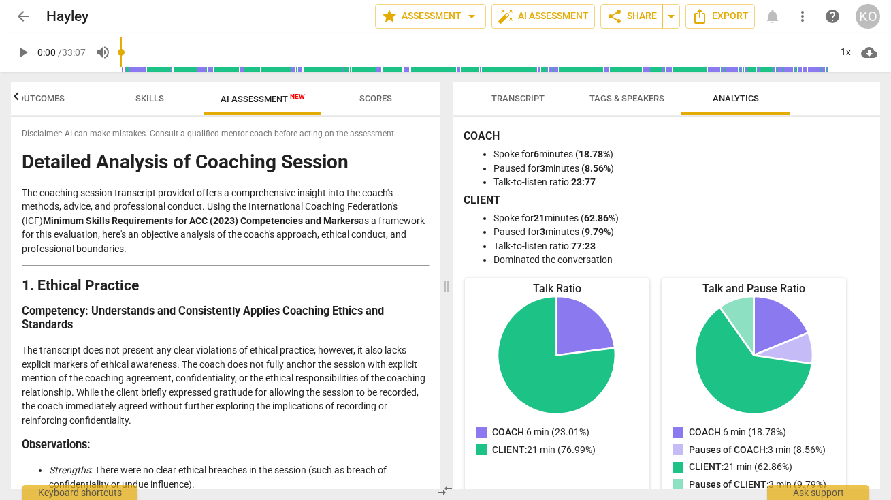
click at [26, 17] on span "arrow_back" at bounding box center [23, 16] width 16 height 16
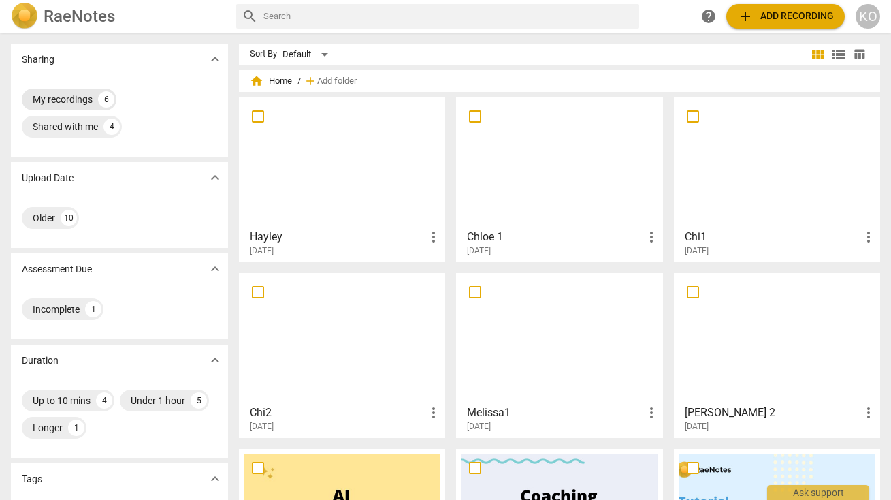
click at [82, 97] on div "My recordings" at bounding box center [63, 100] width 60 height 14
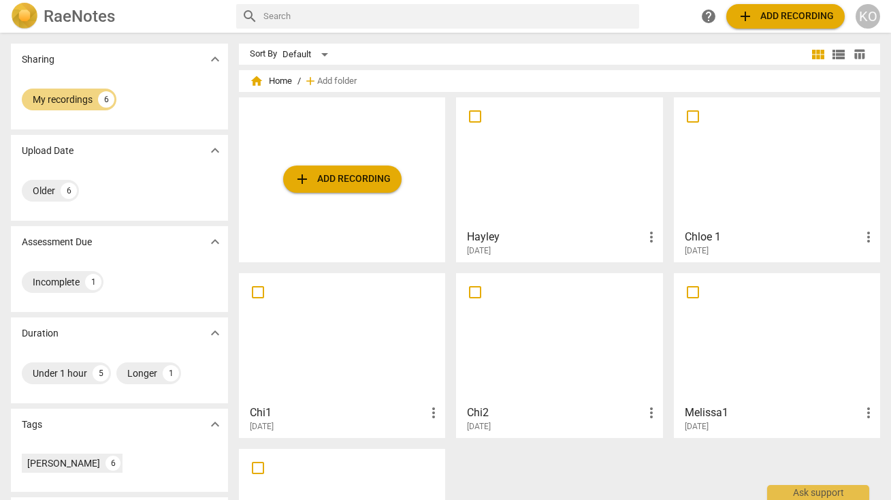
click at [757, 157] on div at bounding box center [777, 162] width 197 height 121
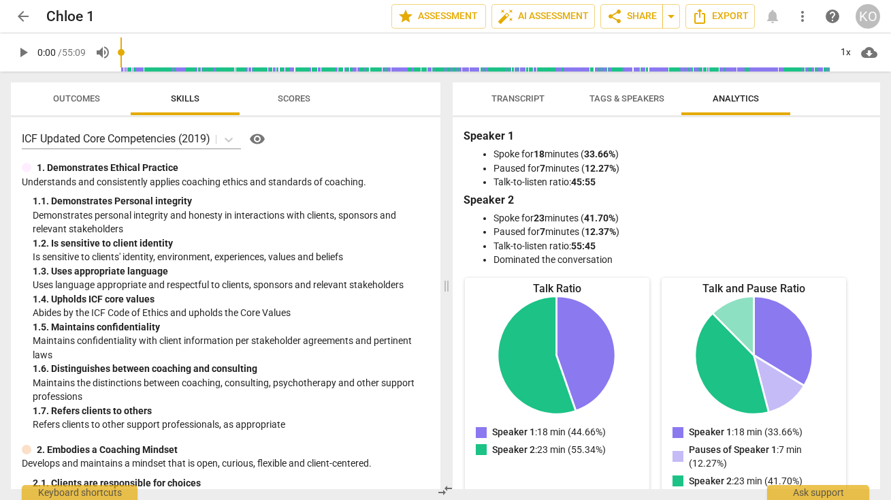
click at [633, 99] on span "Tags & Speakers" at bounding box center [627, 98] width 75 height 10
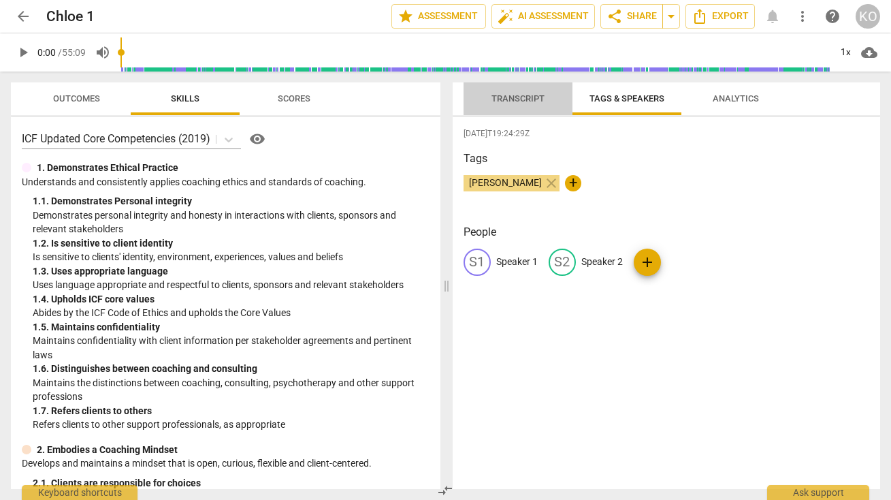
click at [529, 97] on span "Transcript" at bounding box center [518, 98] width 53 height 10
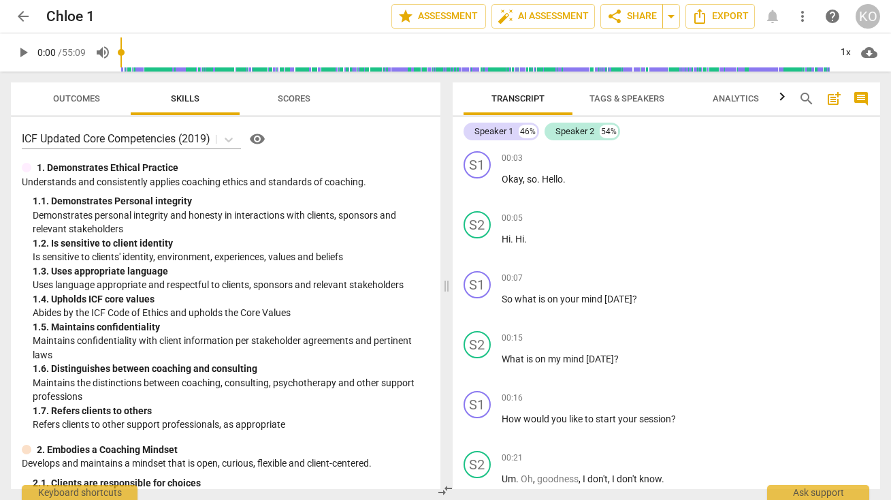
click at [644, 100] on span "Tags & Speakers" at bounding box center [627, 98] width 75 height 10
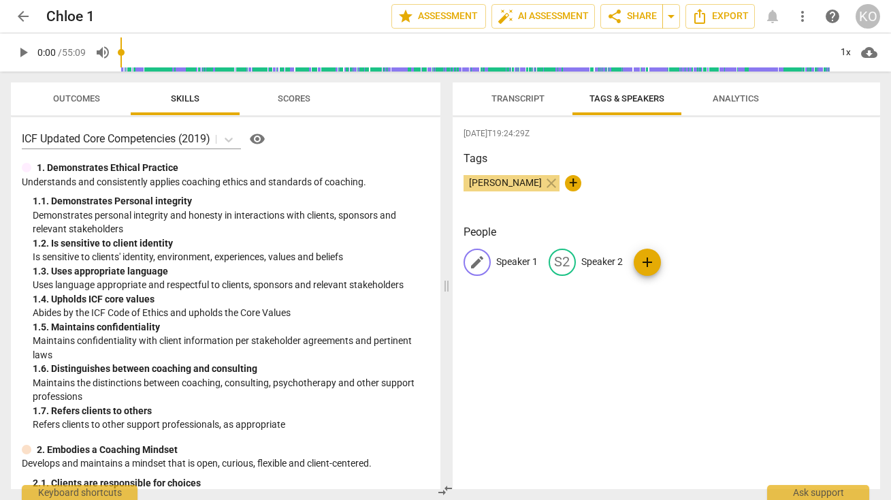
click at [476, 259] on span "edit" at bounding box center [477, 262] width 16 height 16
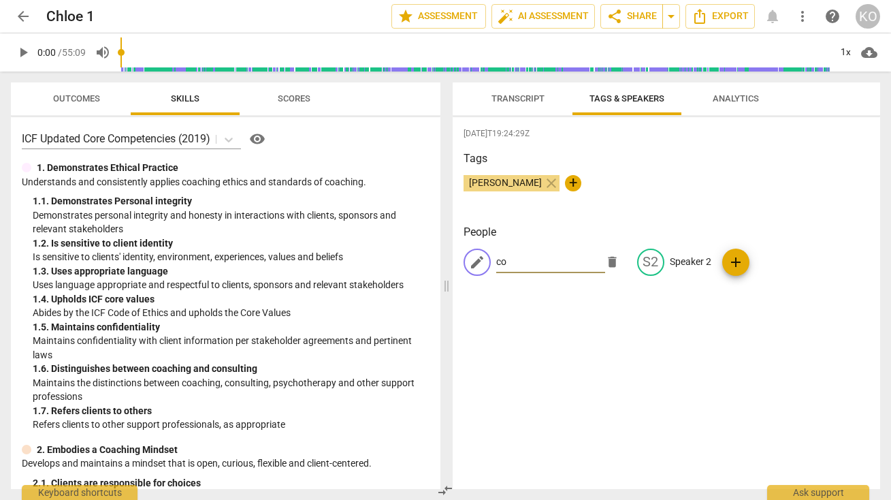
type input "c"
type input "COACH"
click at [647, 263] on span "edit" at bounding box center [651, 262] width 16 height 16
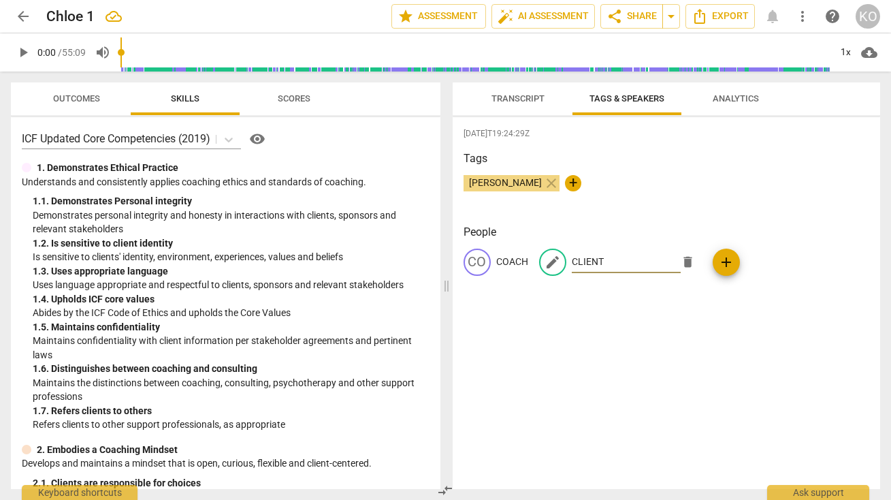
type input "CLIENT"
click at [640, 316] on div "[DATE]T19:24:29Z Tags [PERSON_NAME] close + People CO COACH edit CLIENT delete …" at bounding box center [667, 303] width 428 height 372
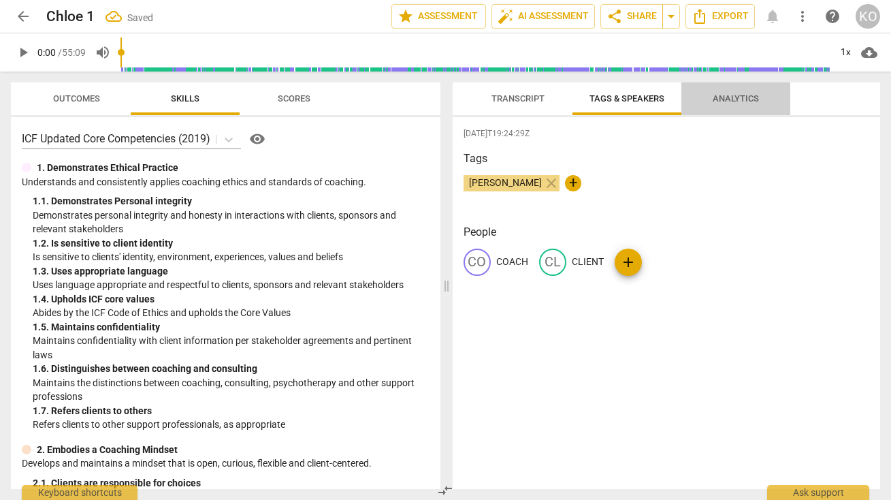
click at [737, 99] on span "Analytics" at bounding box center [736, 98] width 46 height 10
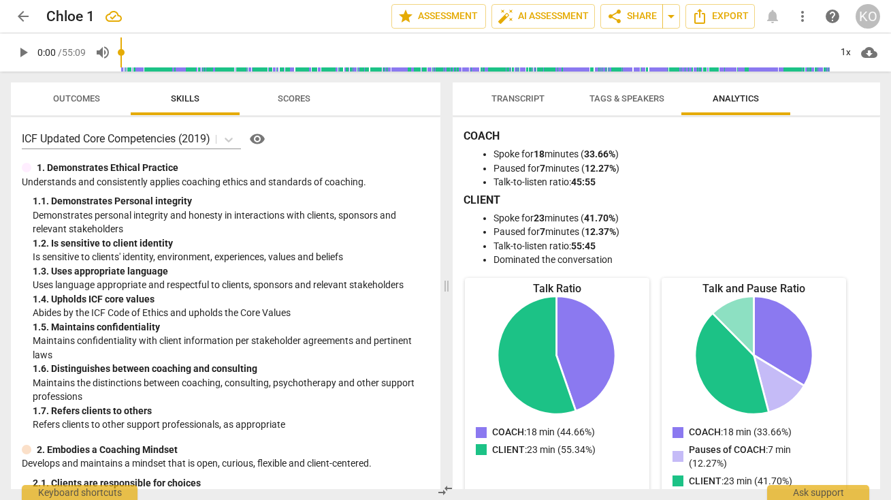
click at [22, 12] on span "arrow_back" at bounding box center [23, 16] width 16 height 16
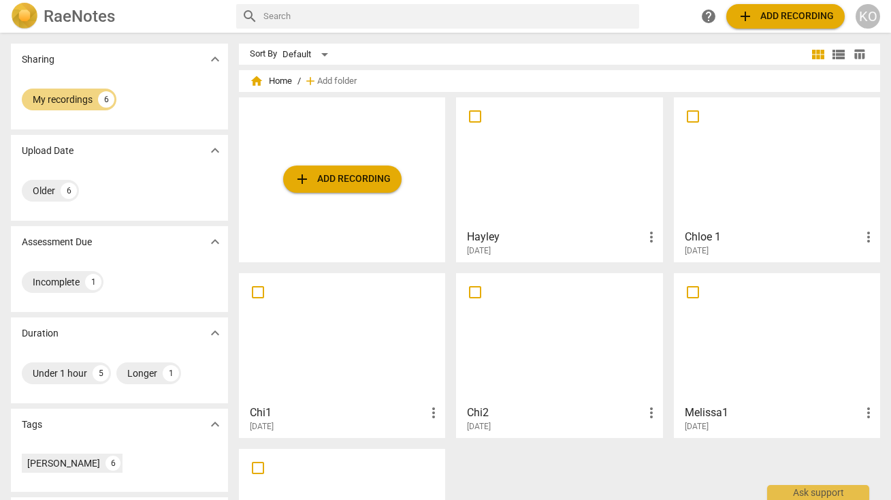
click at [358, 353] on div at bounding box center [342, 338] width 197 height 121
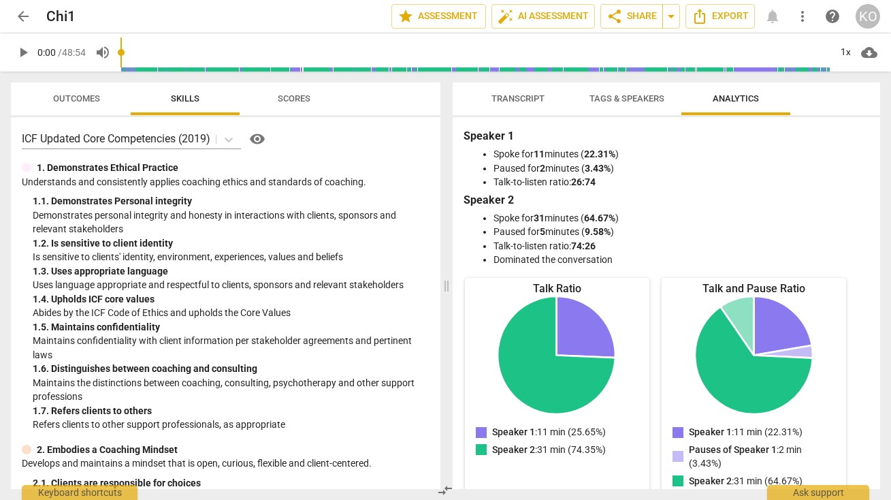
click at [638, 97] on span "Tags & Speakers" at bounding box center [627, 98] width 75 height 10
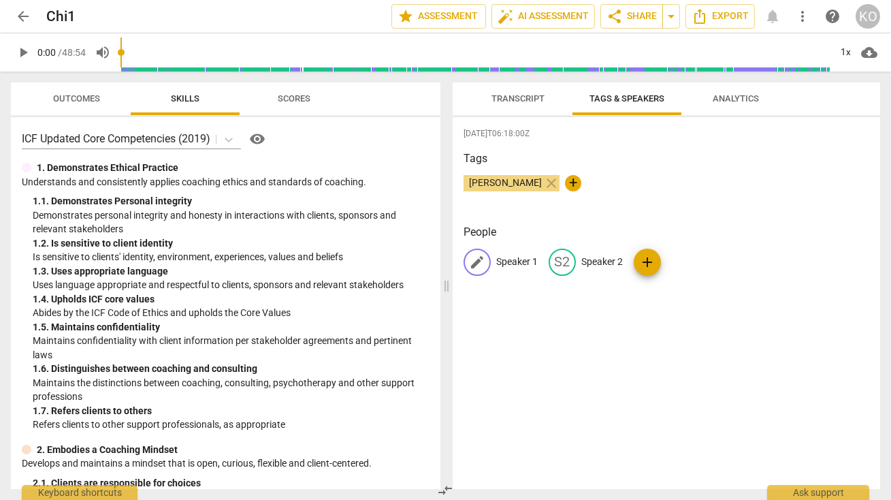
click at [479, 259] on span "edit" at bounding box center [477, 262] width 16 height 16
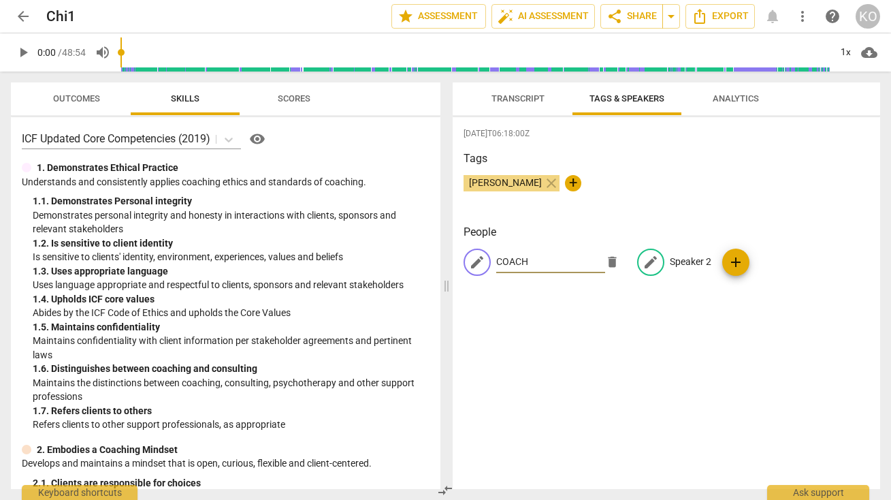
type input "COACH"
click at [646, 261] on span "edit" at bounding box center [651, 262] width 16 height 16
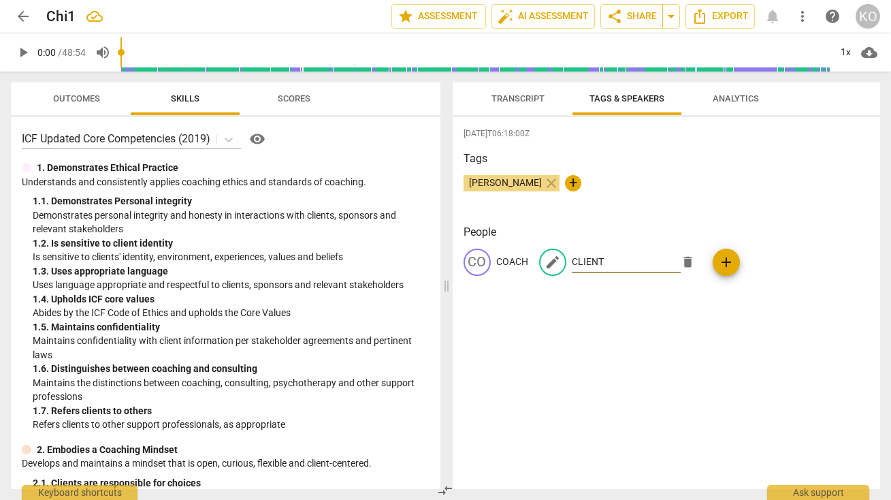
type input "CLIENT"
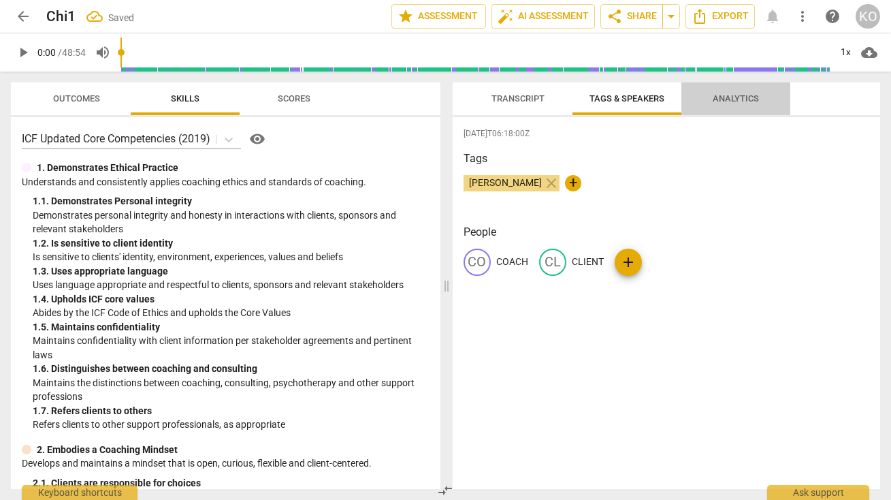
click at [745, 100] on span "Analytics" at bounding box center [736, 98] width 46 height 10
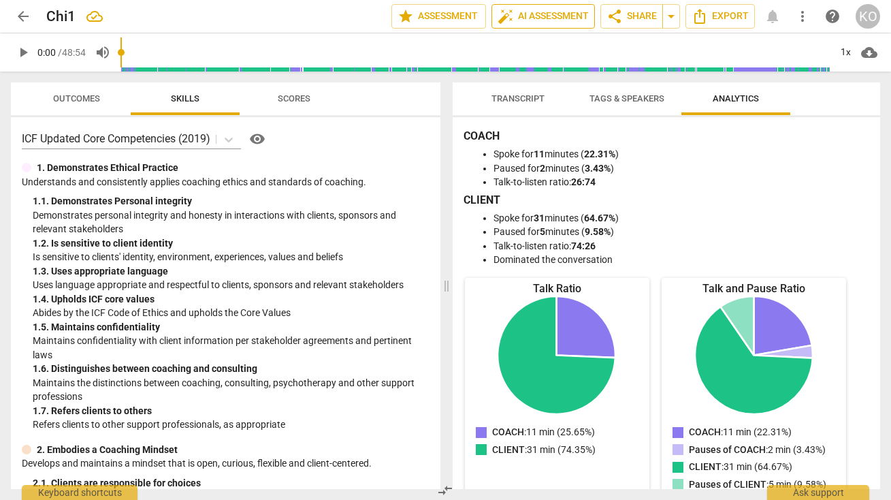
click at [527, 16] on span "auto_fix_high AI Assessment" at bounding box center [543, 16] width 91 height 16
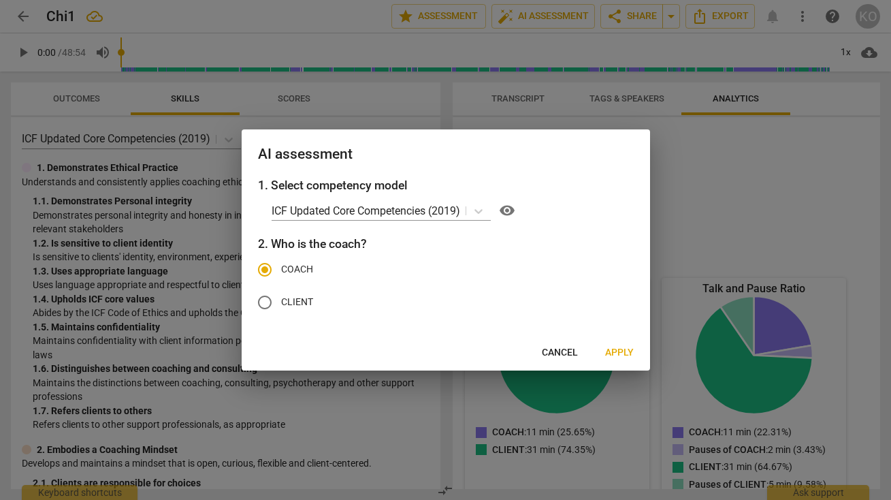
click at [620, 345] on button "Apply" at bounding box center [620, 353] width 50 height 25
